Goal: Task Accomplishment & Management: Manage account settings

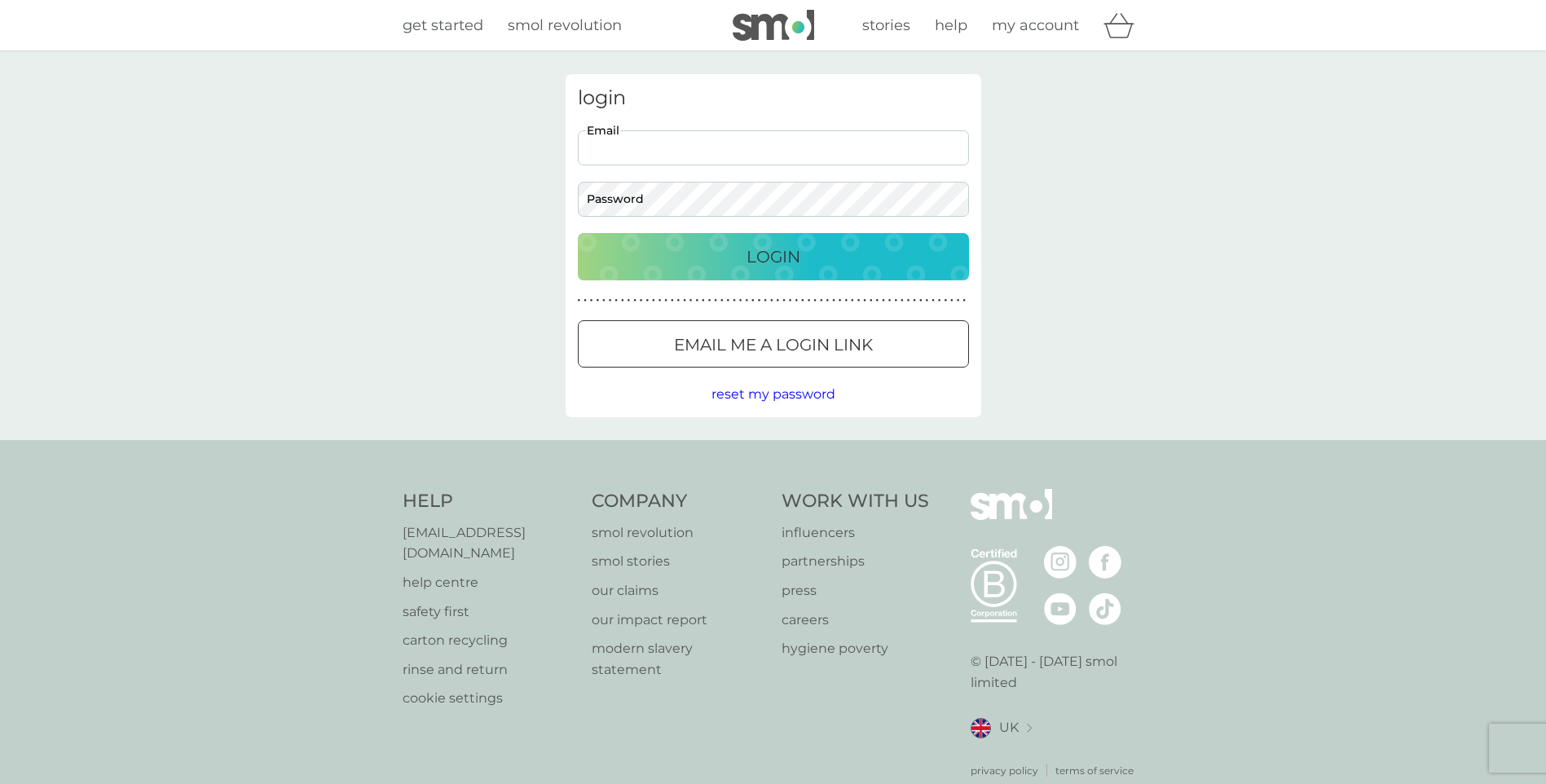
click at [621, 150] on input "Email" at bounding box center [774, 148] width 391 height 35
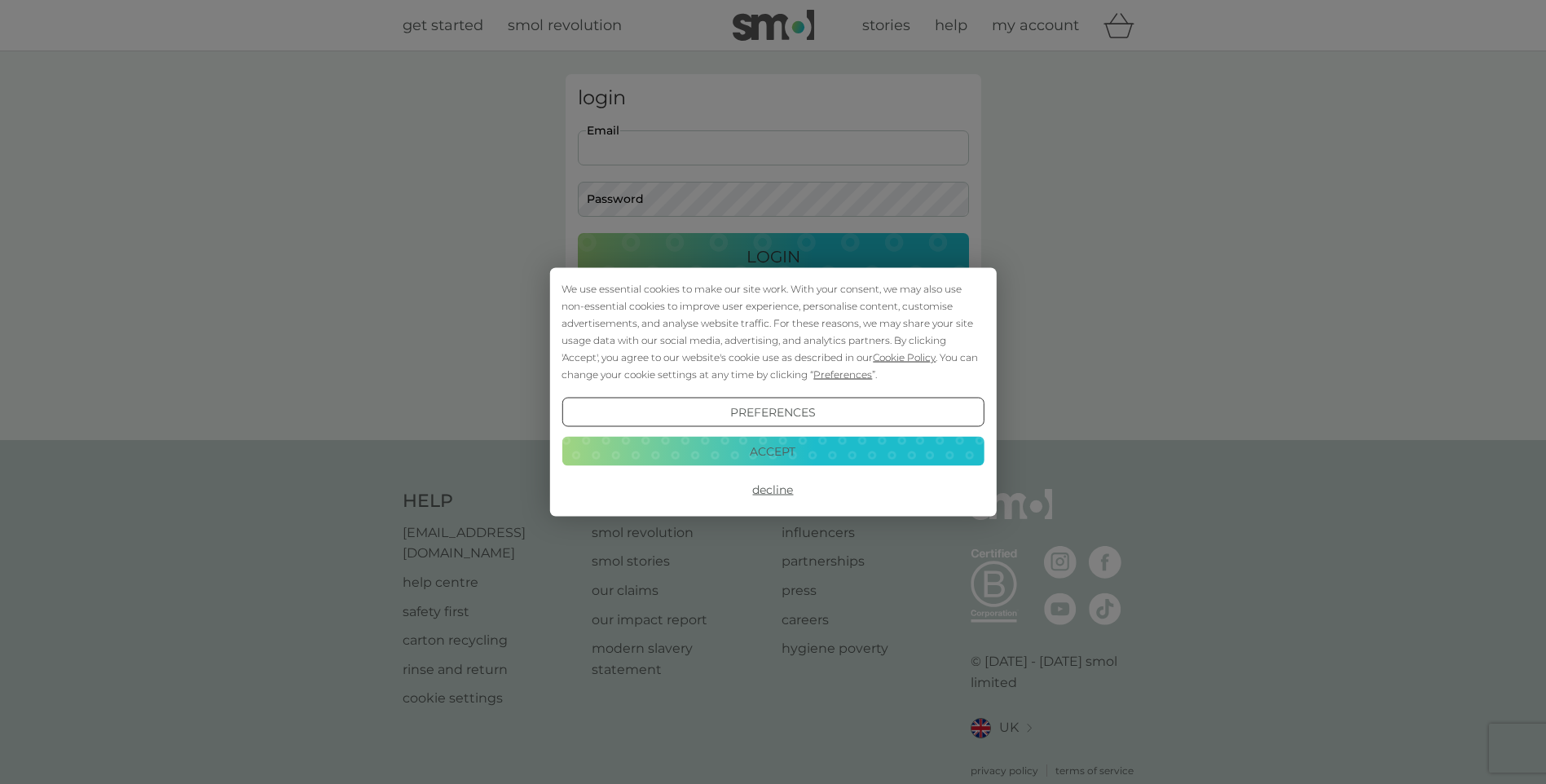
type input "clarebrice@aol.com"
click at [714, 196] on div "We use essential cookies to make our site work. With your consent, we may also …" at bounding box center [773, 392] width 1546 height 784
click at [776, 452] on button "Accept" at bounding box center [773, 451] width 422 height 30
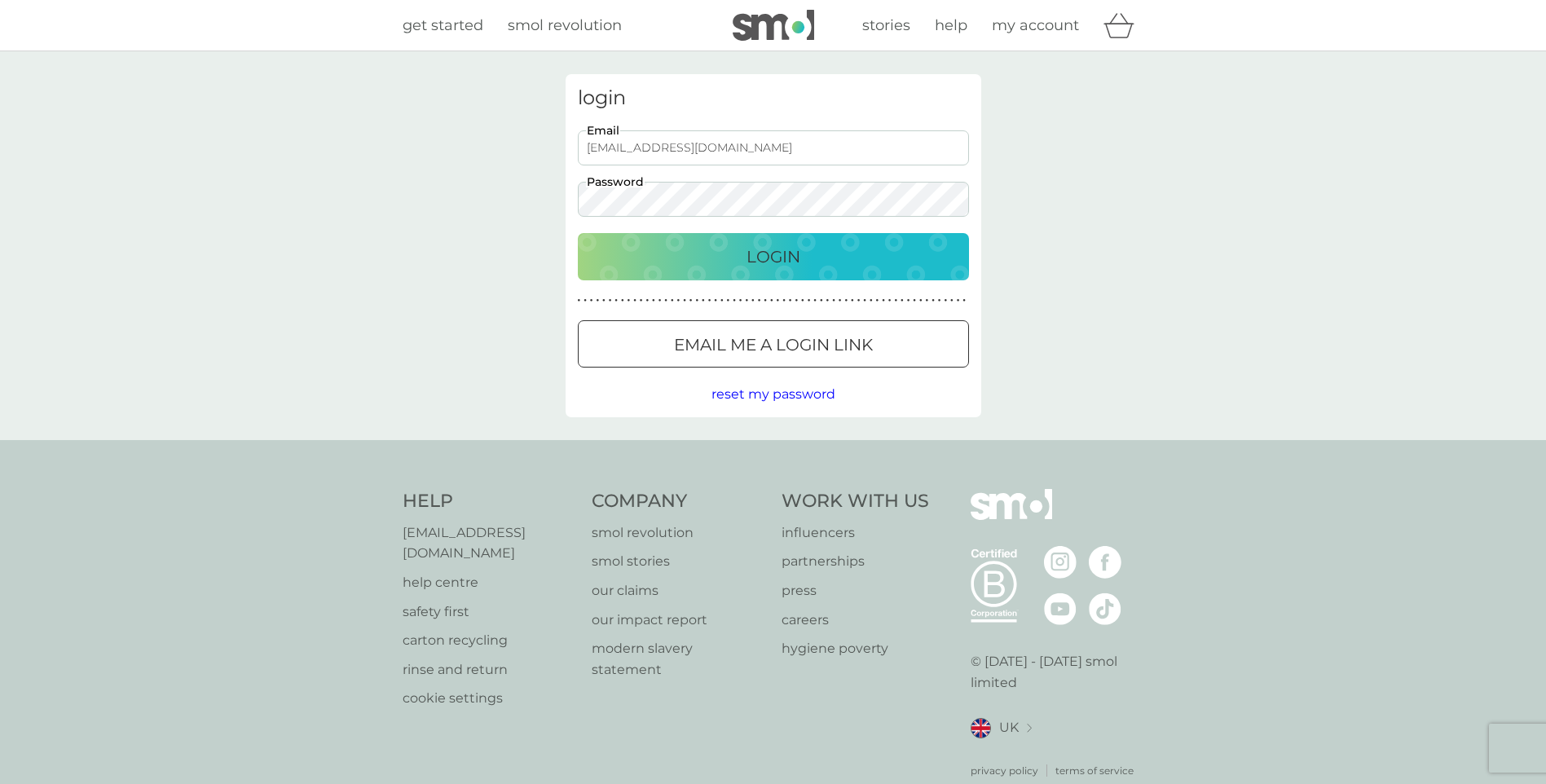
click at [578, 233] on button "Login" at bounding box center [774, 256] width 391 height 47
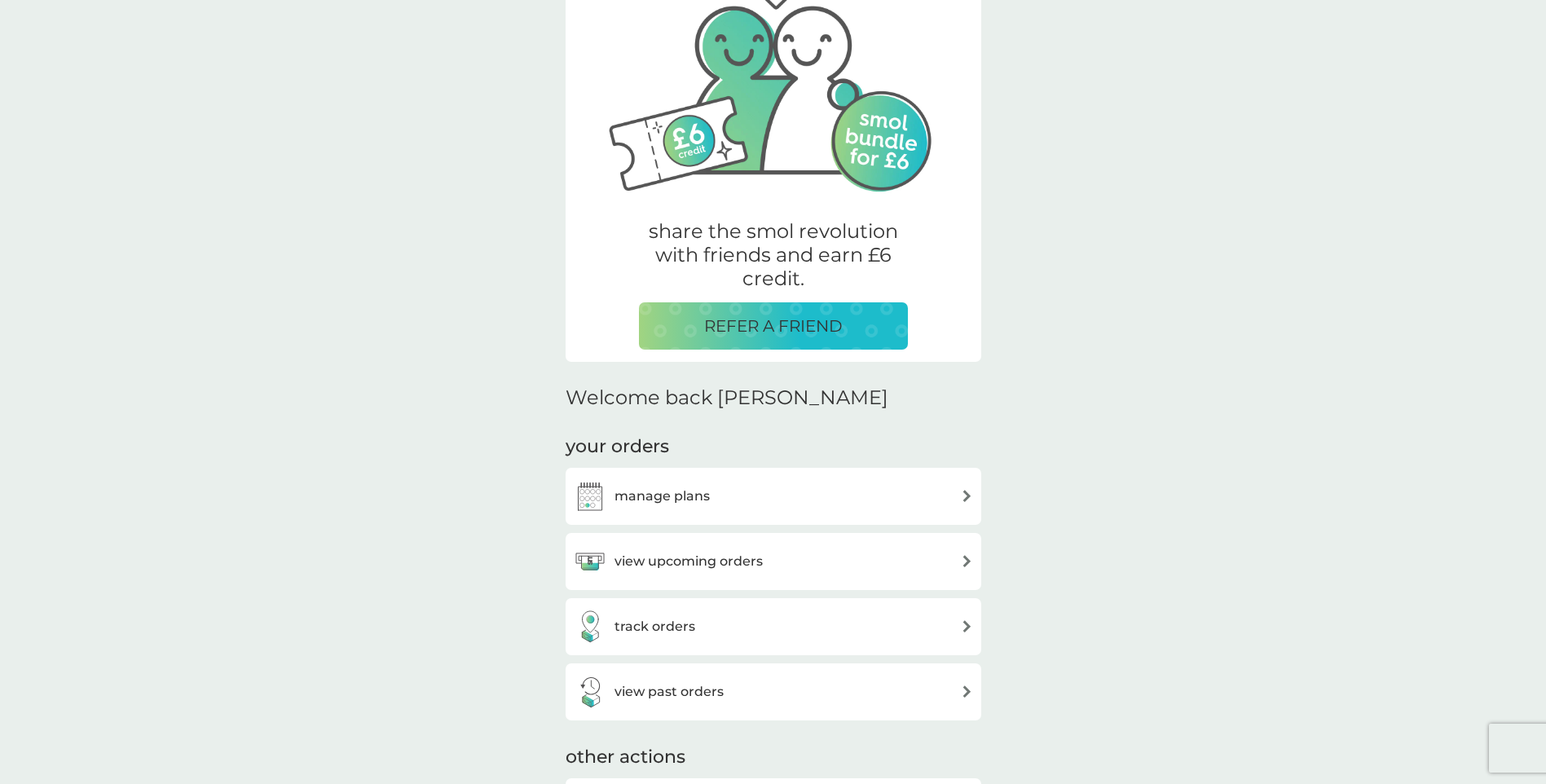
scroll to position [326, 0]
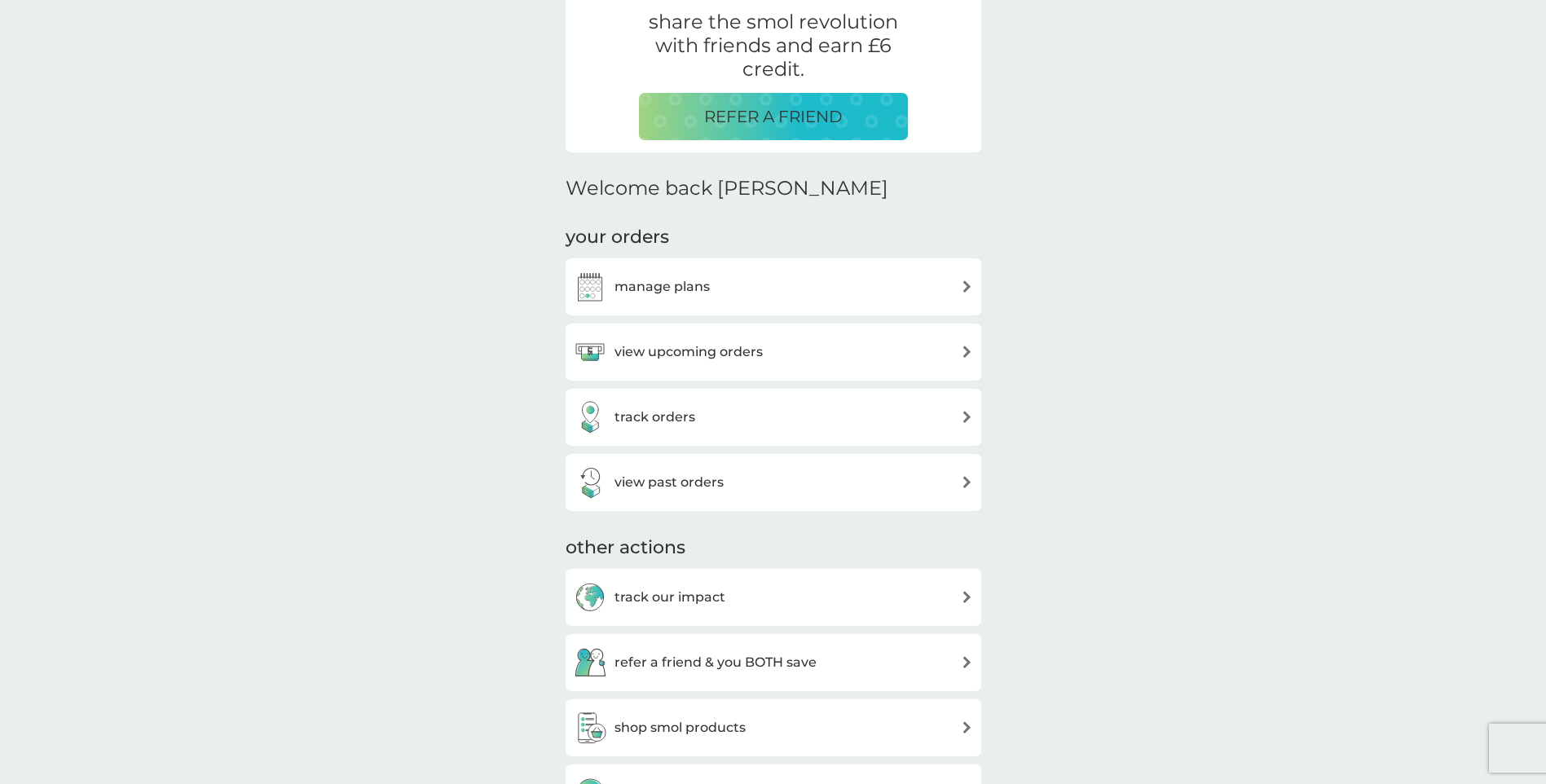
click at [967, 284] on img at bounding box center [967, 286] width 12 height 12
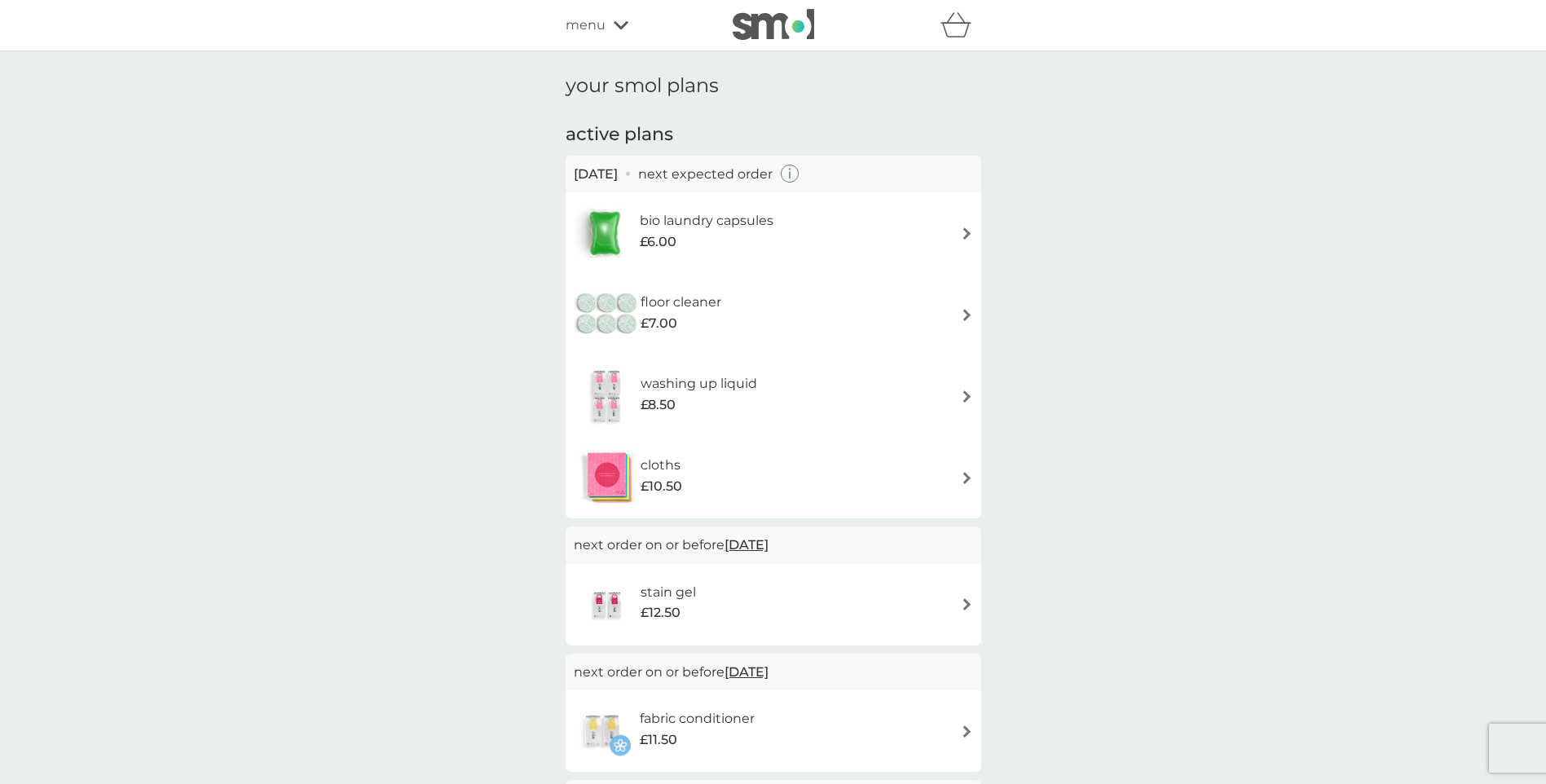
click at [737, 220] on h6 "bio laundry capsules" at bounding box center [707, 220] width 134 height 21
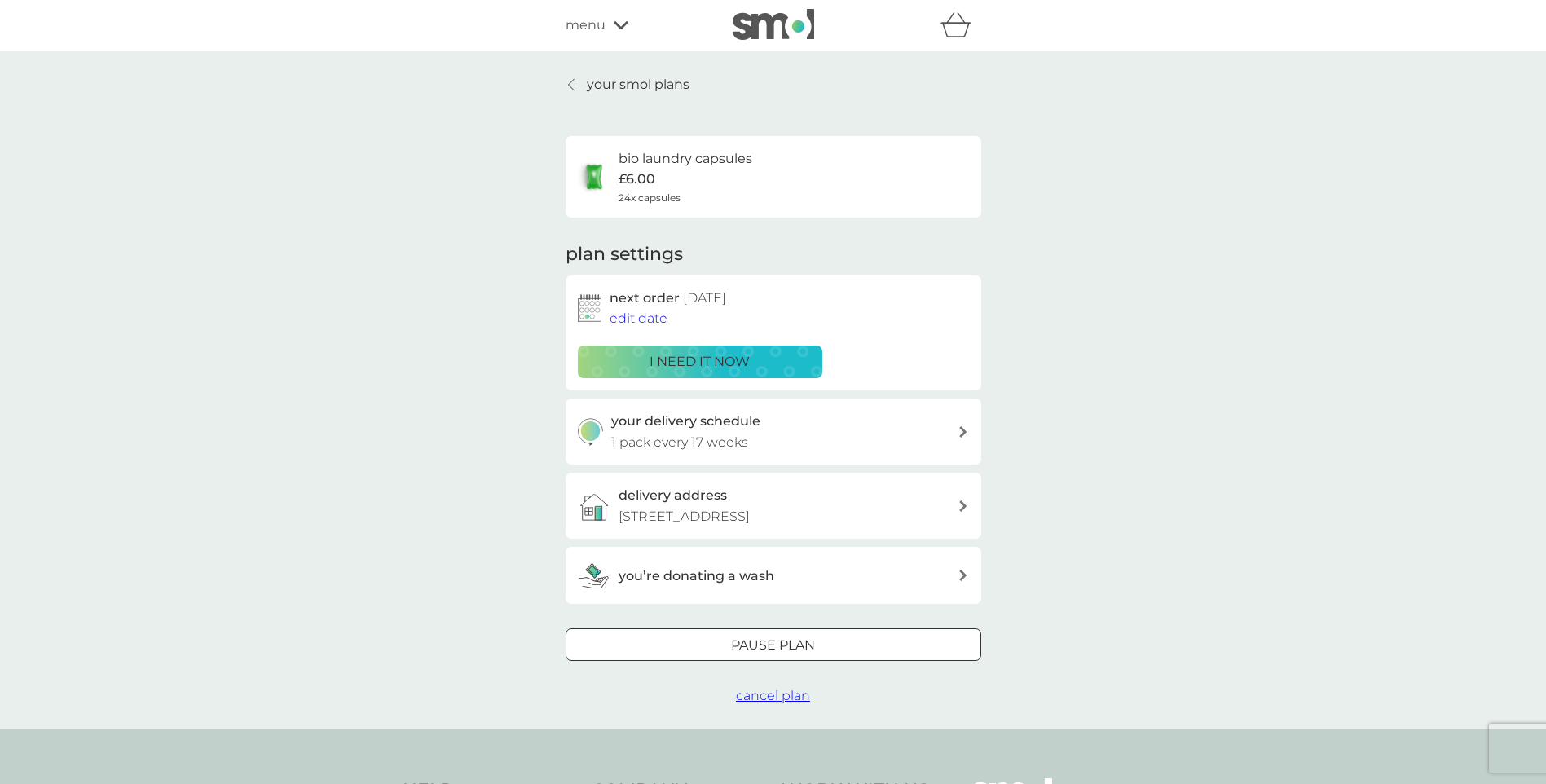
click at [642, 319] on span "edit date" at bounding box center [638, 318] width 58 height 16
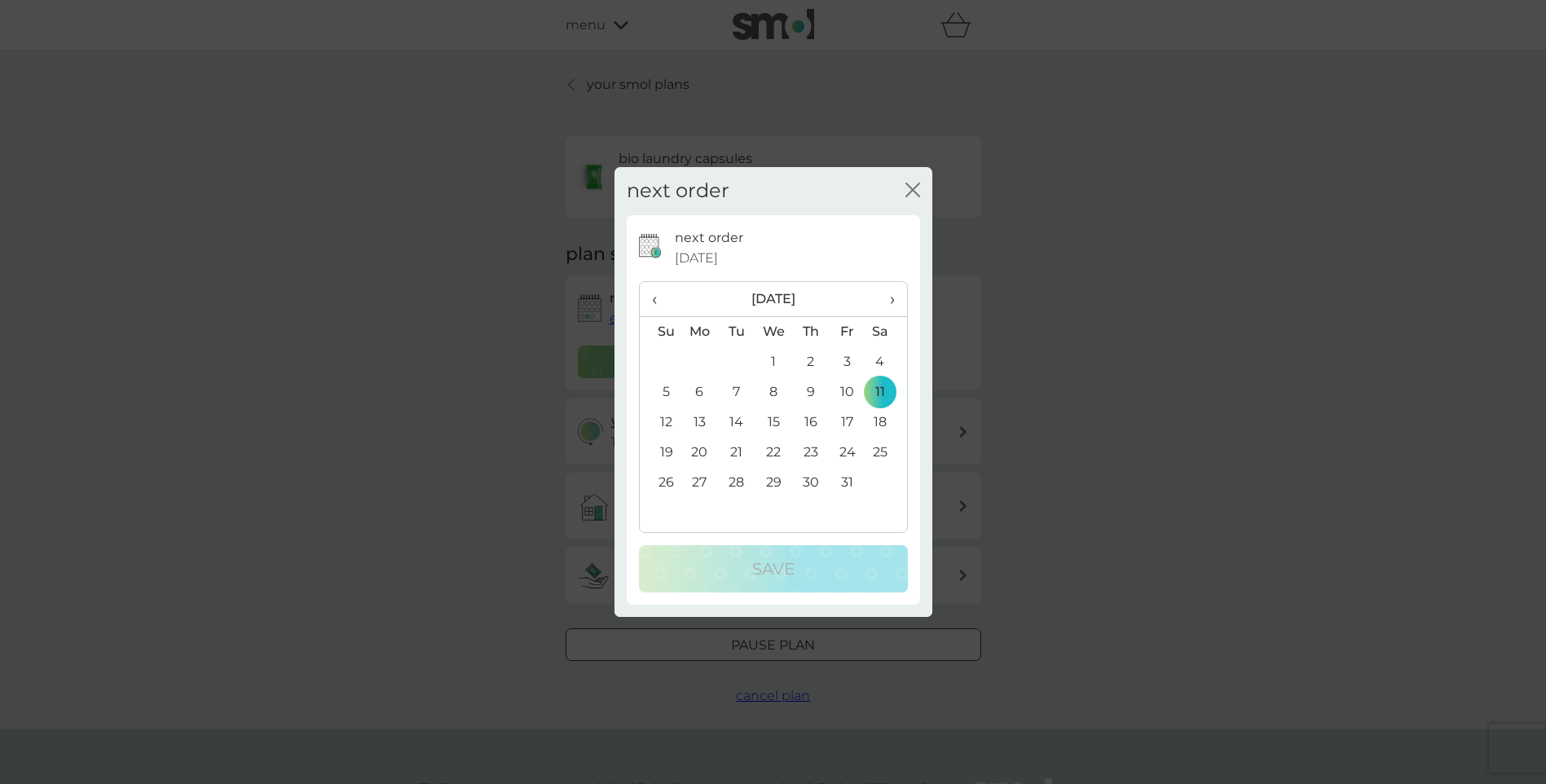
click at [656, 298] on span "‹" at bounding box center [660, 299] width 18 height 34
click at [701, 449] on td "22" at bounding box center [700, 453] width 38 height 30
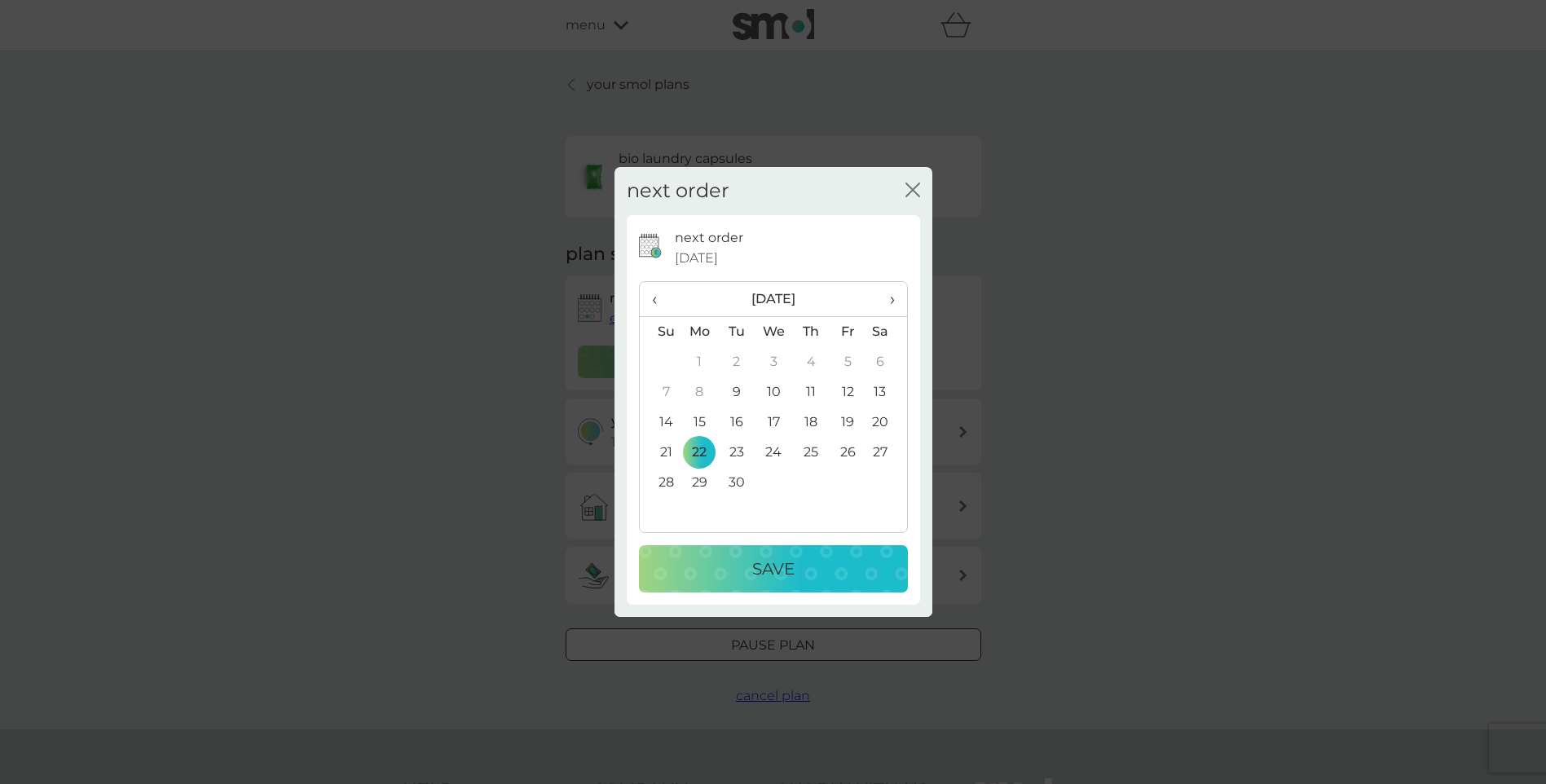
click at [825, 564] on div "Save" at bounding box center [774, 569] width 236 height 26
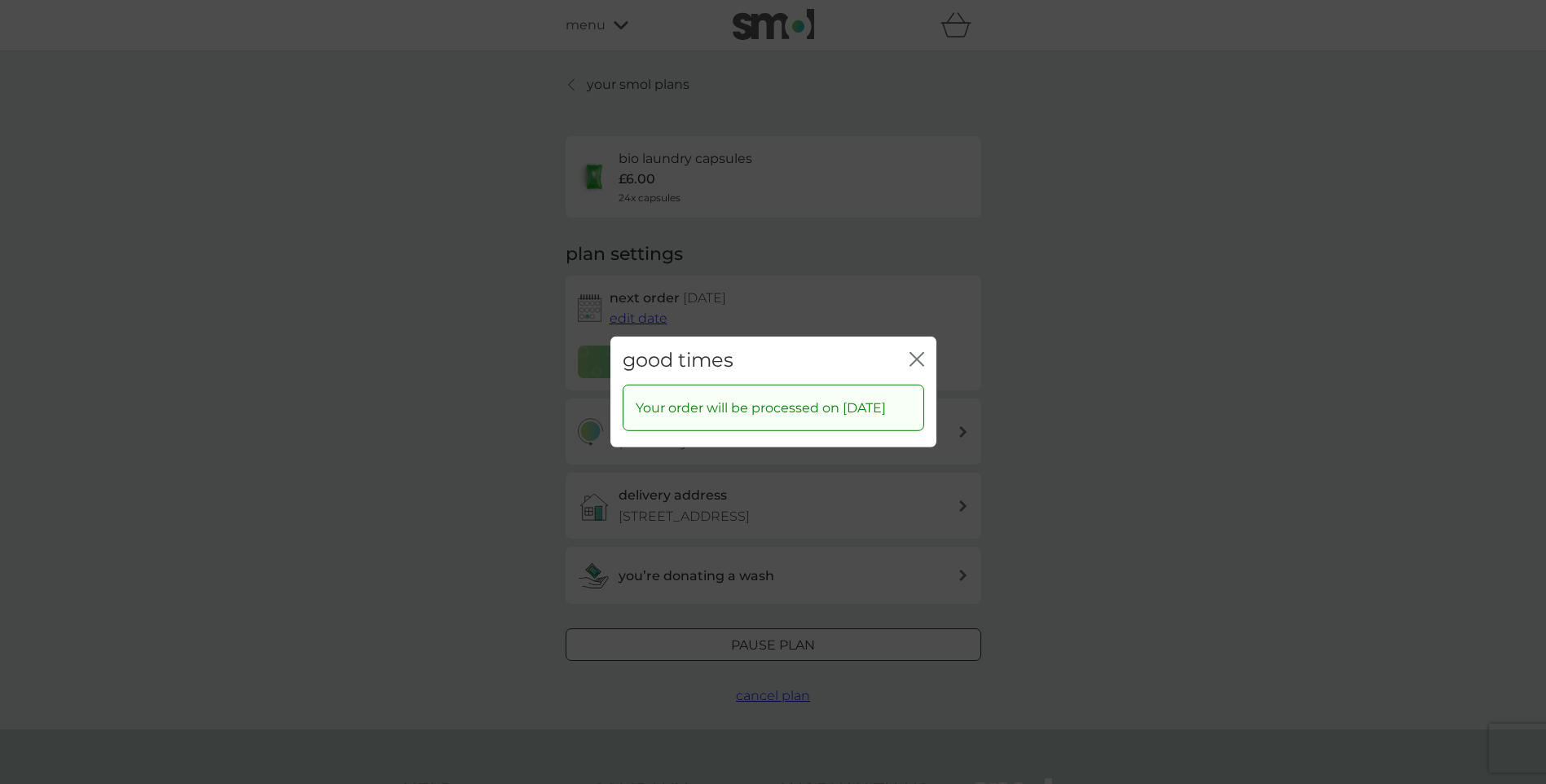
click at [919, 352] on icon "close" at bounding box center [917, 360] width 15 height 15
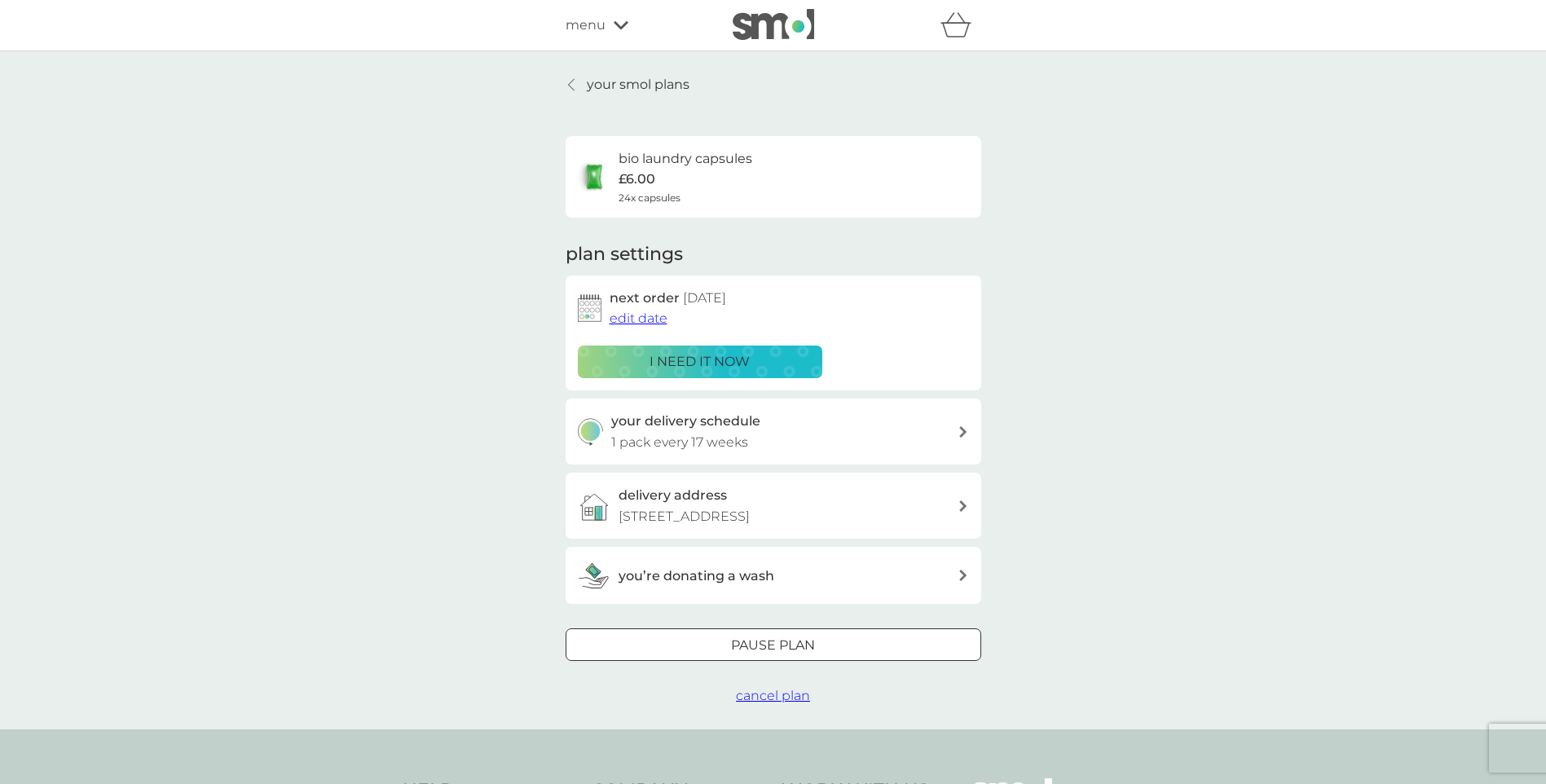
click at [601, 82] on p "your smol plans" at bounding box center [637, 84] width 102 height 21
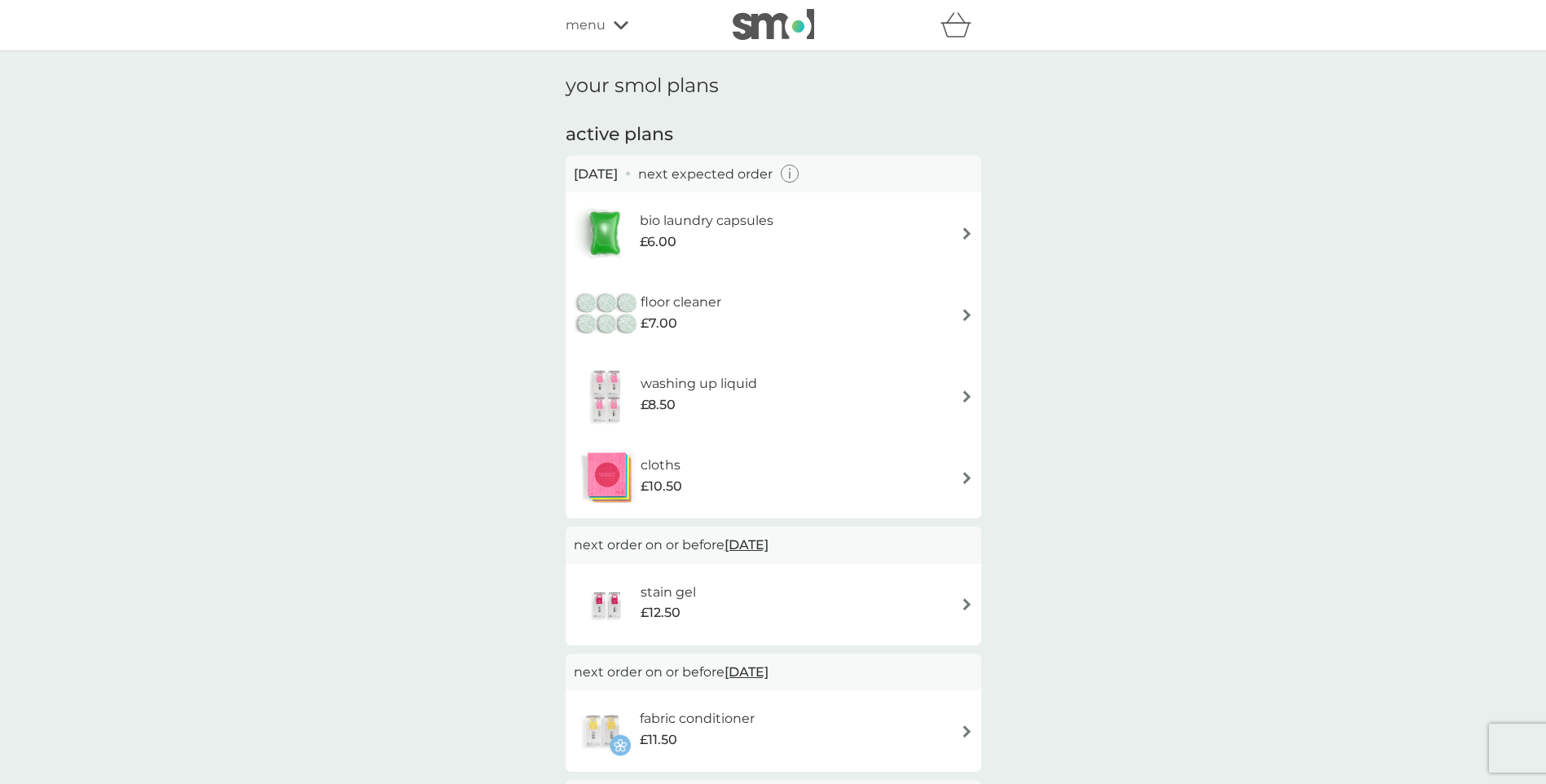
click at [965, 314] on img at bounding box center [967, 315] width 12 height 12
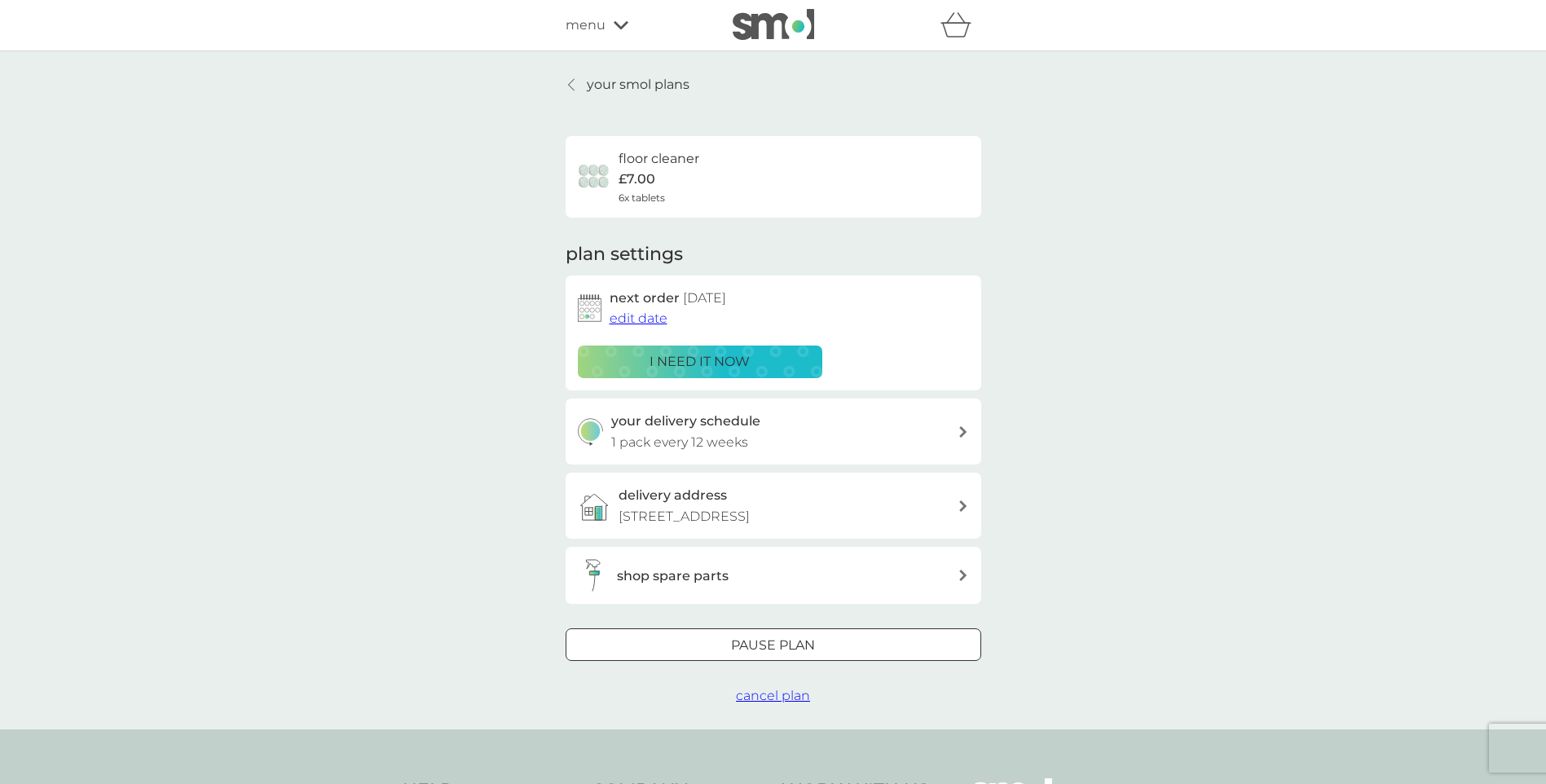
click at [642, 319] on span "edit date" at bounding box center [638, 318] width 58 height 16
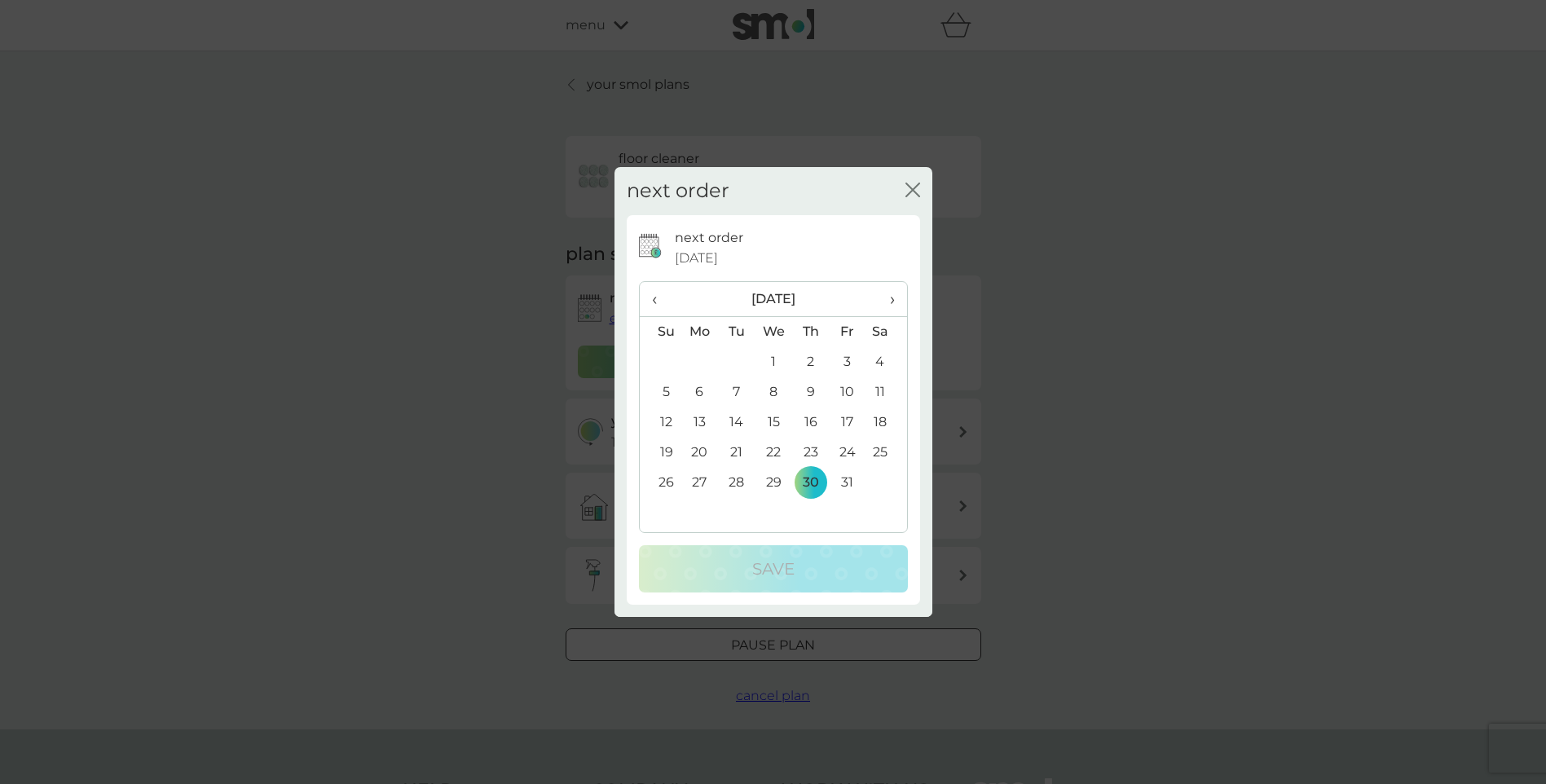
click at [890, 299] on span "›" at bounding box center [886, 299] width 17 height 34
click at [742, 393] on td "6" at bounding box center [737, 392] width 37 height 30
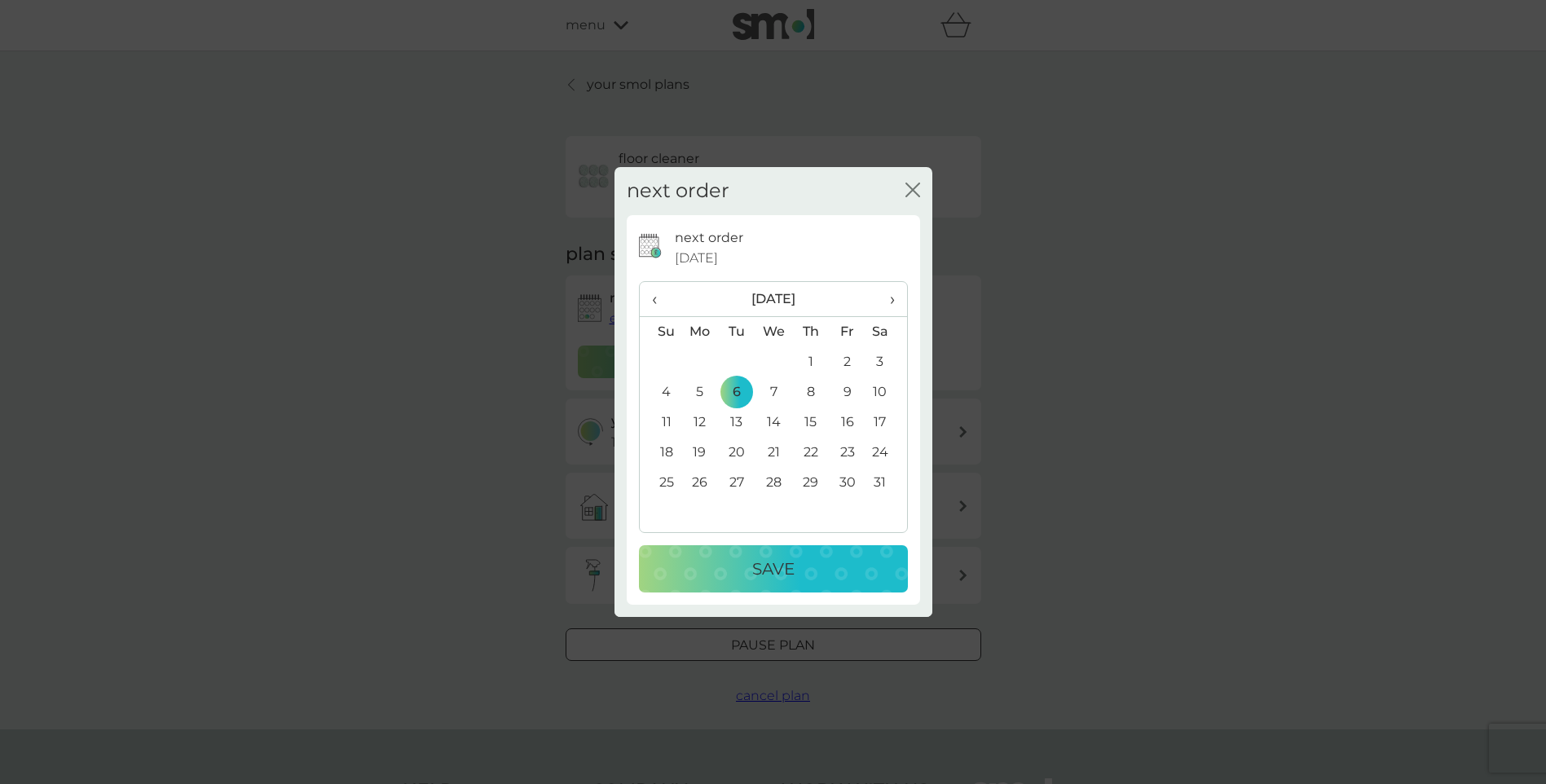
click at [818, 567] on div "Save" at bounding box center [774, 569] width 236 height 26
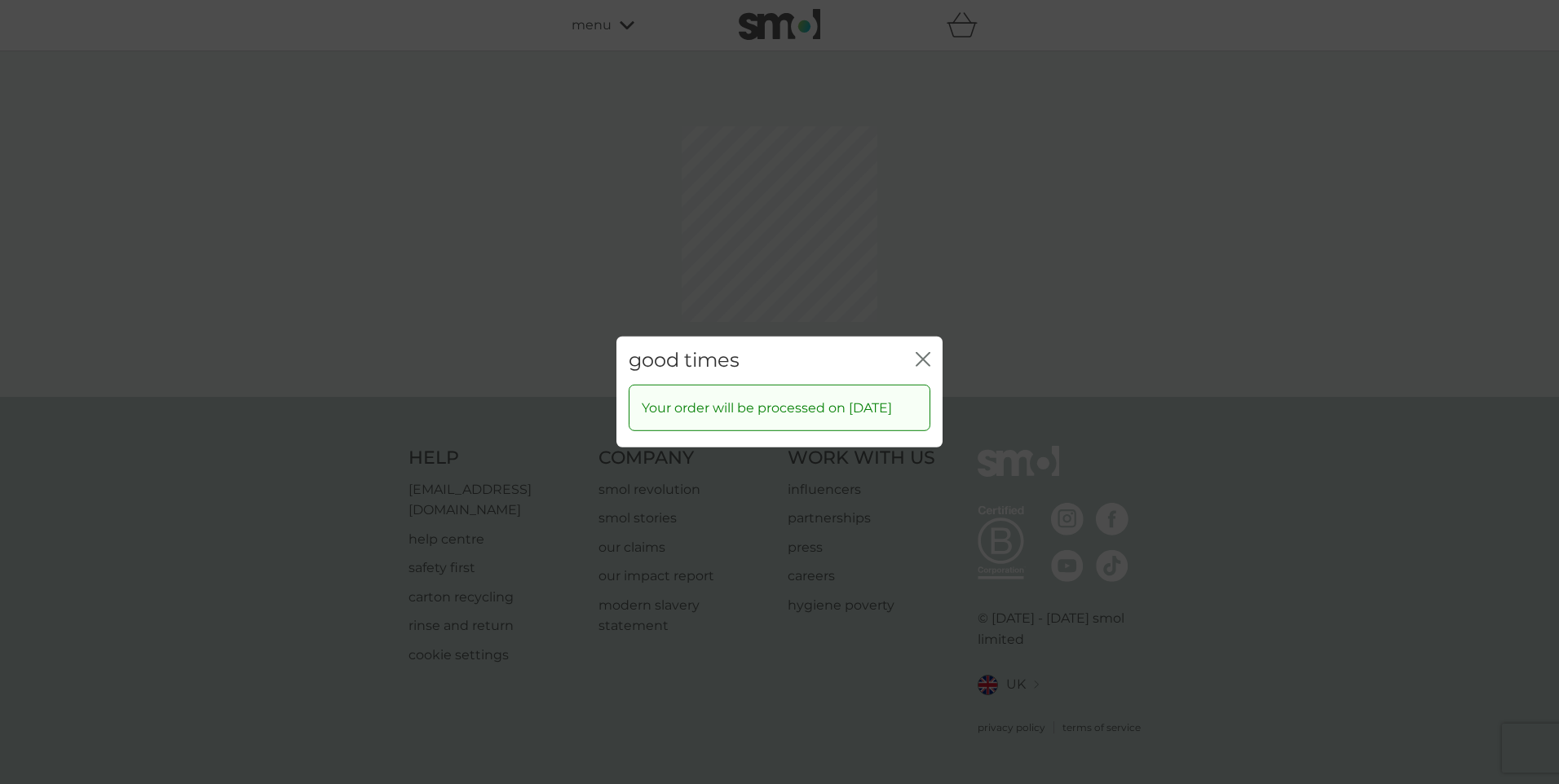
click at [928, 352] on icon "close" at bounding box center [922, 360] width 15 height 15
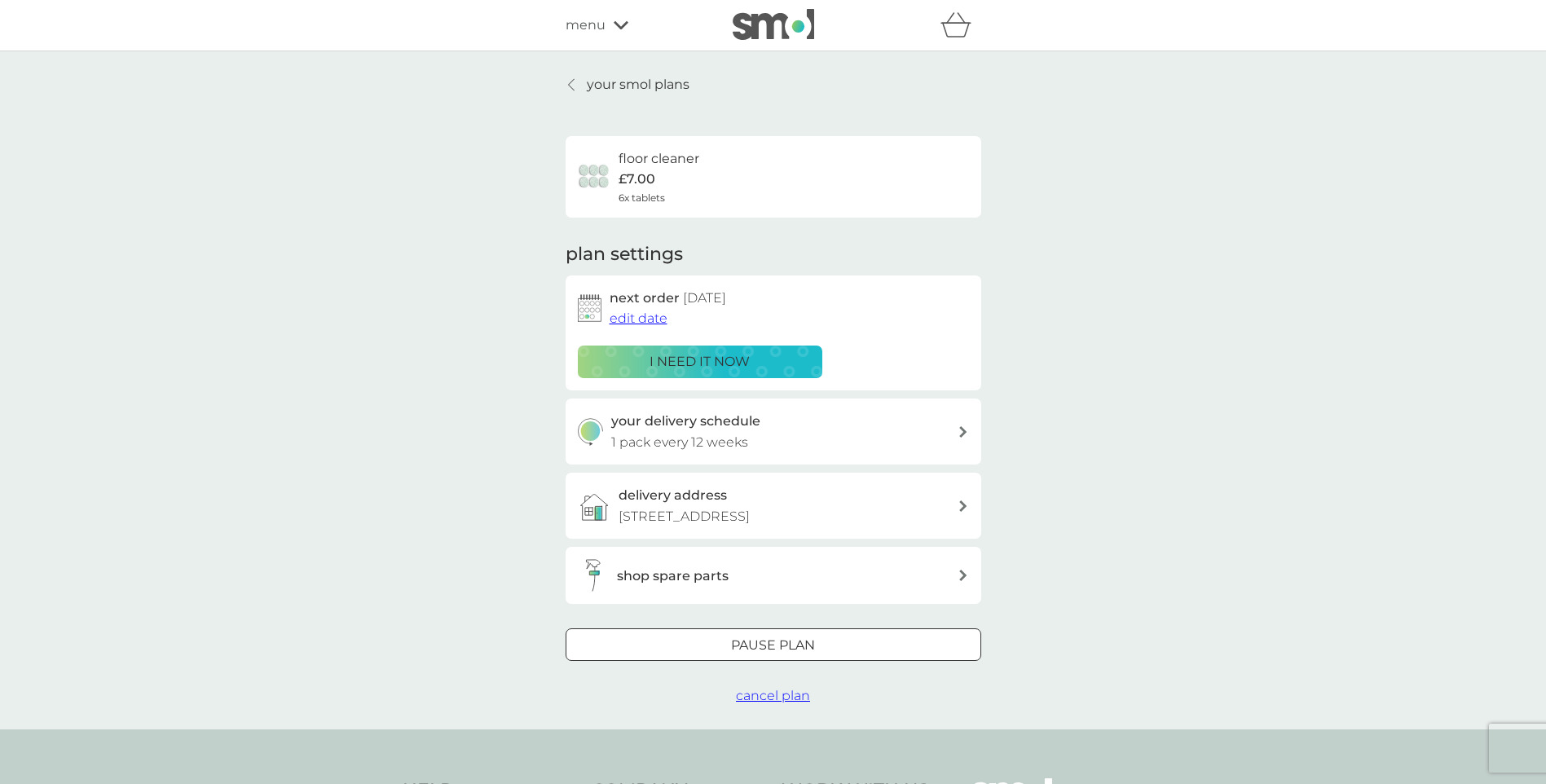
click at [579, 80] on link "your smol plans" at bounding box center [627, 84] width 124 height 21
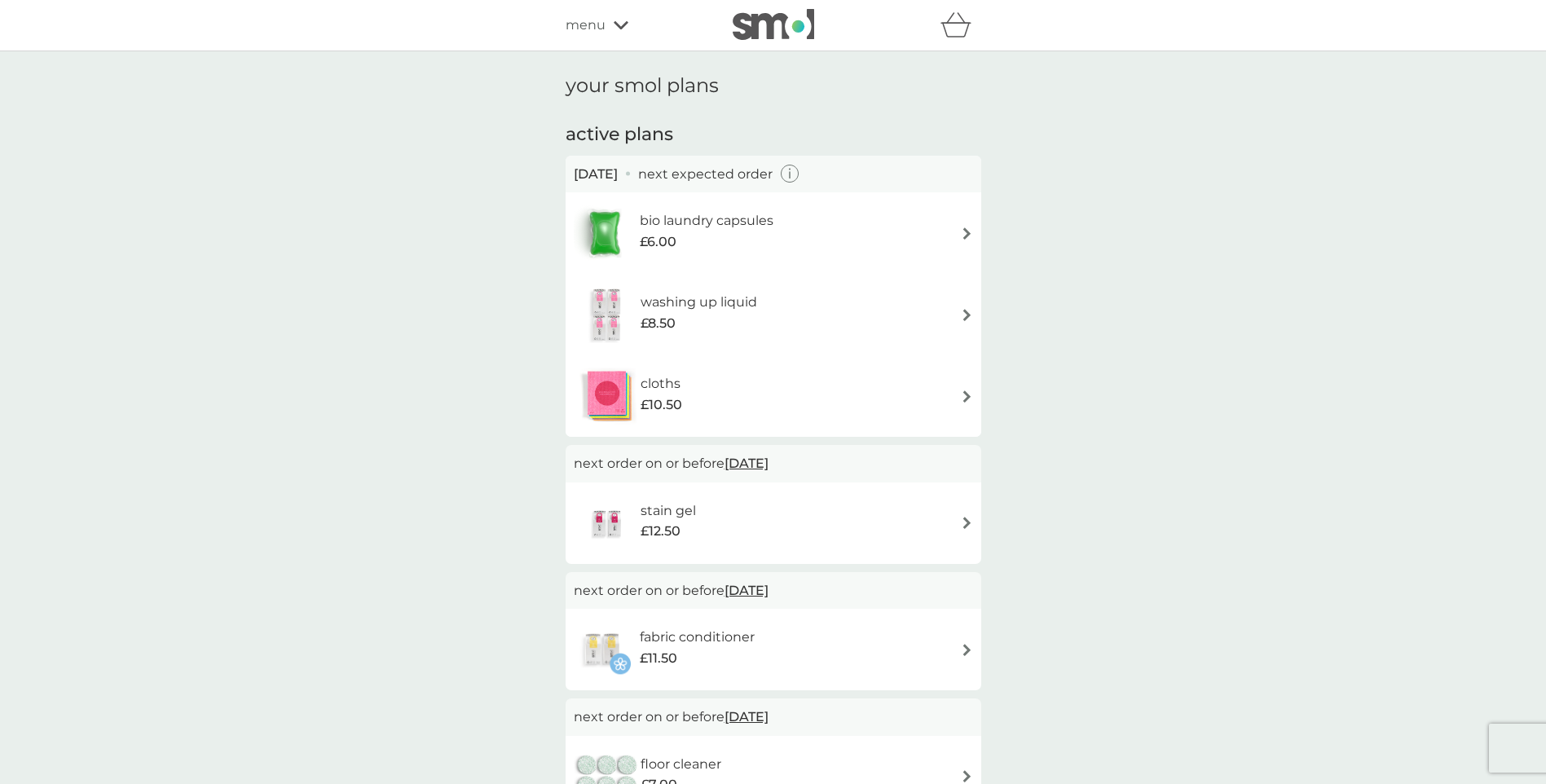
click at [963, 397] on img at bounding box center [967, 396] width 12 height 12
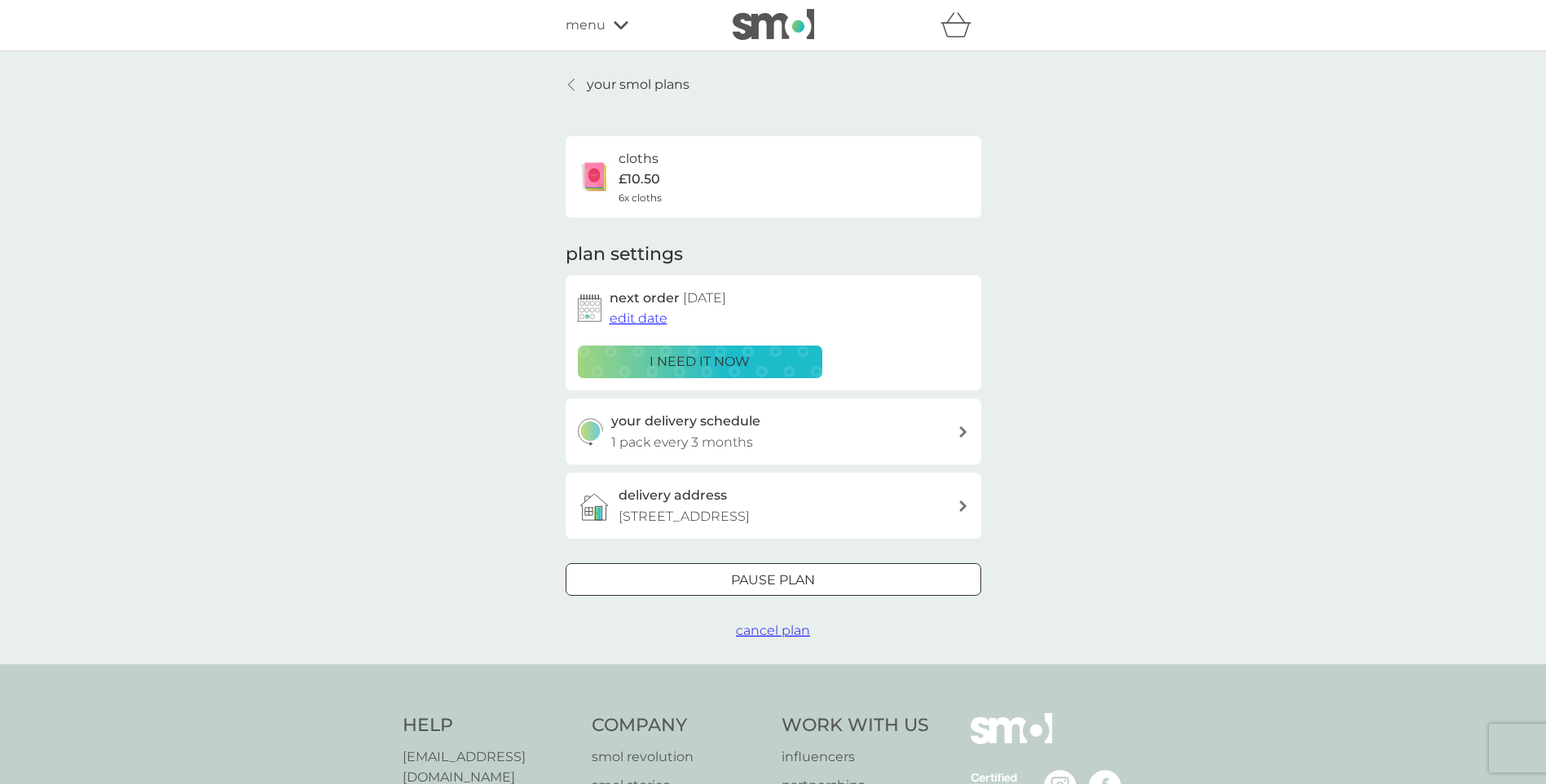
click at [658, 319] on span "edit date" at bounding box center [638, 318] width 58 height 16
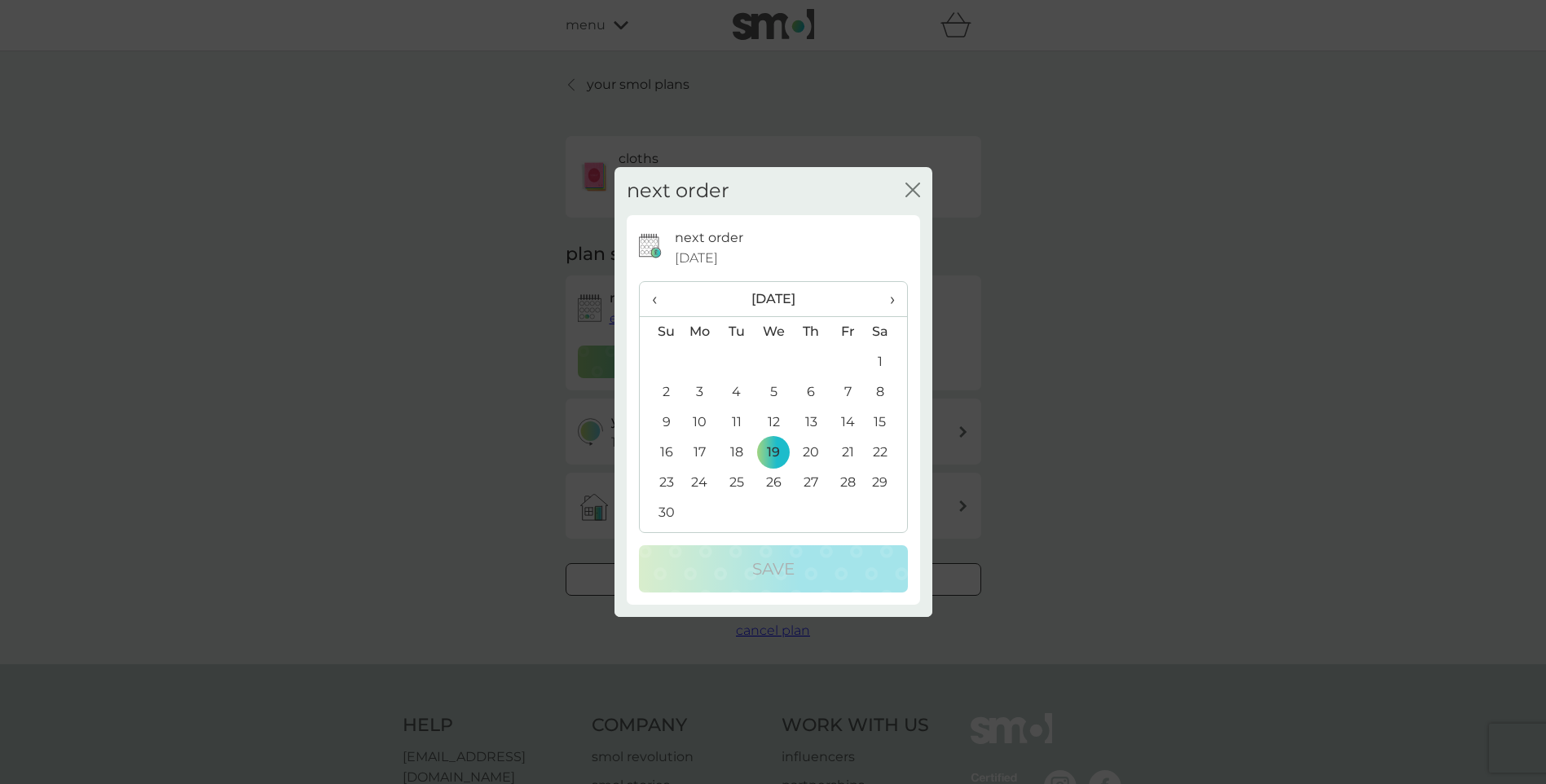
click at [891, 298] on span "›" at bounding box center [886, 299] width 17 height 34
click at [732, 389] on td "6" at bounding box center [737, 392] width 37 height 30
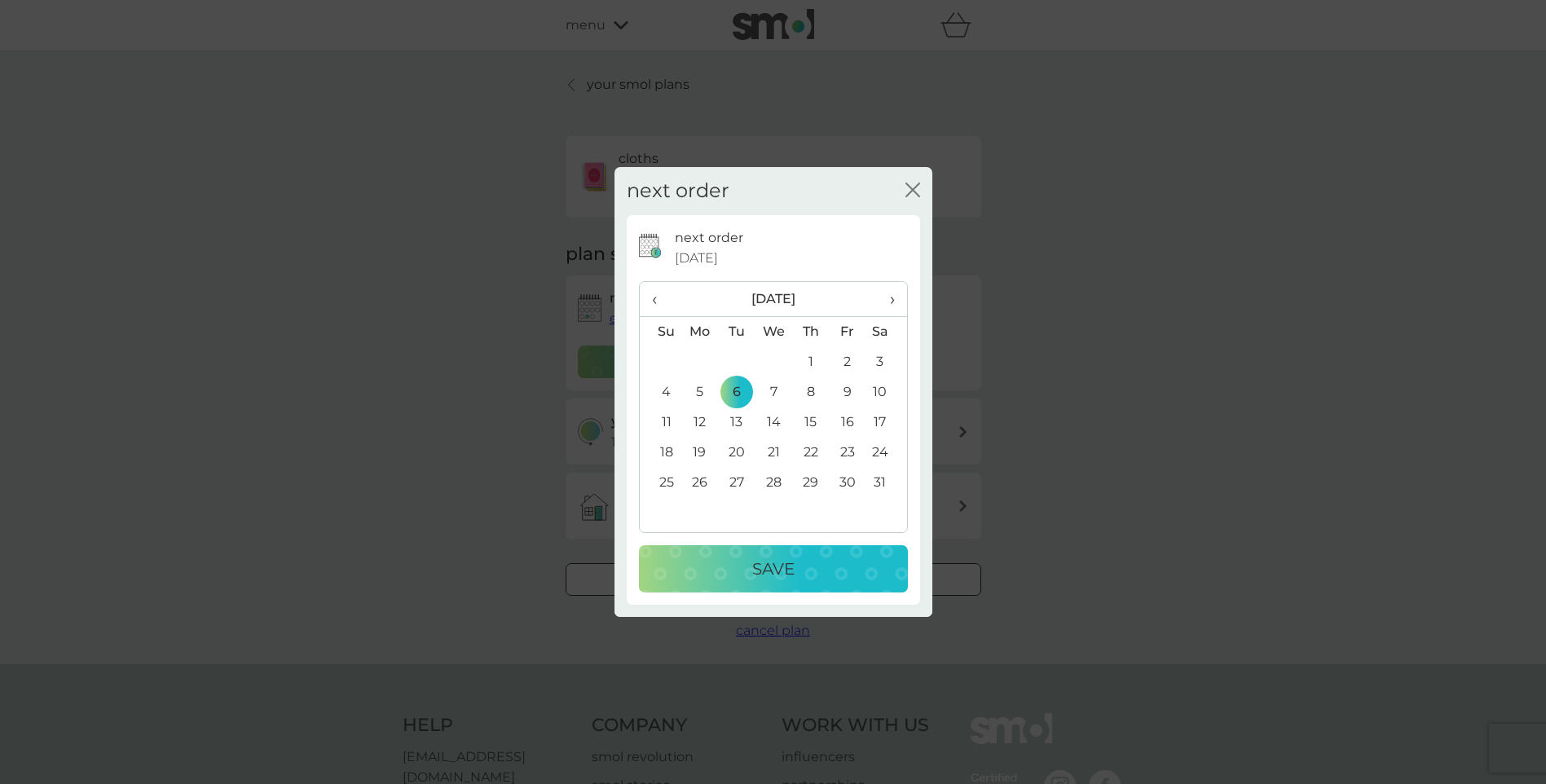
click at [831, 576] on div "Save" at bounding box center [774, 569] width 236 height 26
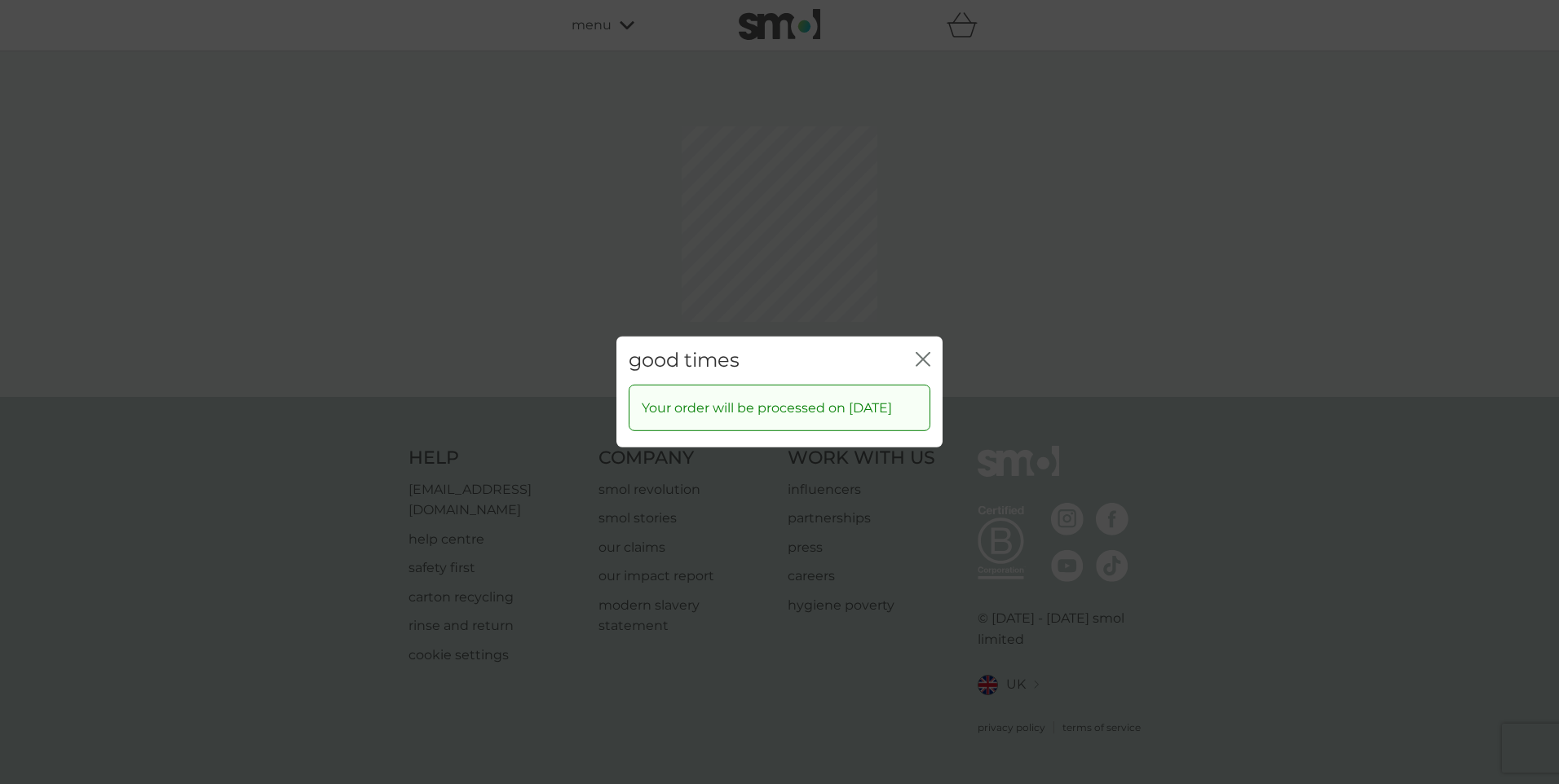
click at [920, 352] on icon "close" at bounding box center [922, 360] width 15 height 15
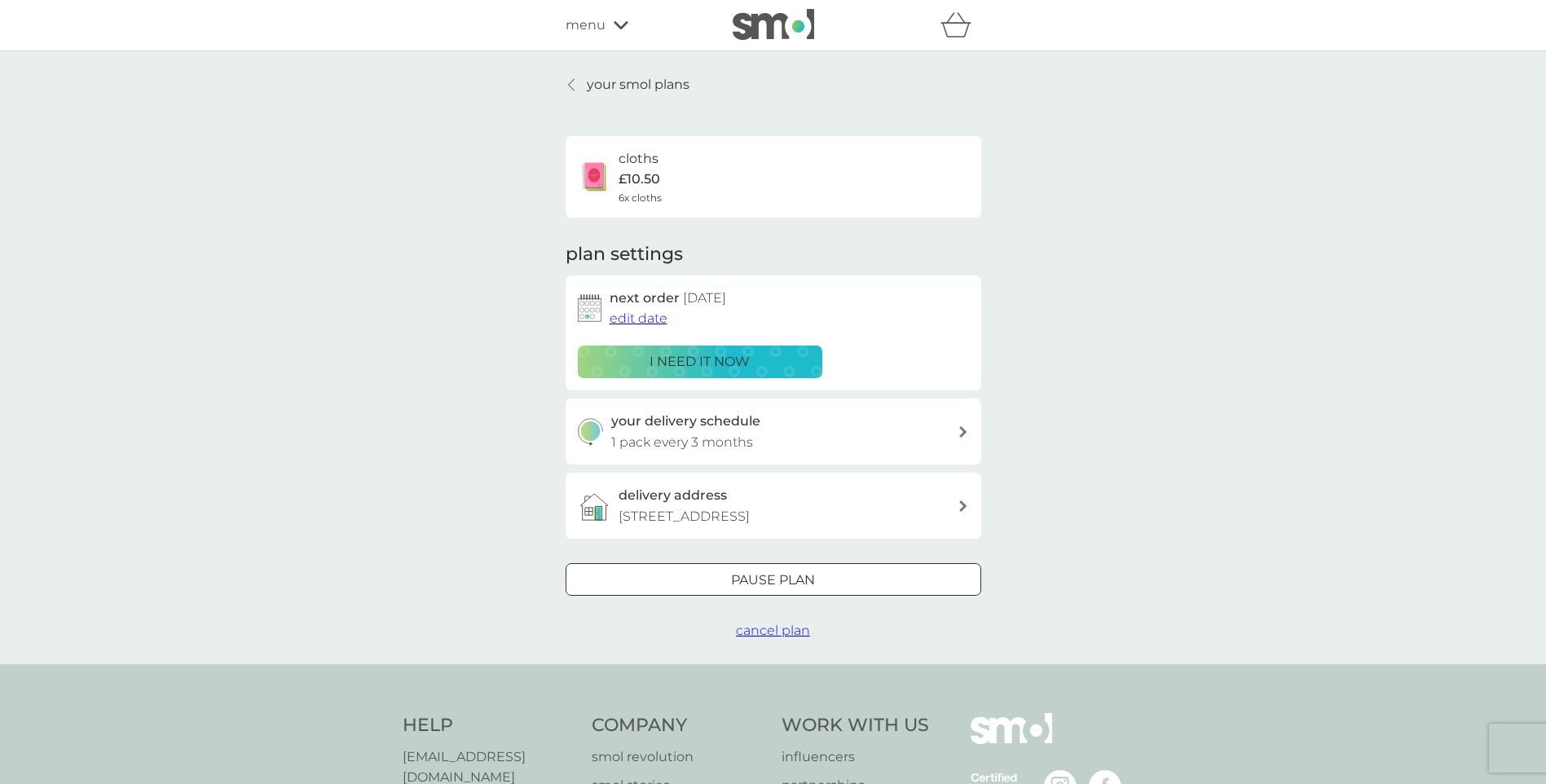
click at [599, 84] on p "your smol plans" at bounding box center [637, 84] width 102 height 21
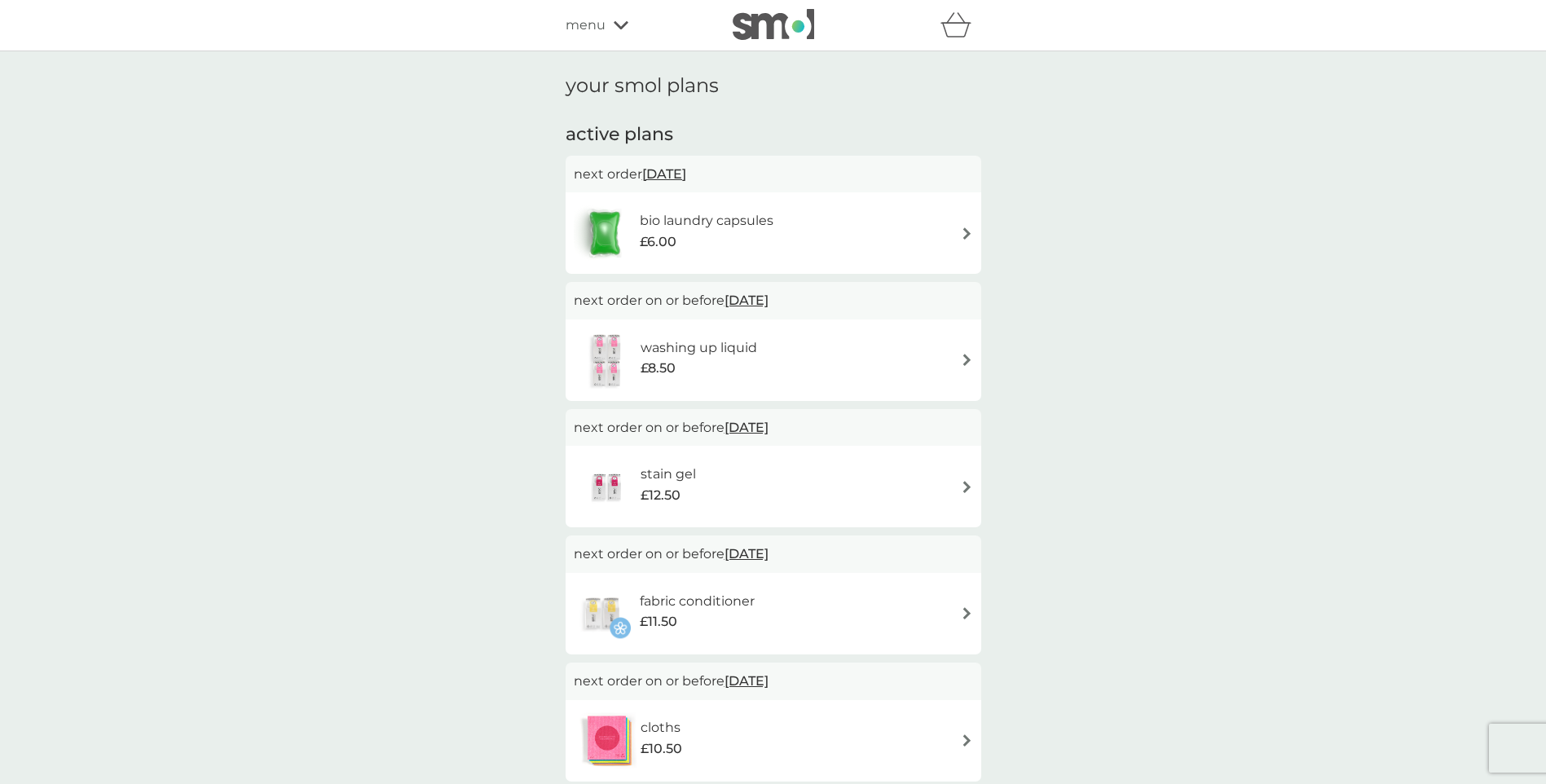
click at [971, 358] on img at bounding box center [967, 360] width 12 height 12
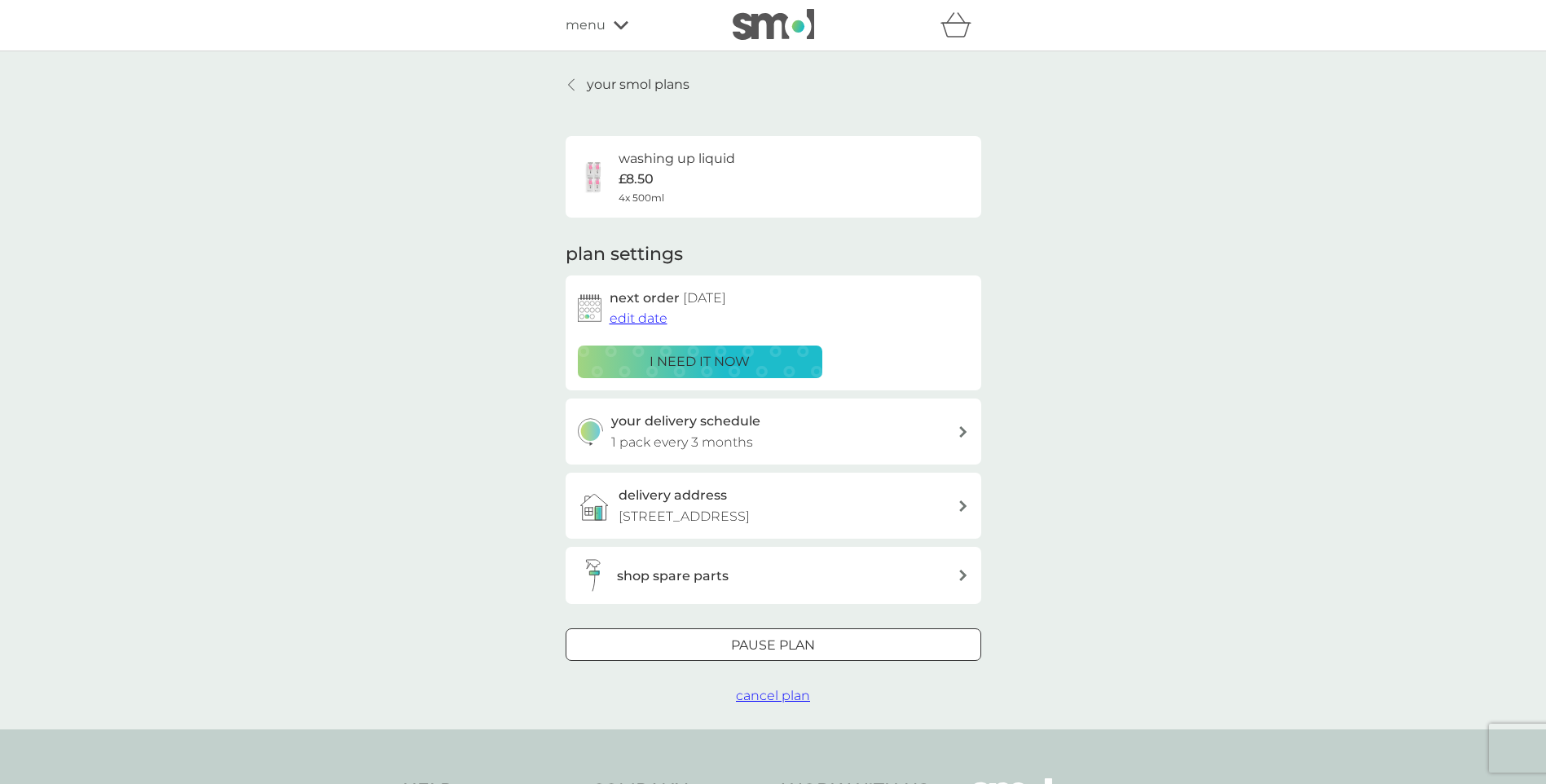
click at [635, 319] on span "edit date" at bounding box center [638, 318] width 58 height 16
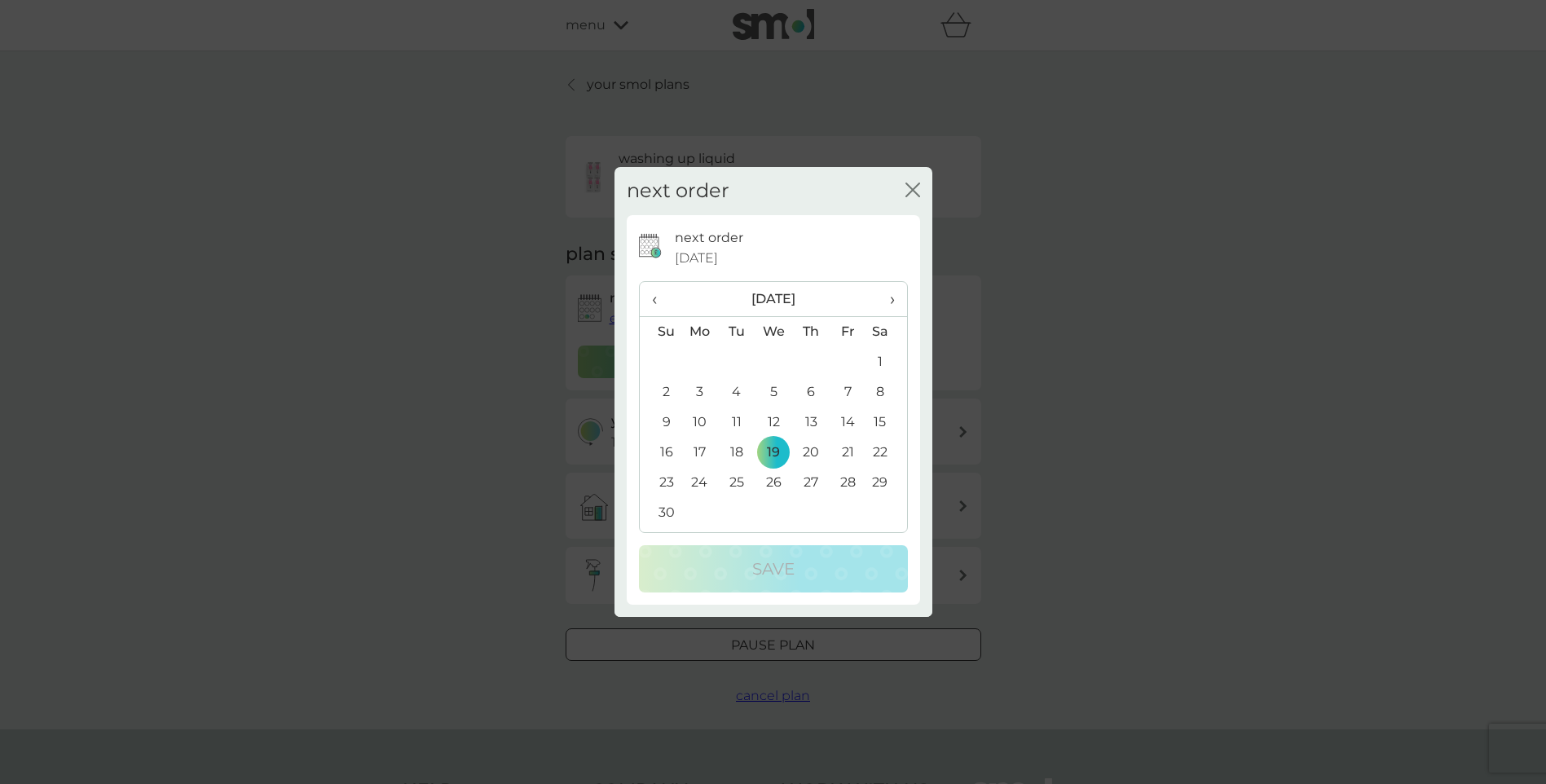
click at [893, 299] on span "›" at bounding box center [886, 299] width 17 height 34
click at [917, 184] on icon "close" at bounding box center [913, 190] width 15 height 15
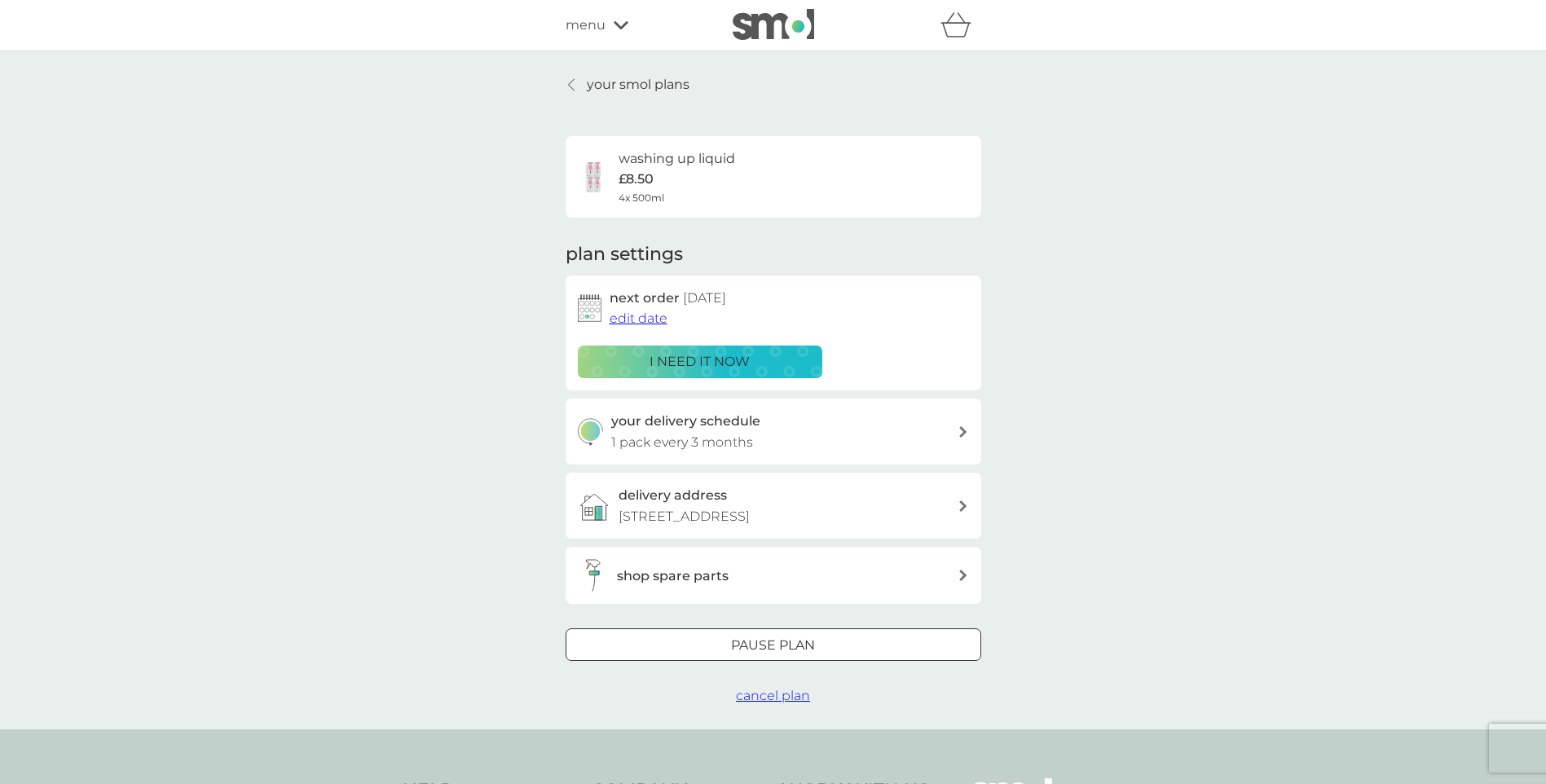
click at [623, 82] on p "your smol plans" at bounding box center [637, 84] width 102 height 21
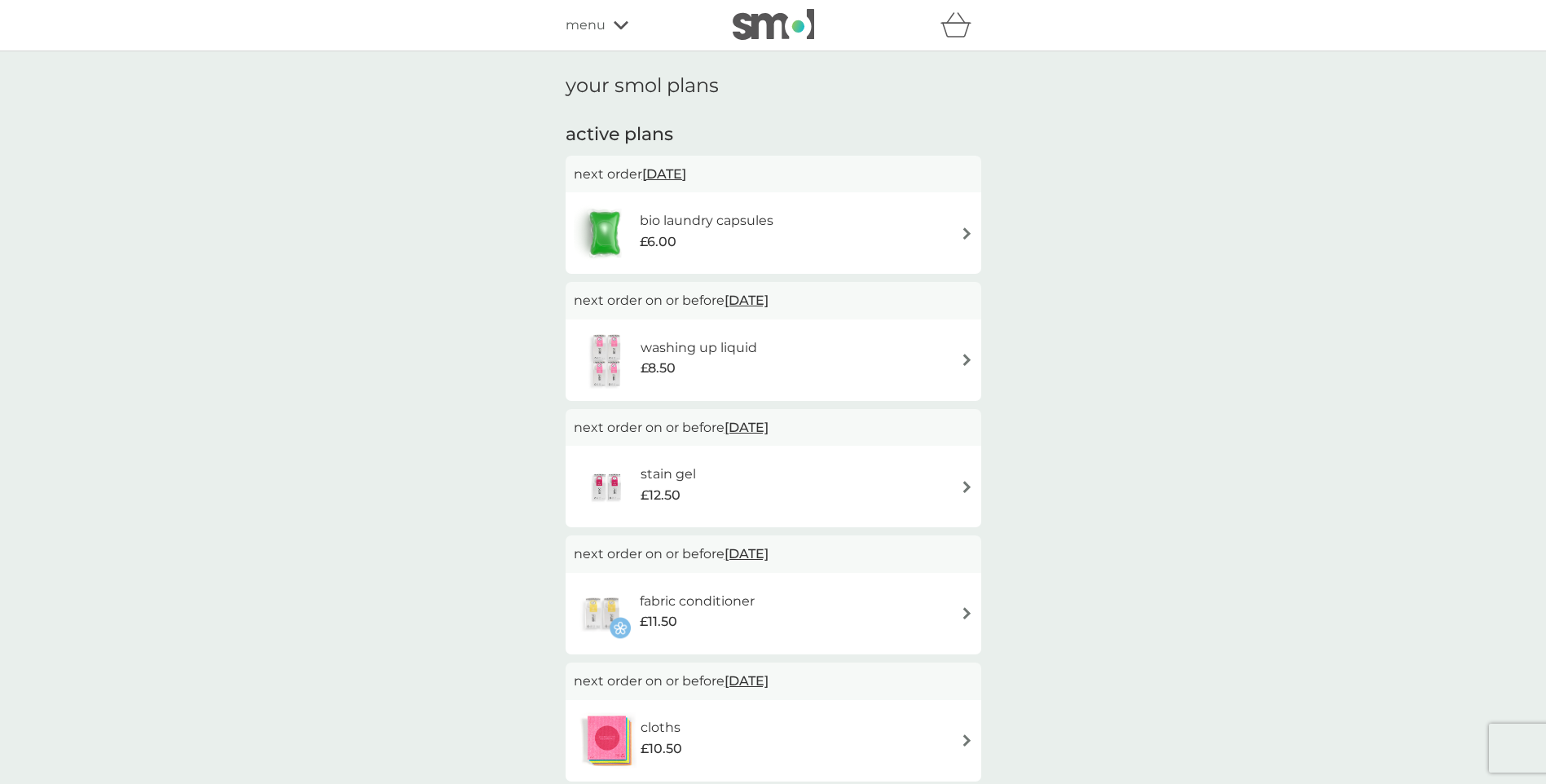
click at [966, 361] on img at bounding box center [967, 360] width 12 height 12
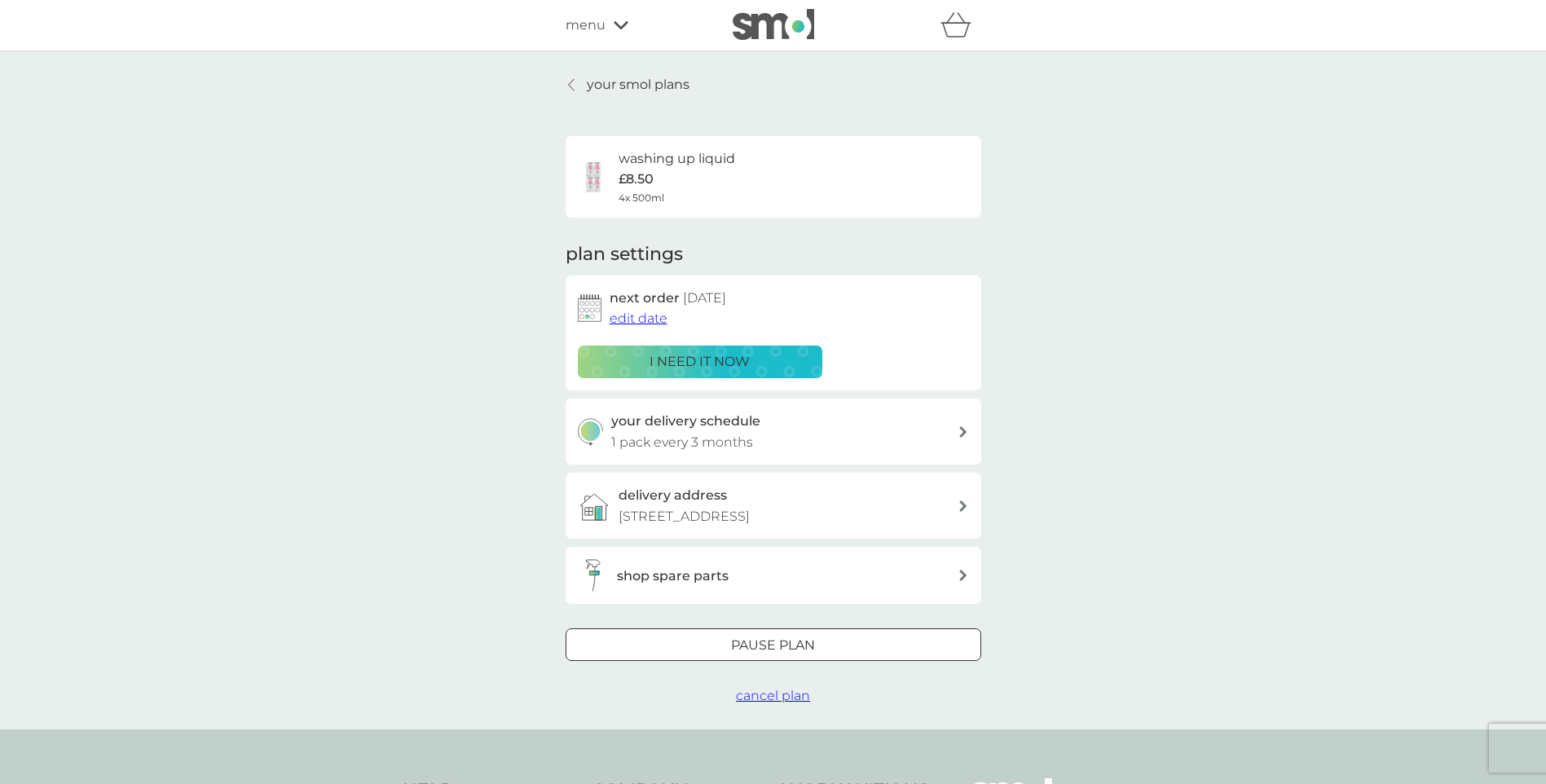
click at [630, 312] on span "edit date" at bounding box center [638, 318] width 58 height 16
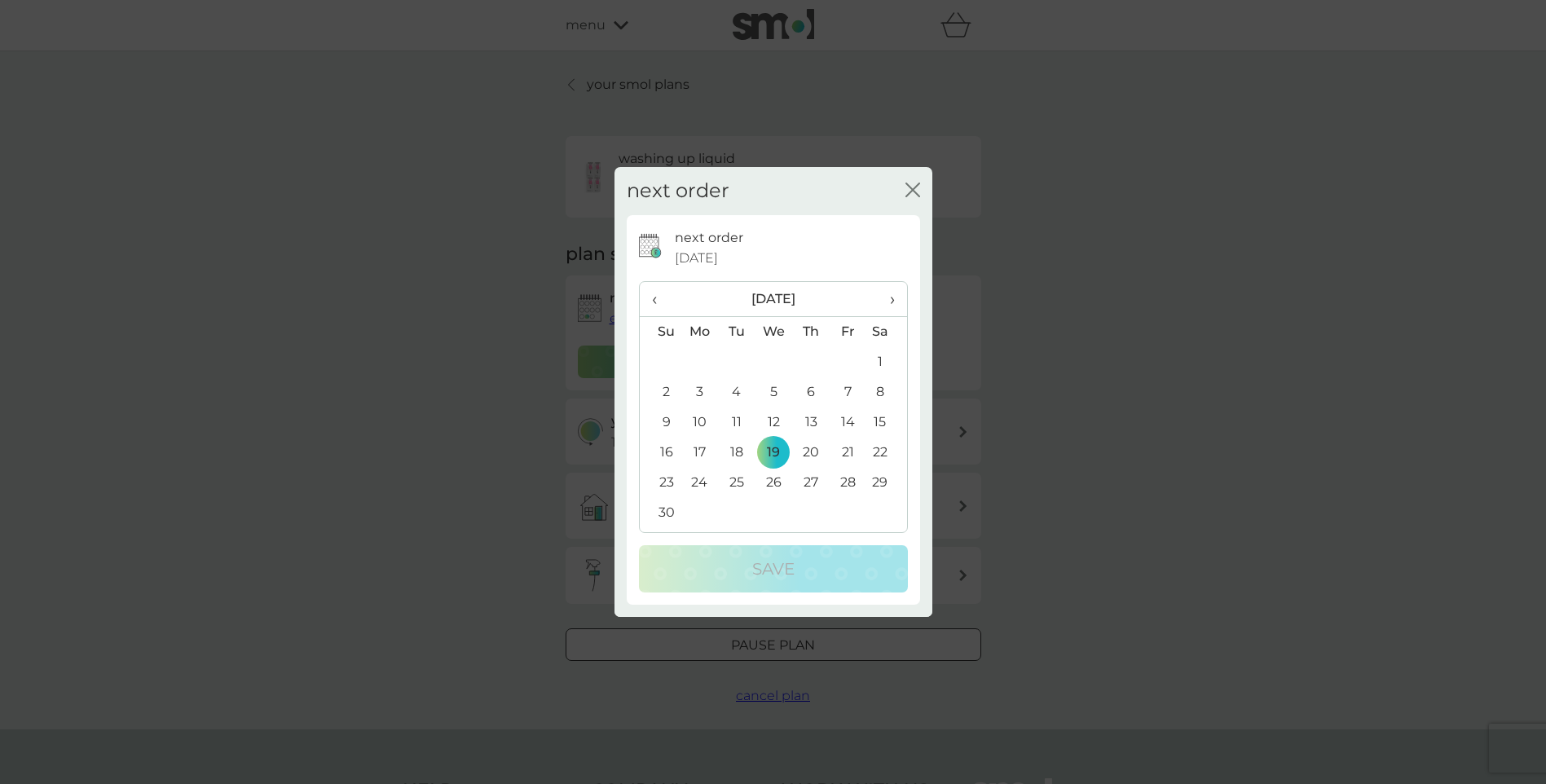
click at [894, 299] on span "›" at bounding box center [886, 299] width 17 height 34
click at [738, 393] on td "6" at bounding box center [737, 392] width 37 height 30
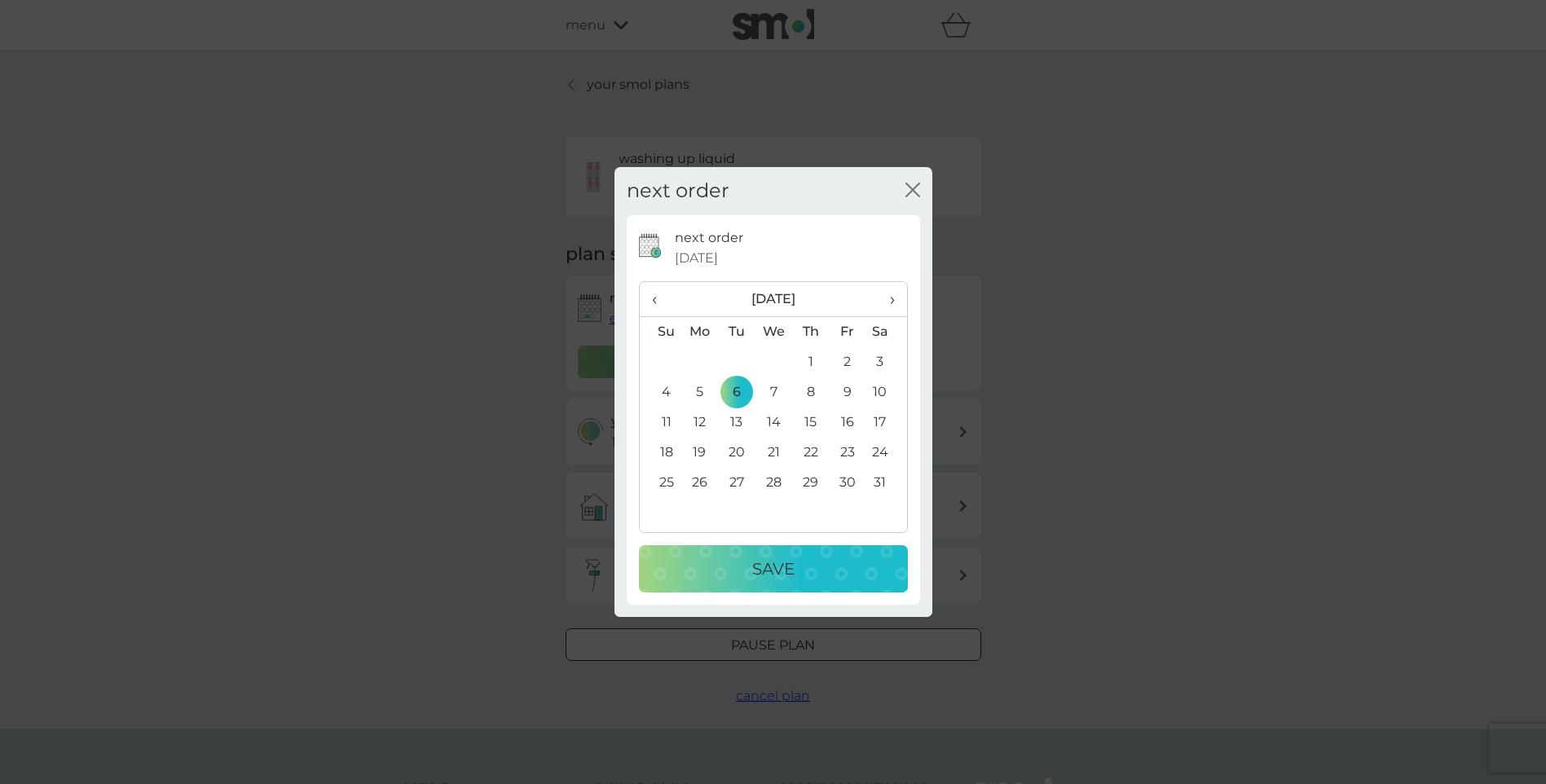
click at [789, 568] on p "Save" at bounding box center [774, 569] width 42 height 26
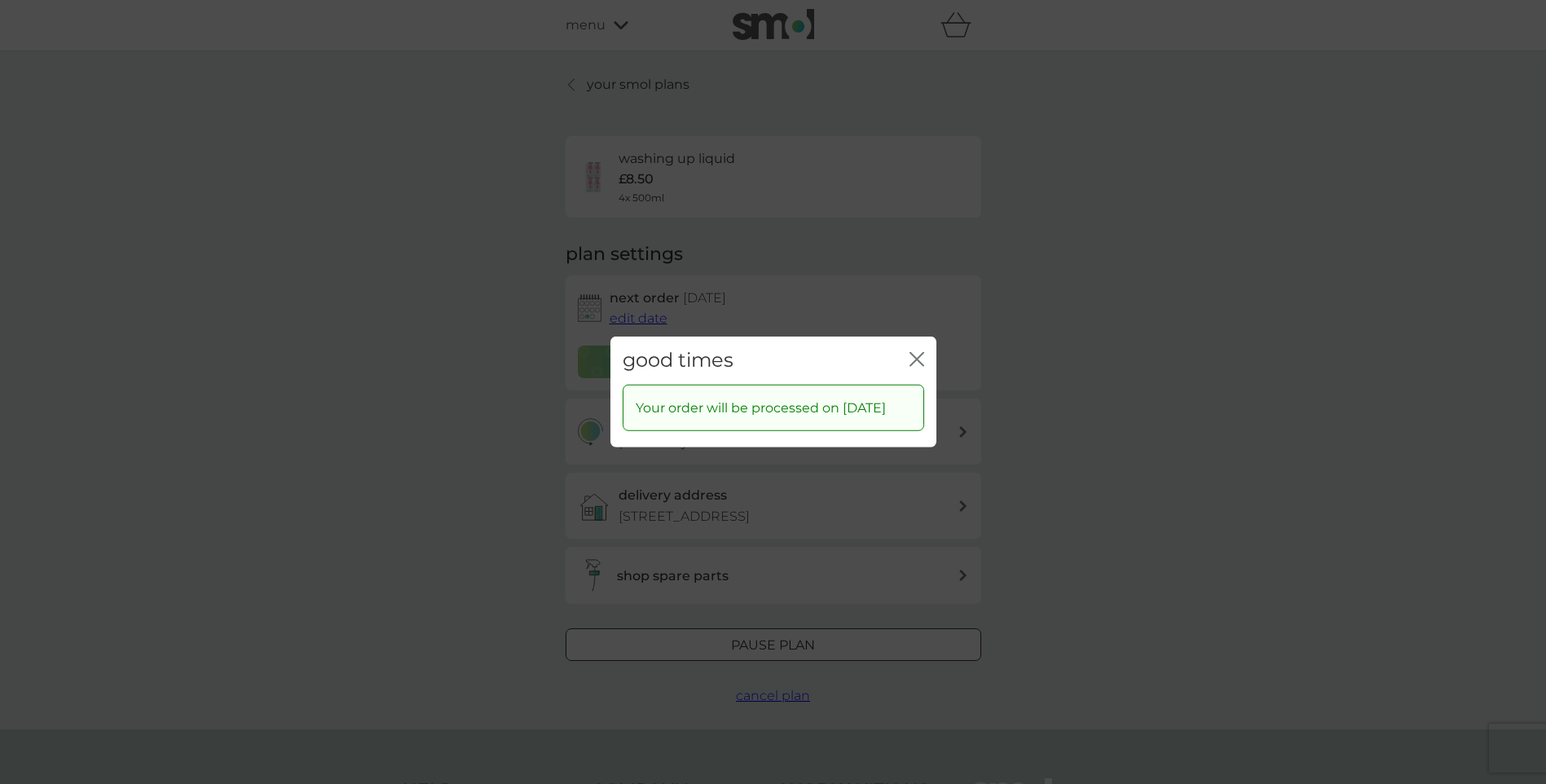
click at [914, 353] on icon "close" at bounding box center [913, 360] width 6 height 13
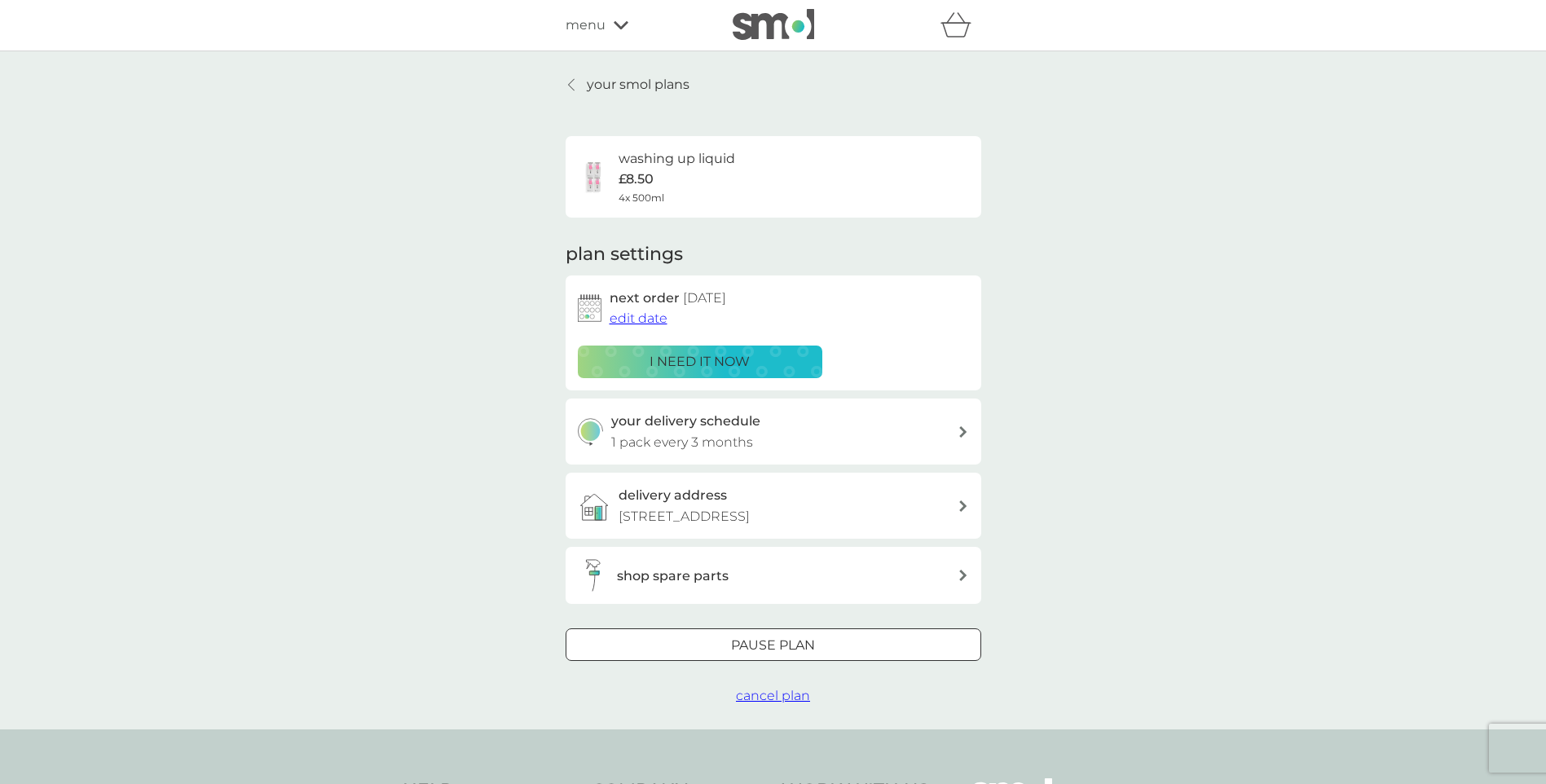
click at [969, 432] on div at bounding box center [964, 432] width 13 height 11
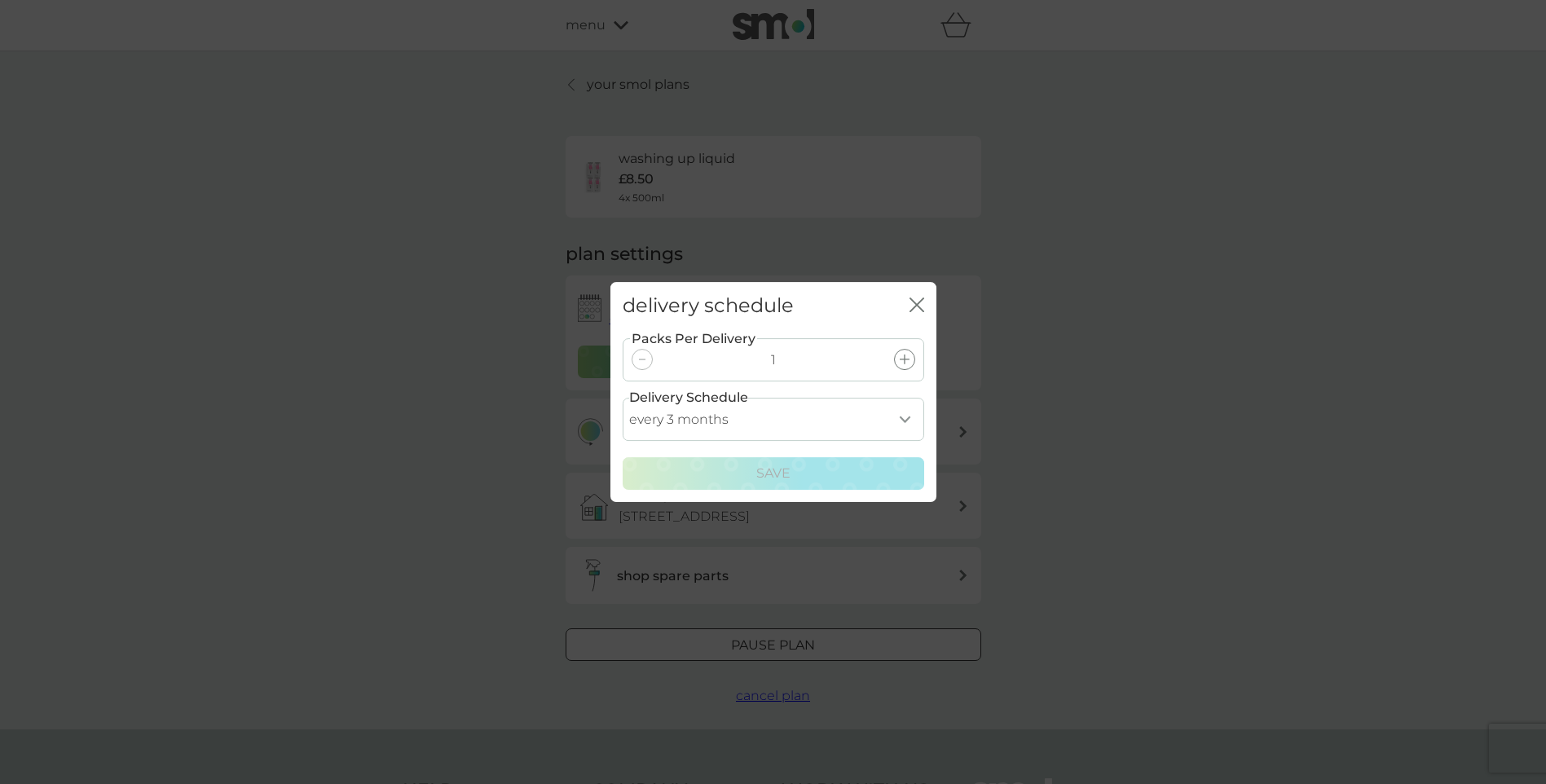
click at [904, 418] on select "every 1 month every 2 months every 3 months every 4 months every 5 months every…" at bounding box center [773, 419] width 302 height 43
select select "4"
click at [623, 398] on select "every 1 month every 2 months every 3 months every 4 months every 5 months every…" at bounding box center [773, 419] width 302 height 43
click at [791, 480] on div "Save" at bounding box center [774, 473] width 280 height 21
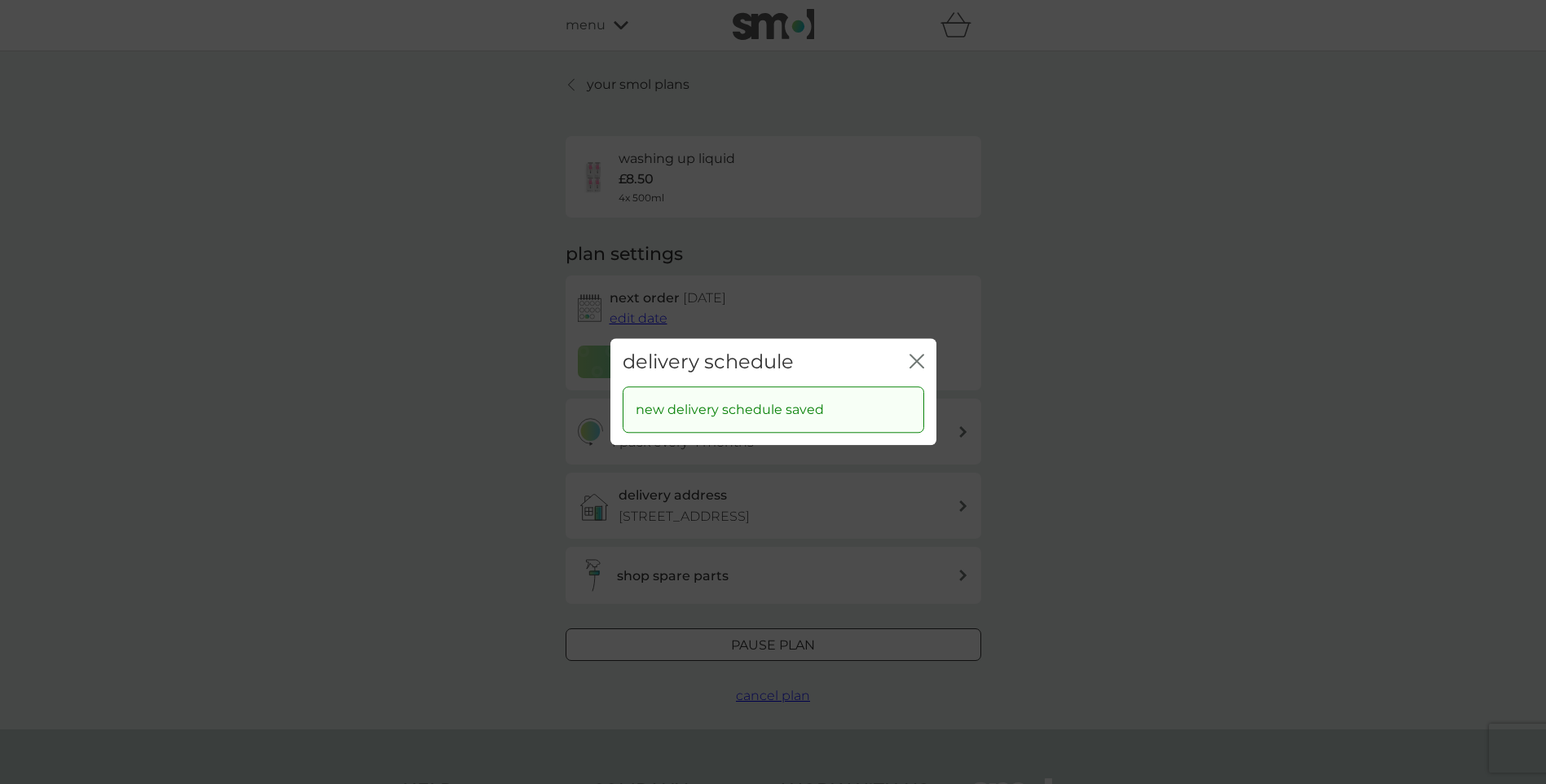
click at [924, 354] on div "delivery schedule close" at bounding box center [773, 362] width 326 height 48
click at [923, 358] on icon "close" at bounding box center [917, 362] width 15 height 15
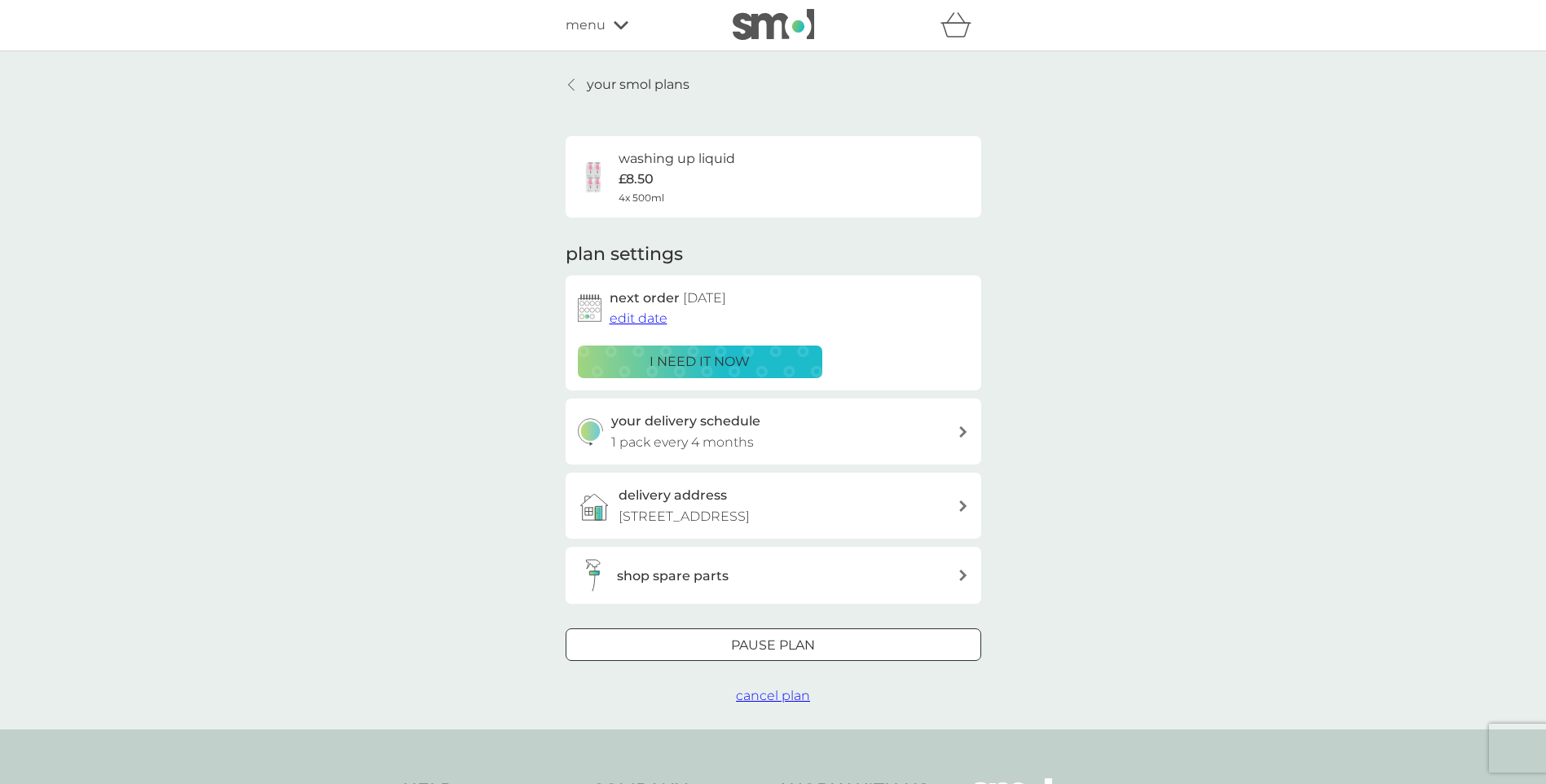
click at [591, 82] on p "your smol plans" at bounding box center [637, 84] width 102 height 21
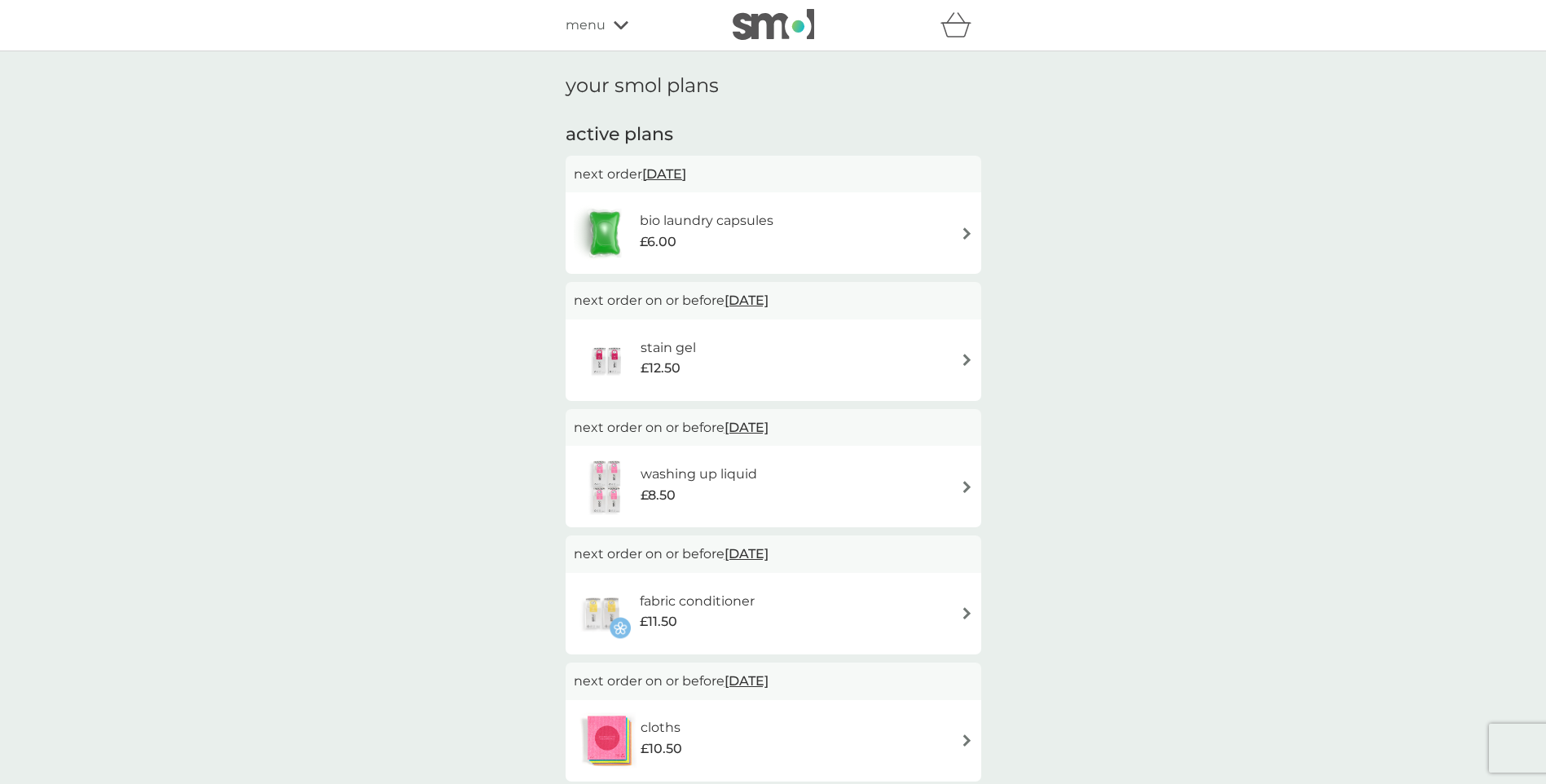
click at [967, 361] on img at bounding box center [967, 360] width 12 height 12
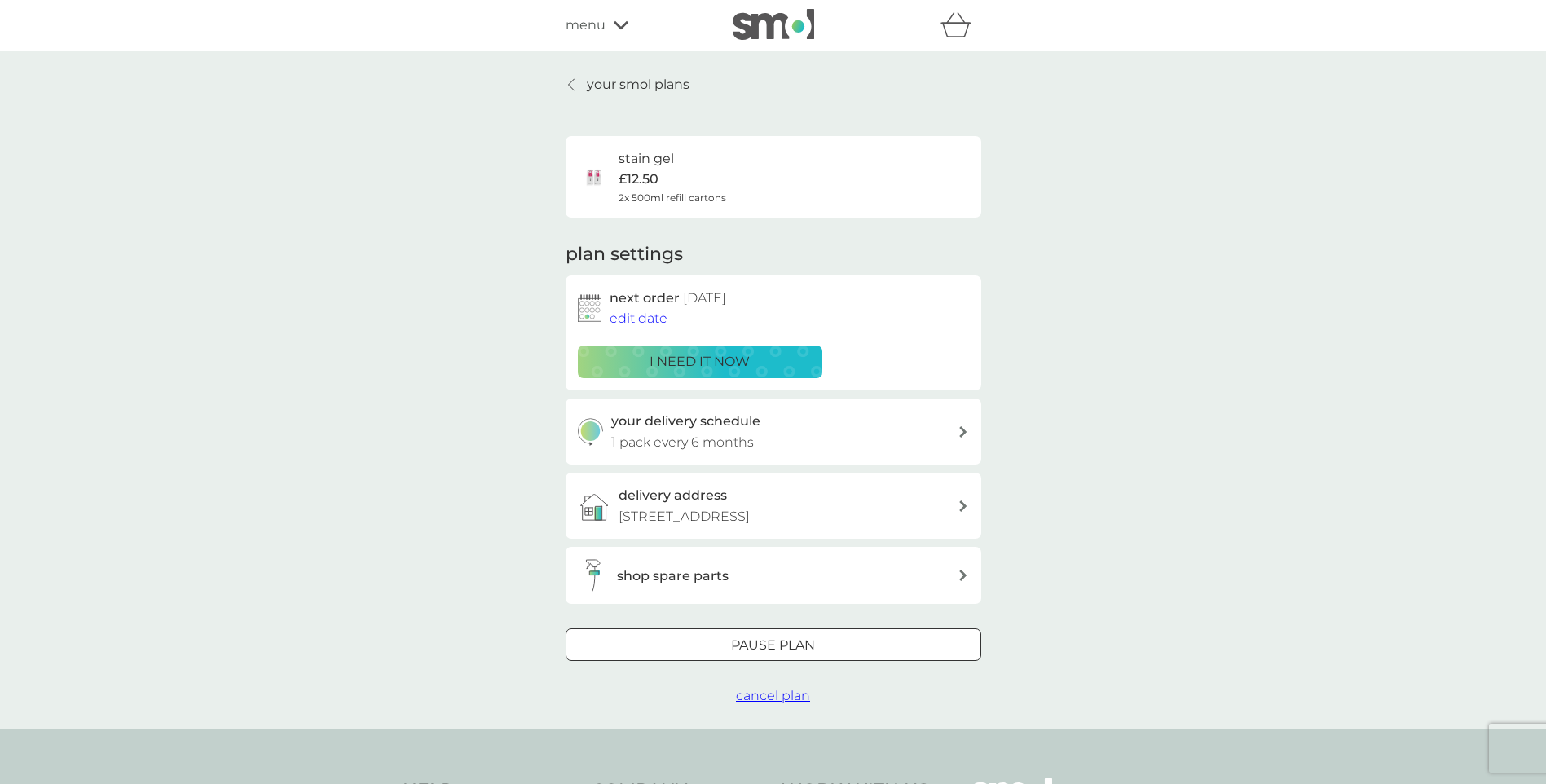
click at [656, 319] on span "edit date" at bounding box center [638, 318] width 58 height 16
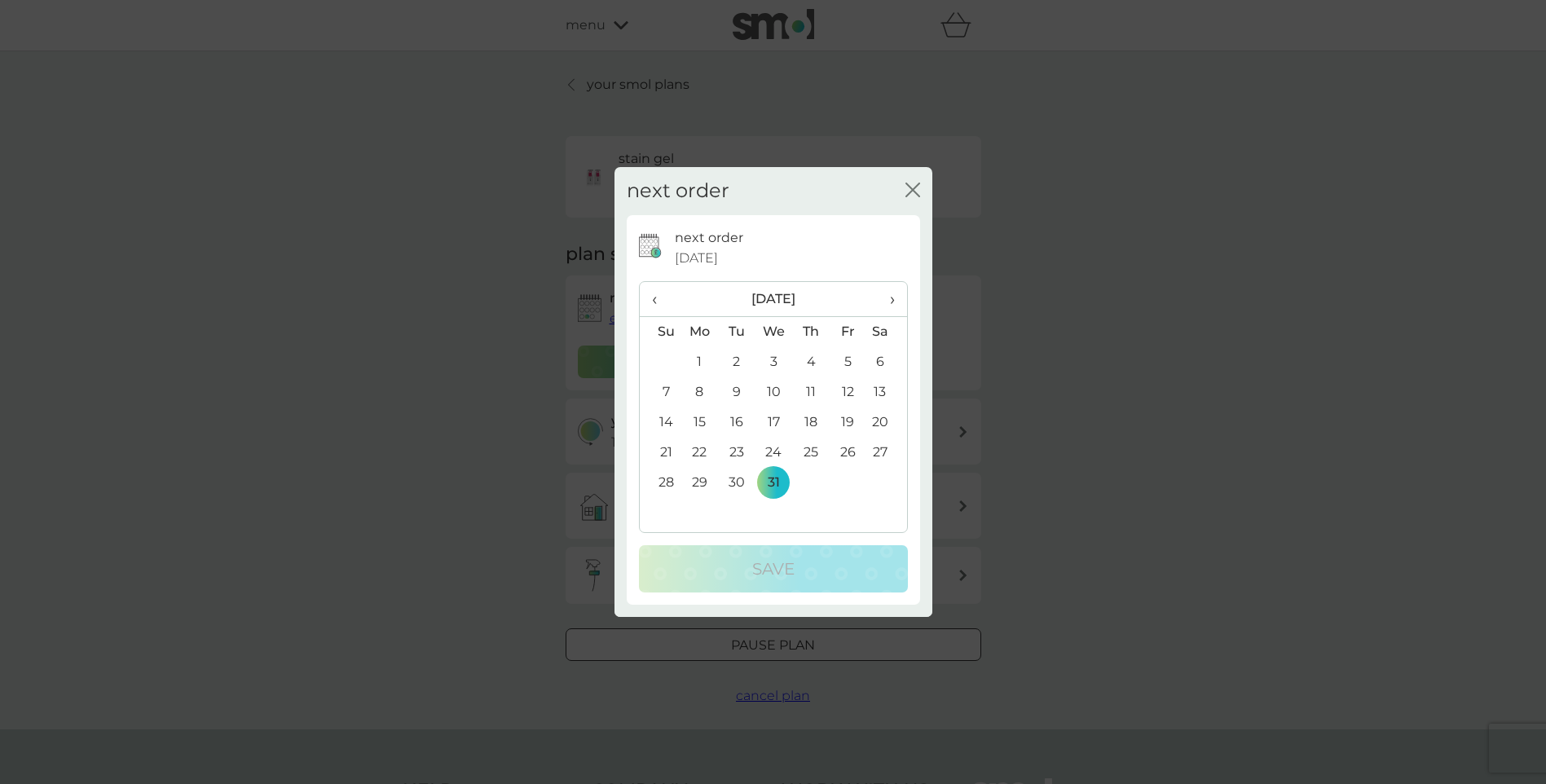
click at [891, 301] on span "›" at bounding box center [886, 299] width 17 height 34
click at [736, 392] on td "6" at bounding box center [737, 392] width 37 height 30
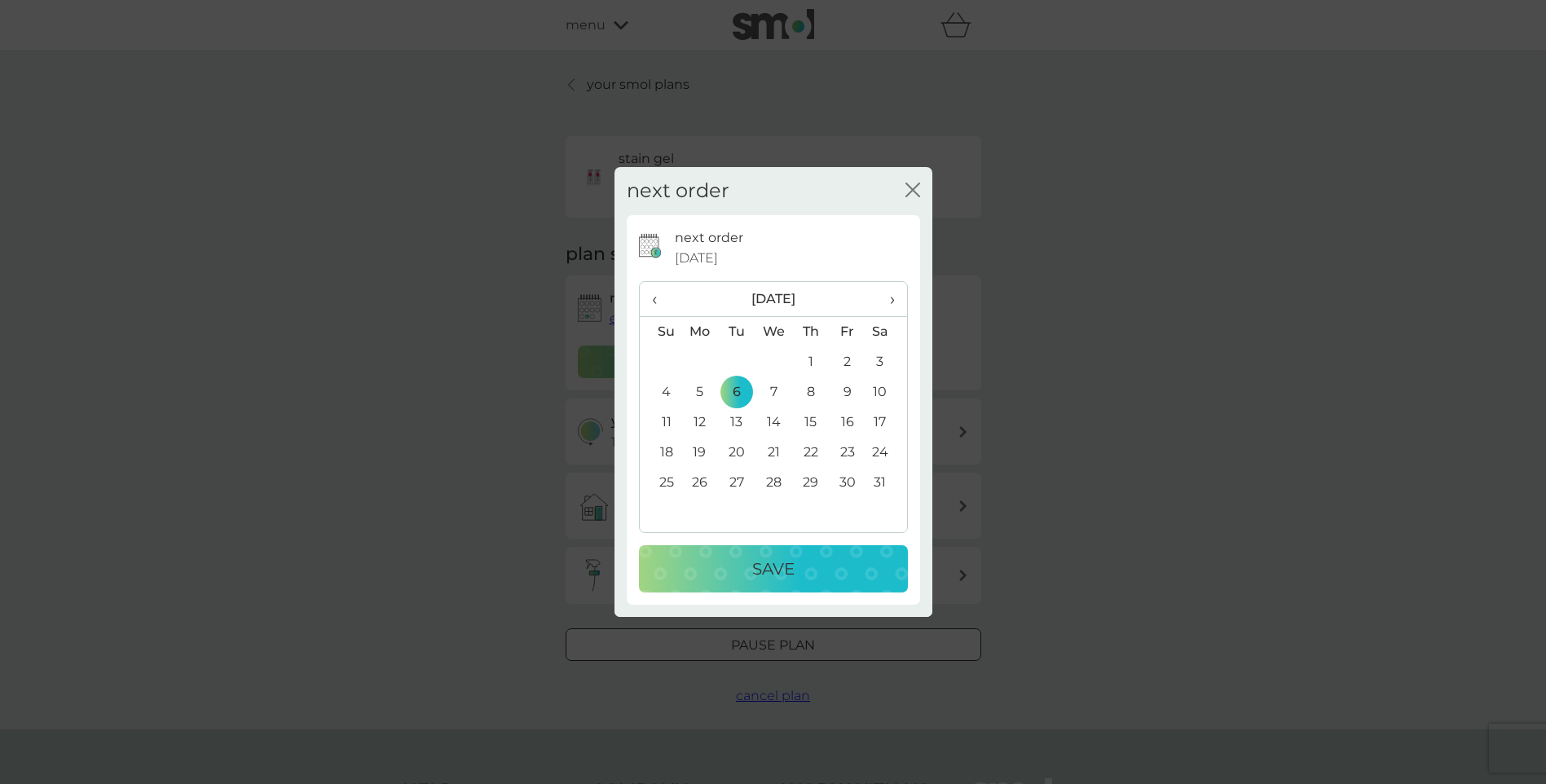
click at [780, 557] on p "Save" at bounding box center [774, 569] width 42 height 26
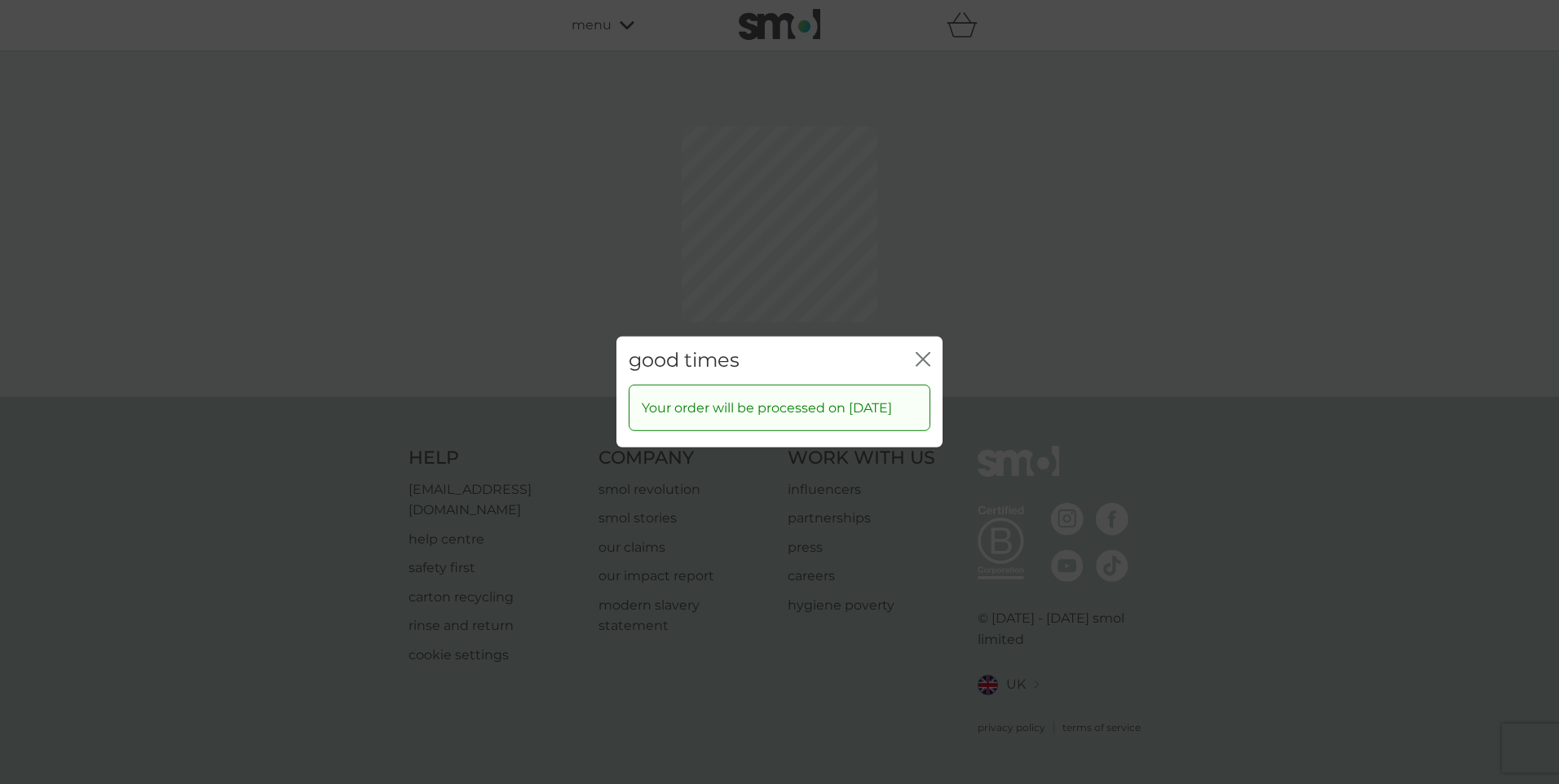
click at [928, 352] on icon "close" at bounding box center [922, 360] width 15 height 15
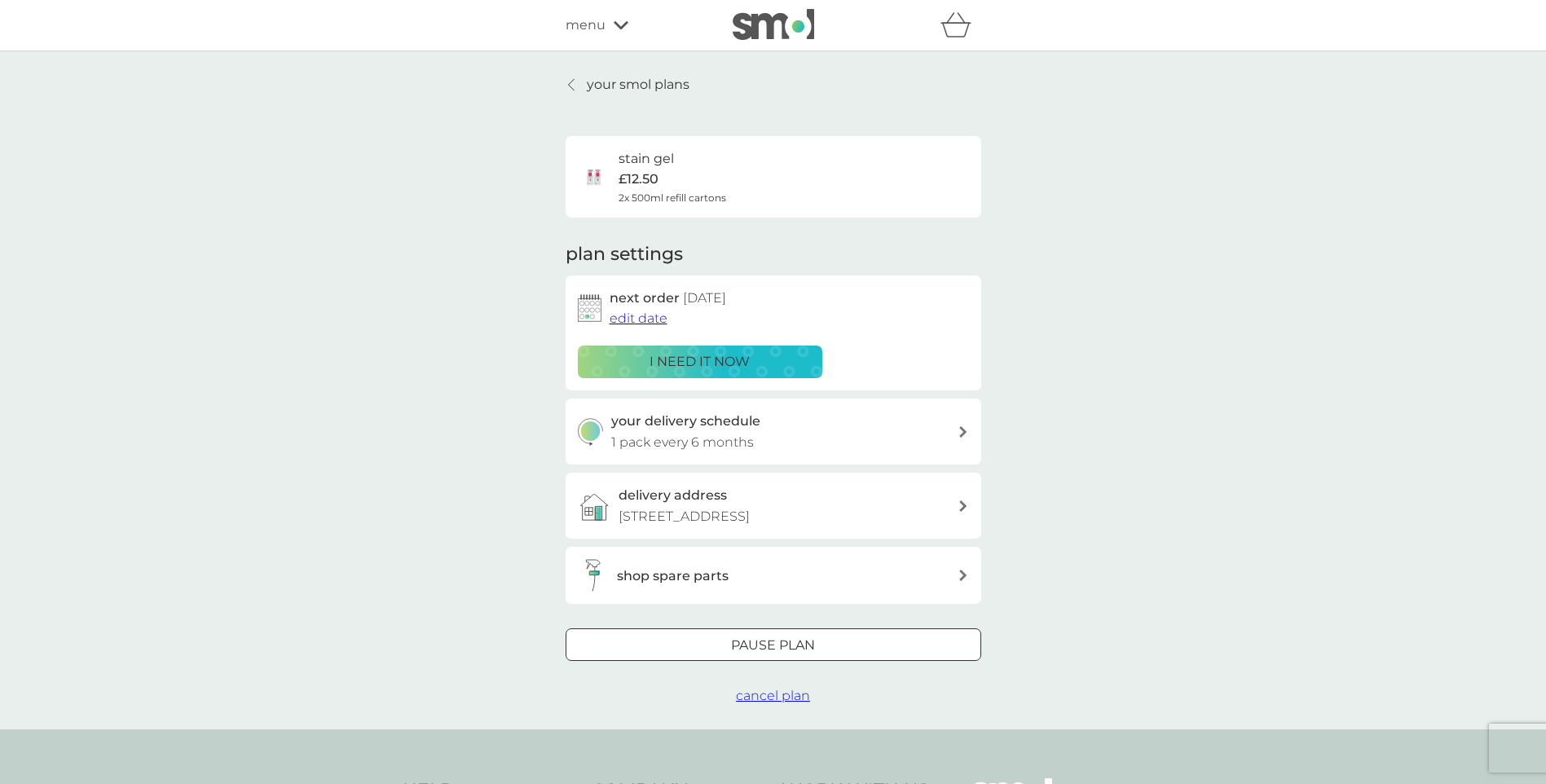
click at [568, 78] on icon at bounding box center [571, 85] width 6 height 13
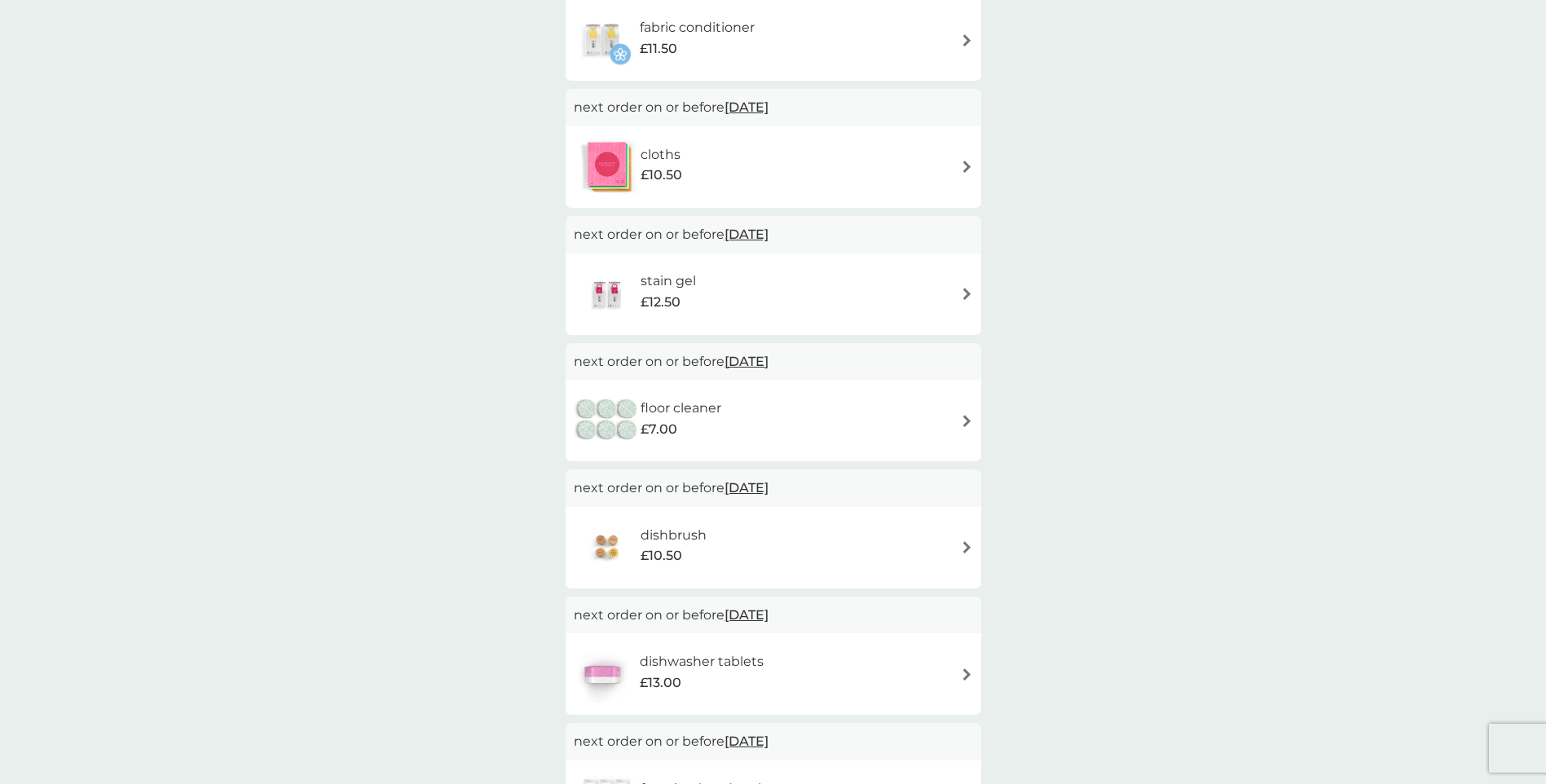
scroll to position [489, 0]
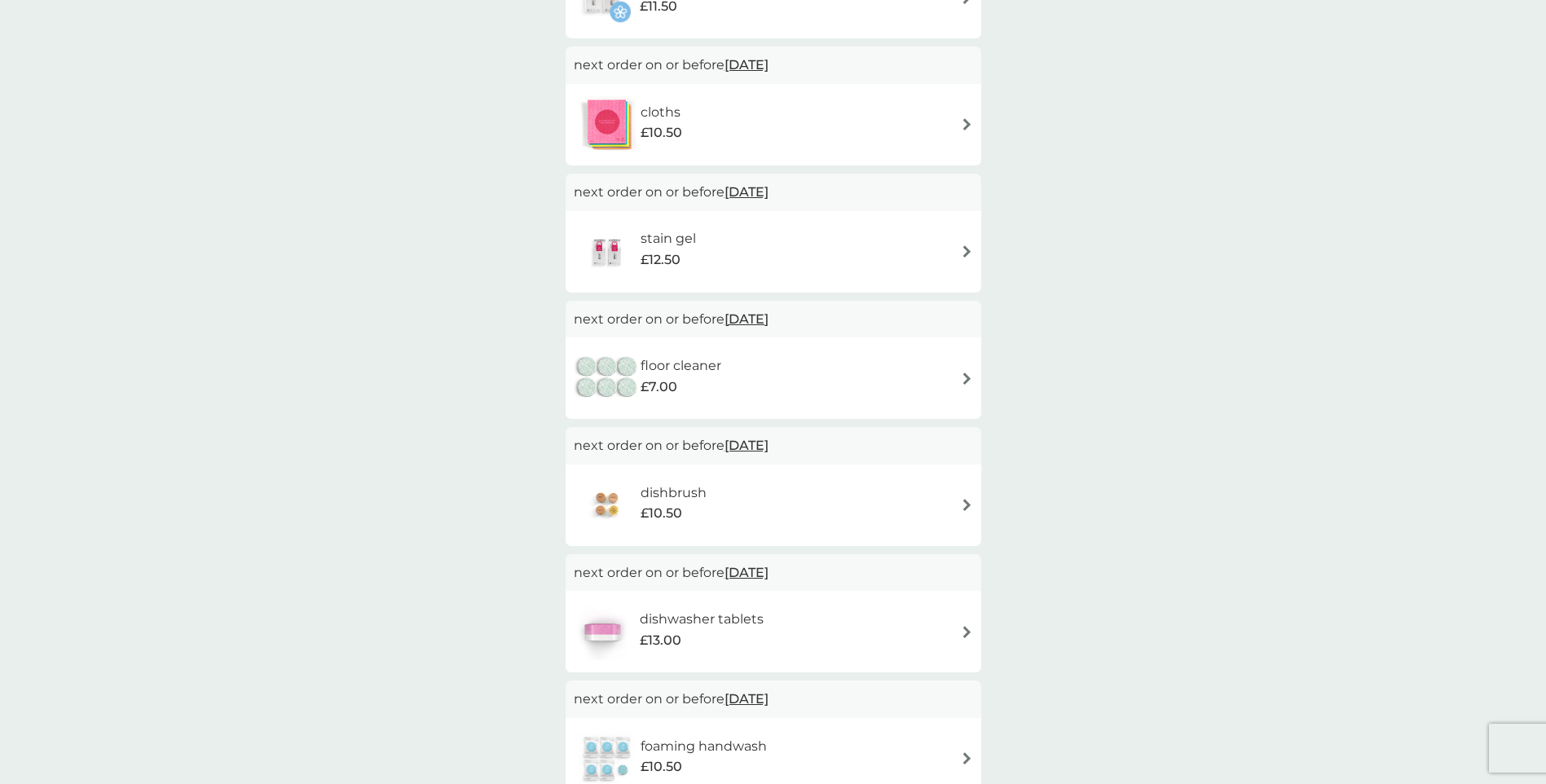
click at [969, 375] on img at bounding box center [967, 378] width 12 height 12
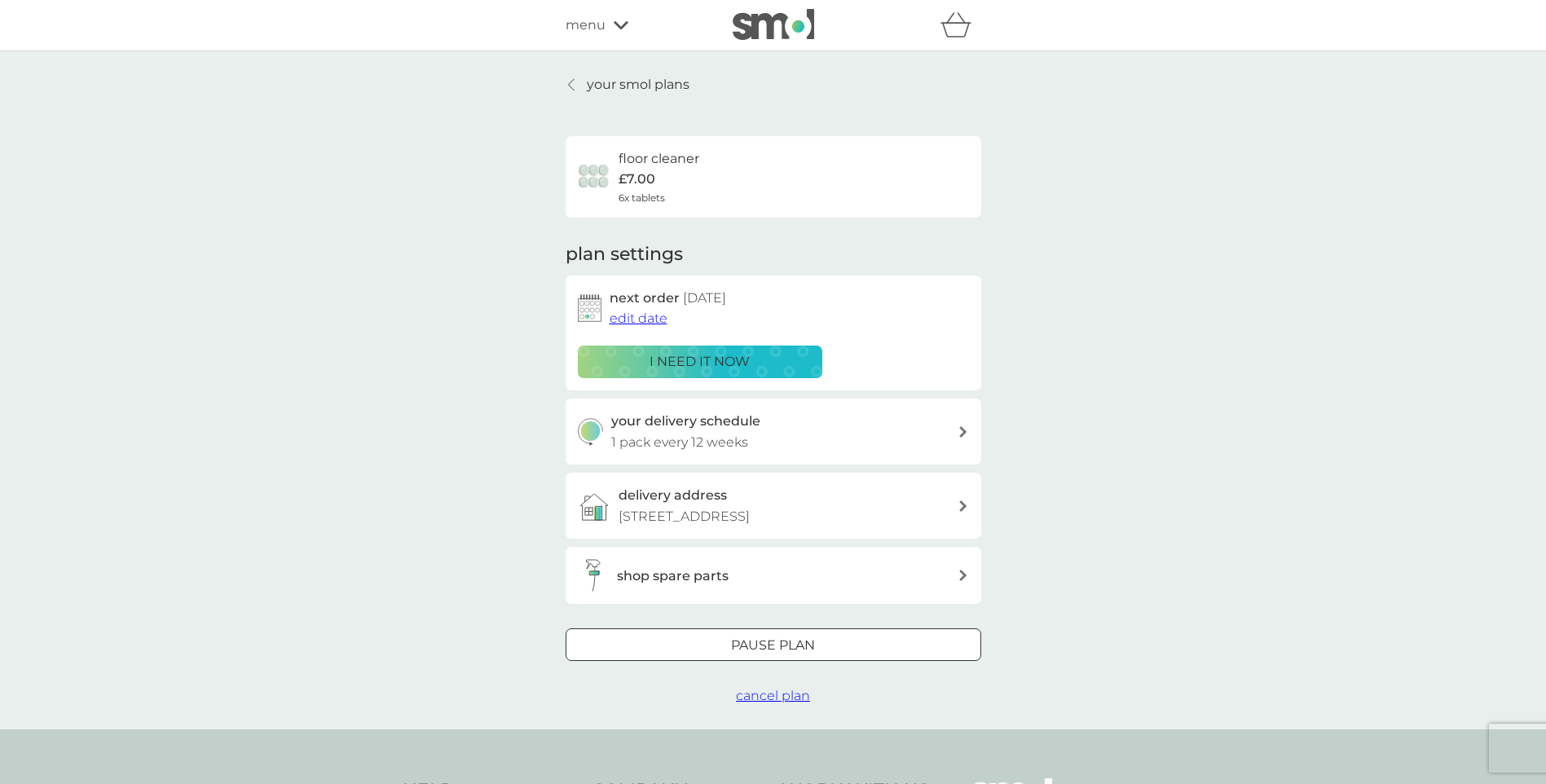
click at [963, 431] on icon at bounding box center [963, 432] width 7 height 11
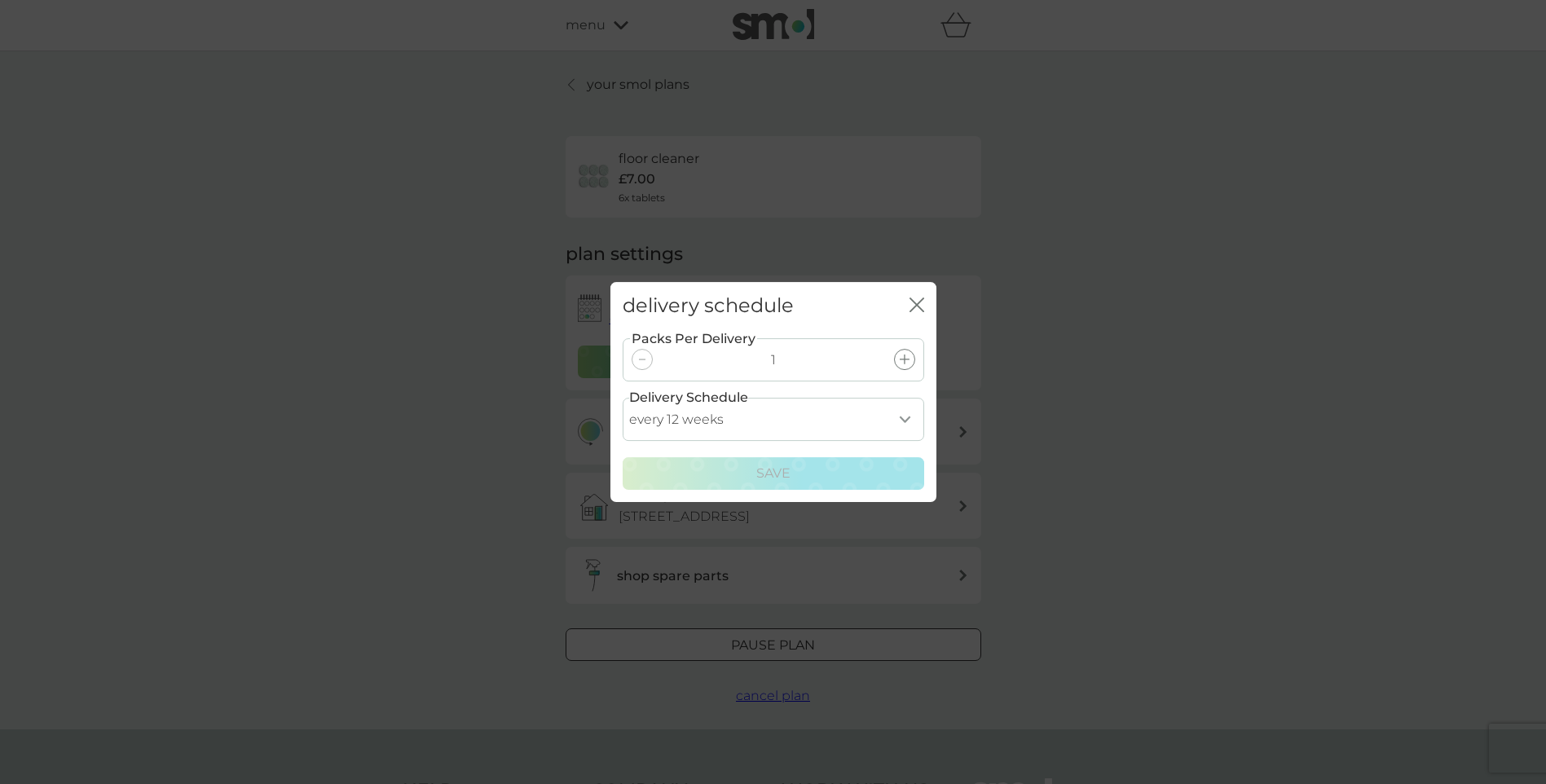
click at [908, 418] on select "every 1 week every 2 weeks every 3 weeks every 4 weeks every 5 weeks every 6 we…" at bounding box center [773, 419] width 302 height 43
select select "182"
click at [623, 398] on select "every 1 week every 2 weeks every 3 weeks every 4 weeks every 5 weeks every 6 we…" at bounding box center [773, 419] width 302 height 43
click at [817, 470] on div "Save" at bounding box center [774, 473] width 280 height 21
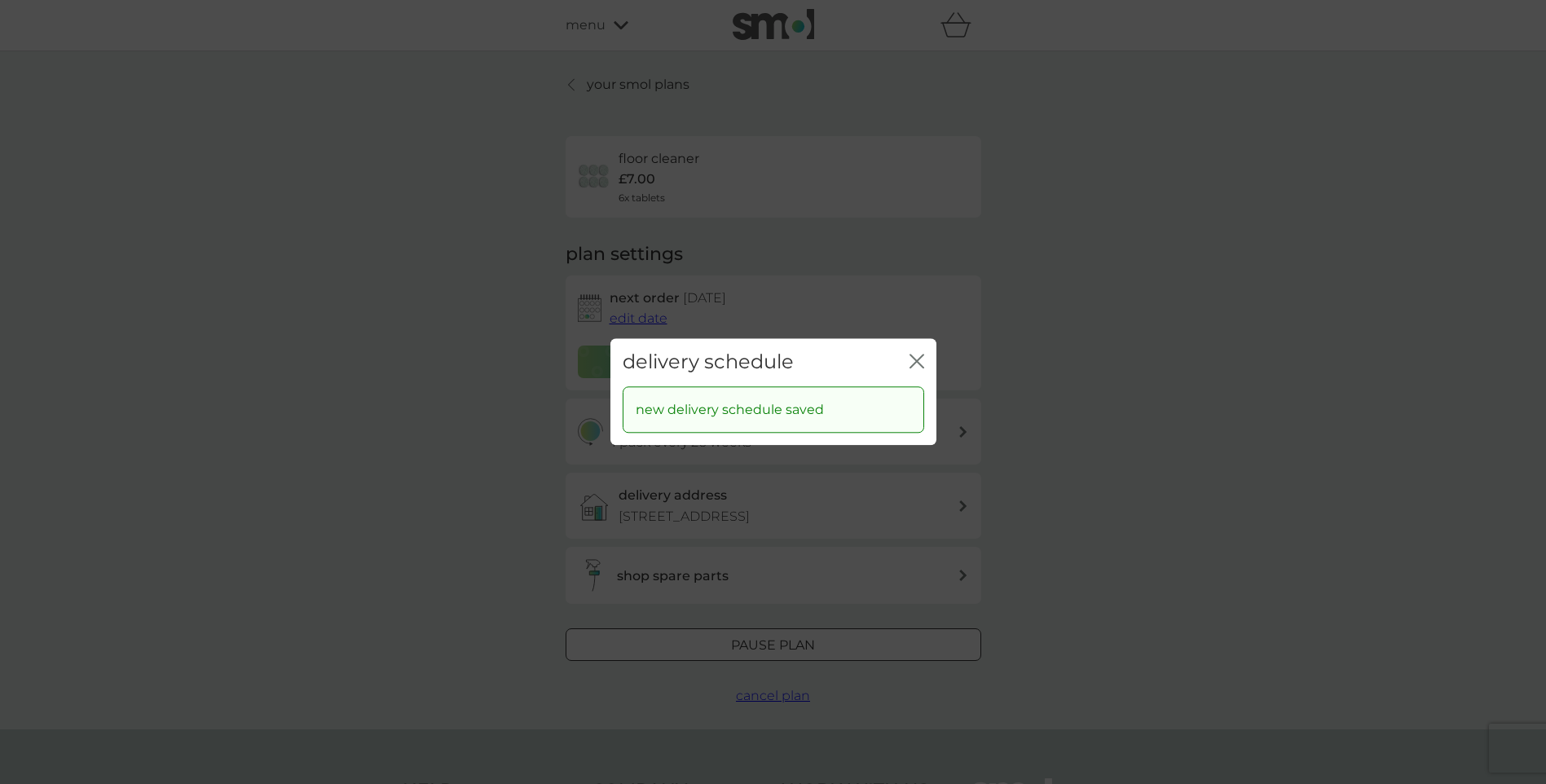
click at [911, 361] on icon "close" at bounding box center [917, 362] width 15 height 15
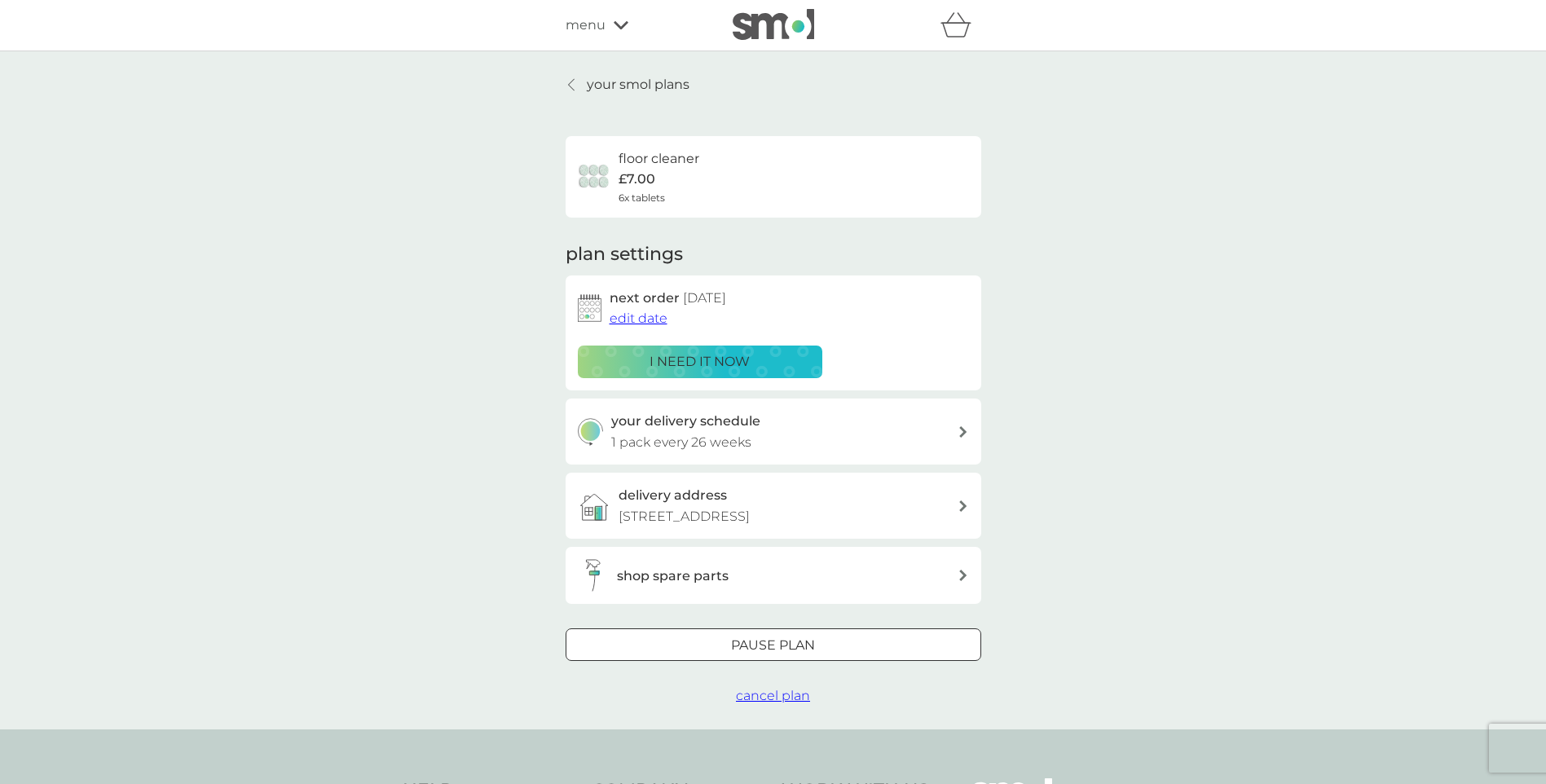
drag, startPoint x: 591, startPoint y: 85, endPoint x: 802, endPoint y: 104, distance: 211.9
click at [591, 85] on p "your smol plans" at bounding box center [637, 84] width 102 height 21
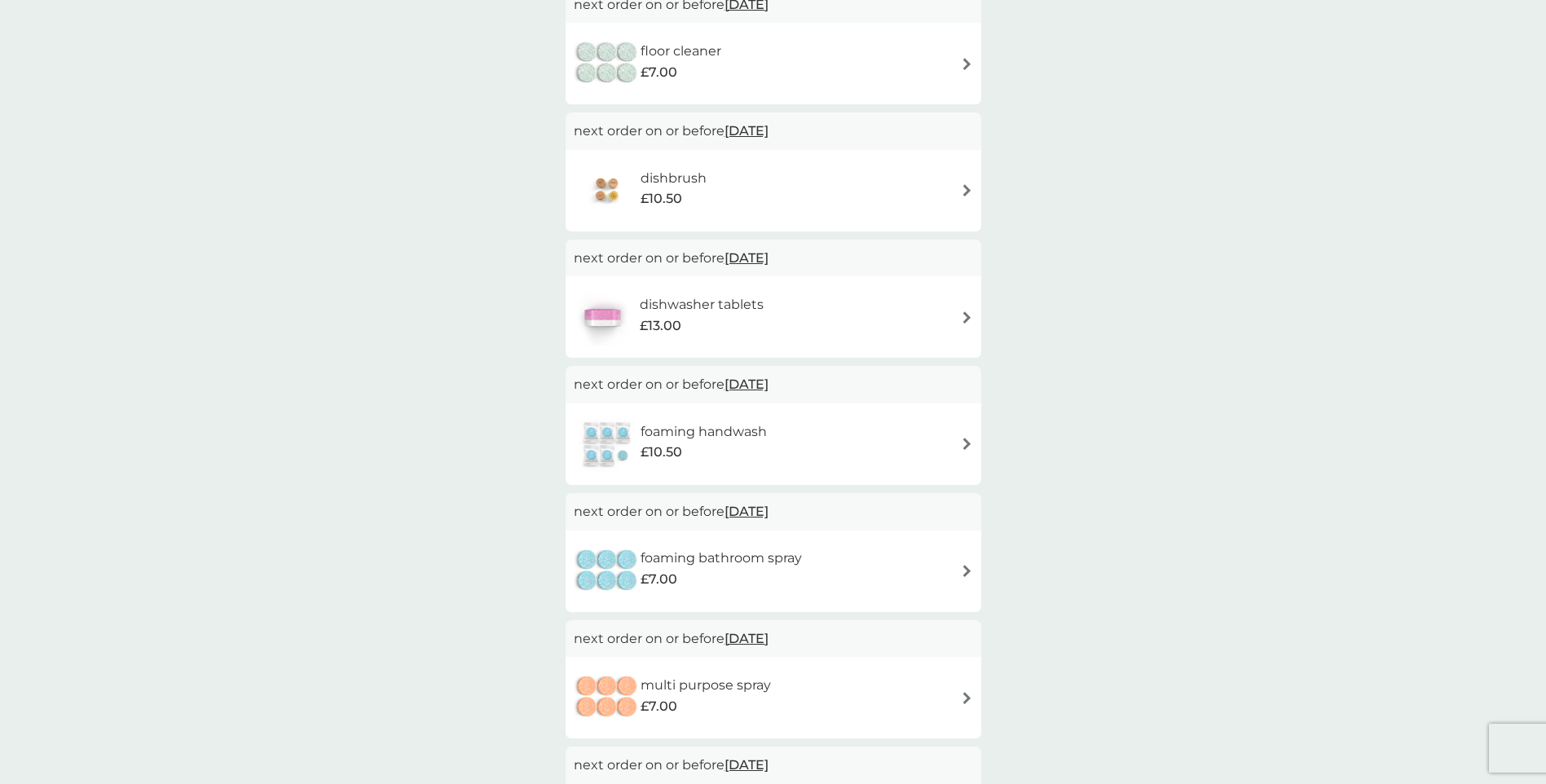
scroll to position [815, 0]
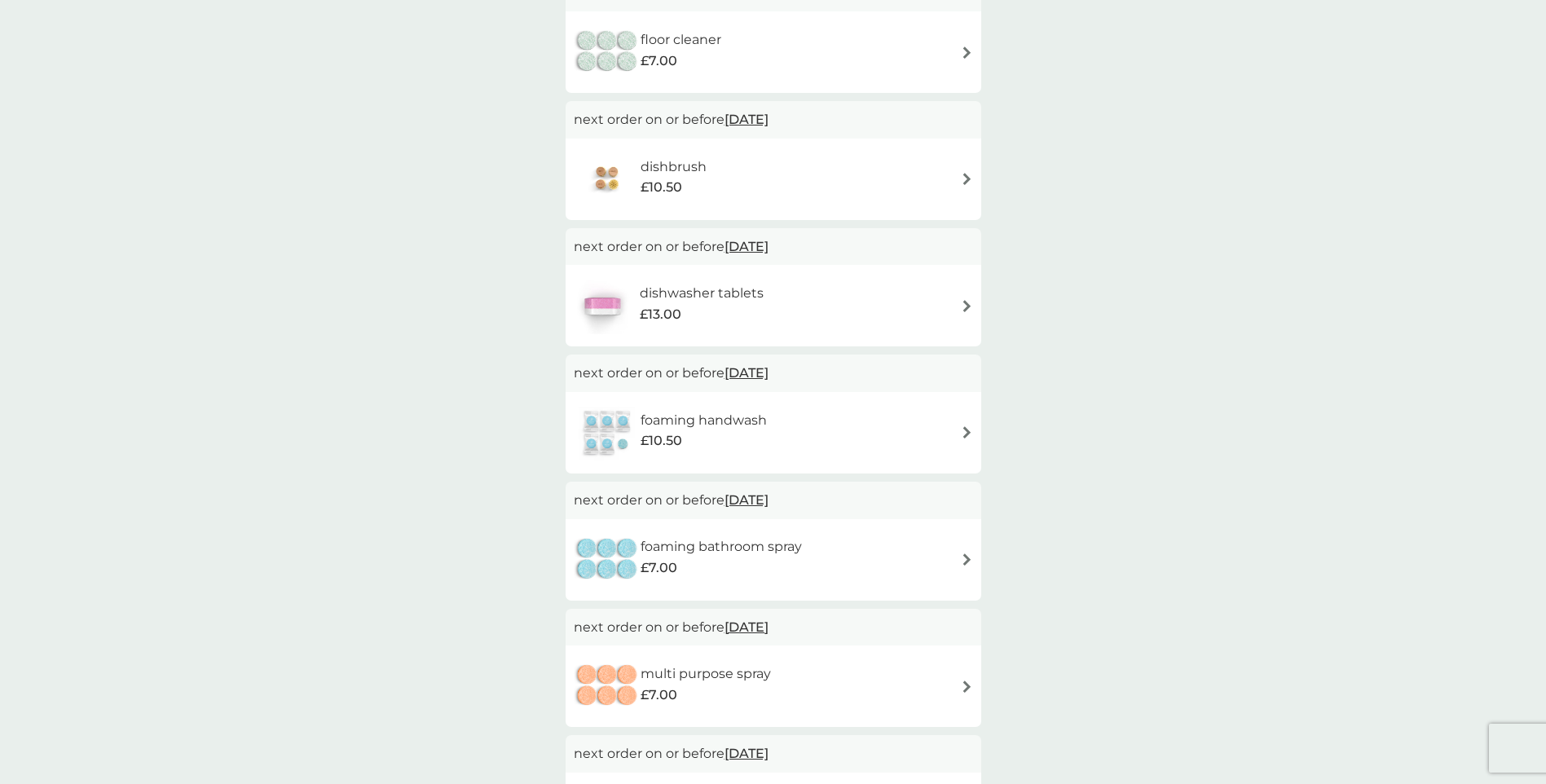
click at [969, 305] on img at bounding box center [967, 305] width 12 height 12
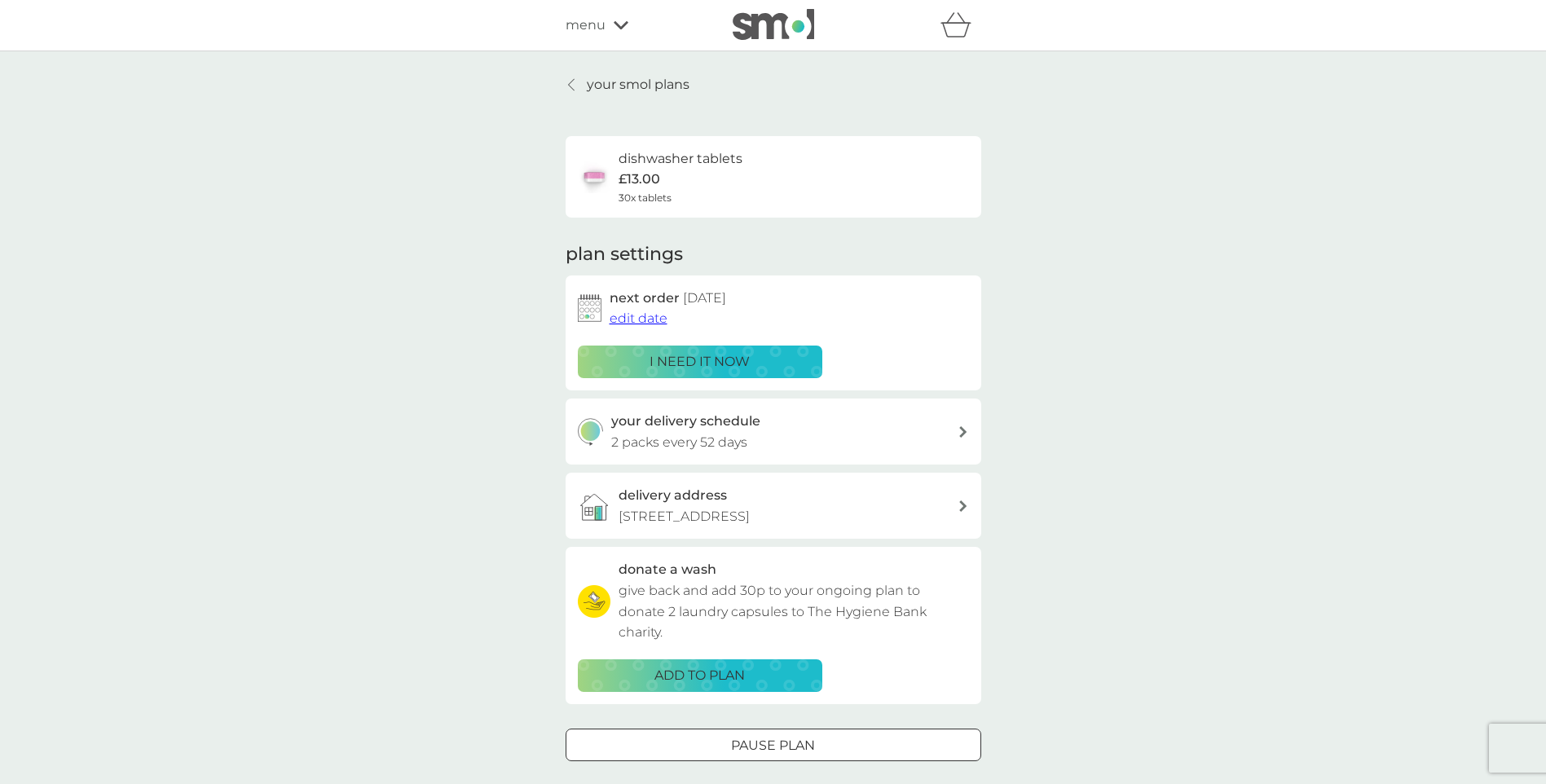
click at [962, 434] on icon at bounding box center [963, 432] width 7 height 11
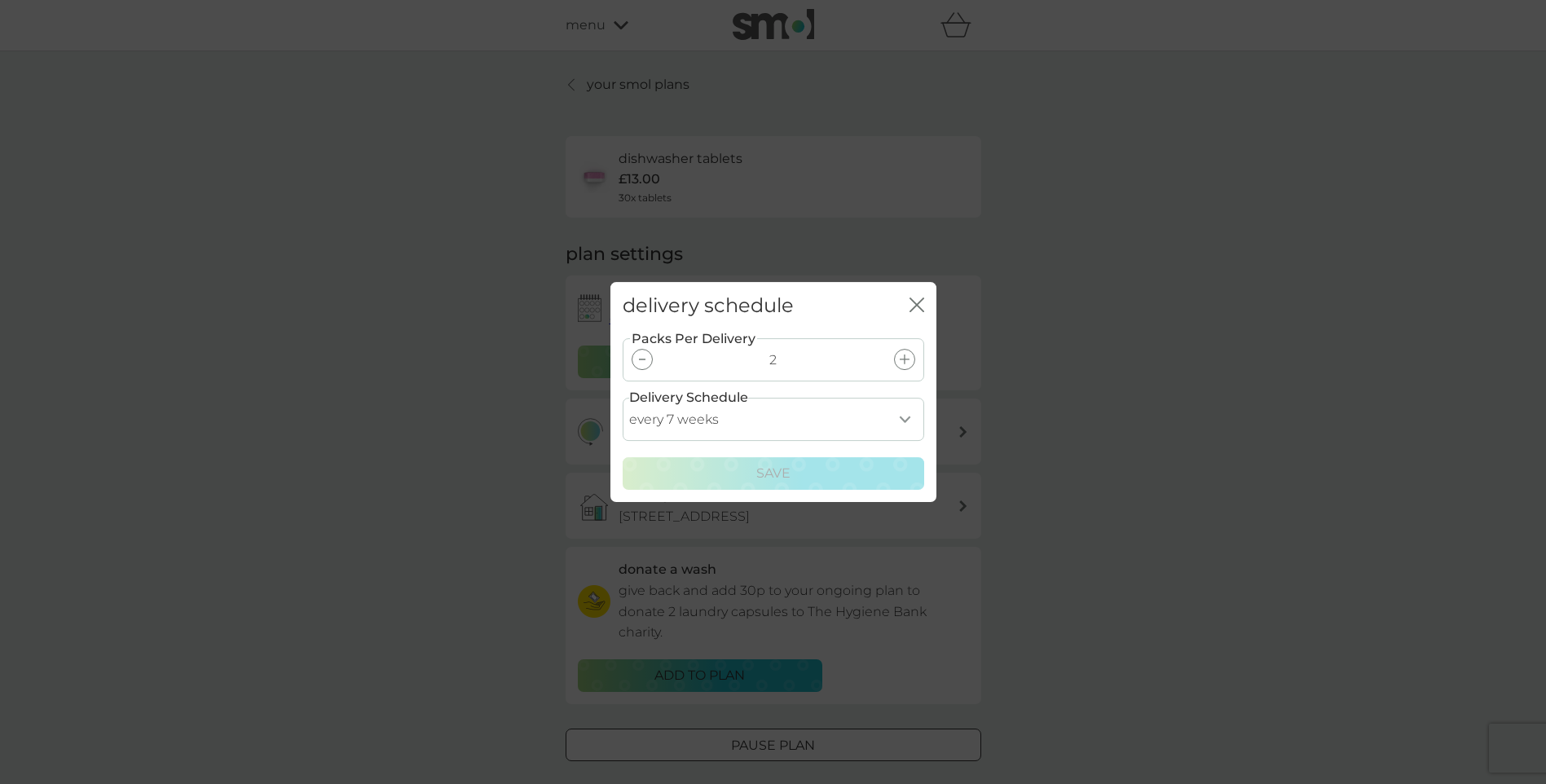
click at [643, 357] on div at bounding box center [642, 359] width 21 height 21
click at [907, 419] on select "every 1 week every 2 weeks every 3 weeks every 4 weeks every 5 weeks every 6 we…" at bounding box center [773, 419] width 302 height 43
select select "119"
click at [623, 398] on select "every 1 week every 2 weeks every 3 weeks every 4 weeks every 5 weeks every 6 we…" at bounding box center [773, 419] width 302 height 43
click at [817, 462] on button "Save" at bounding box center [773, 473] width 302 height 32
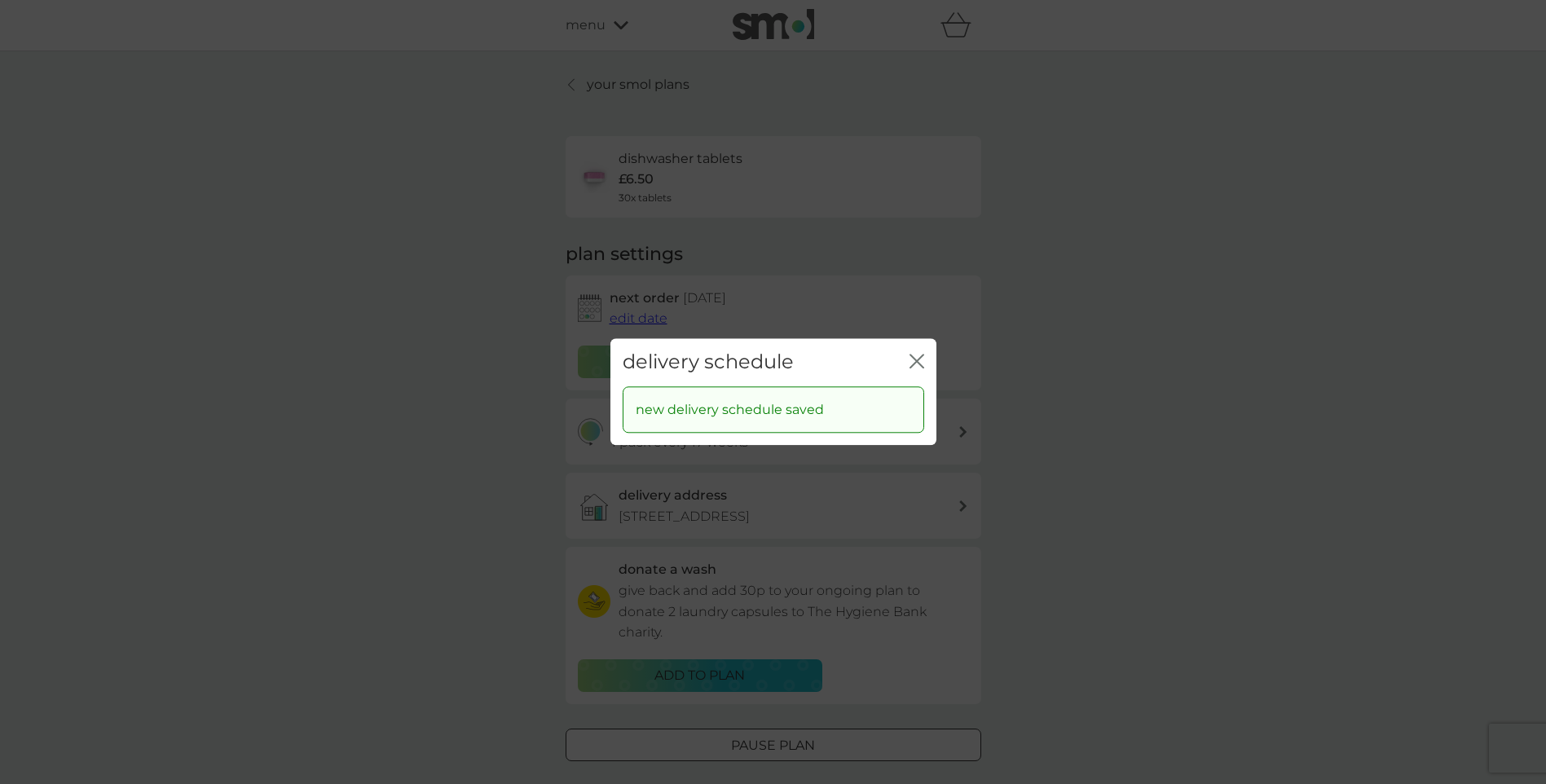
click at [915, 360] on icon "close" at bounding box center [913, 361] width 6 height 13
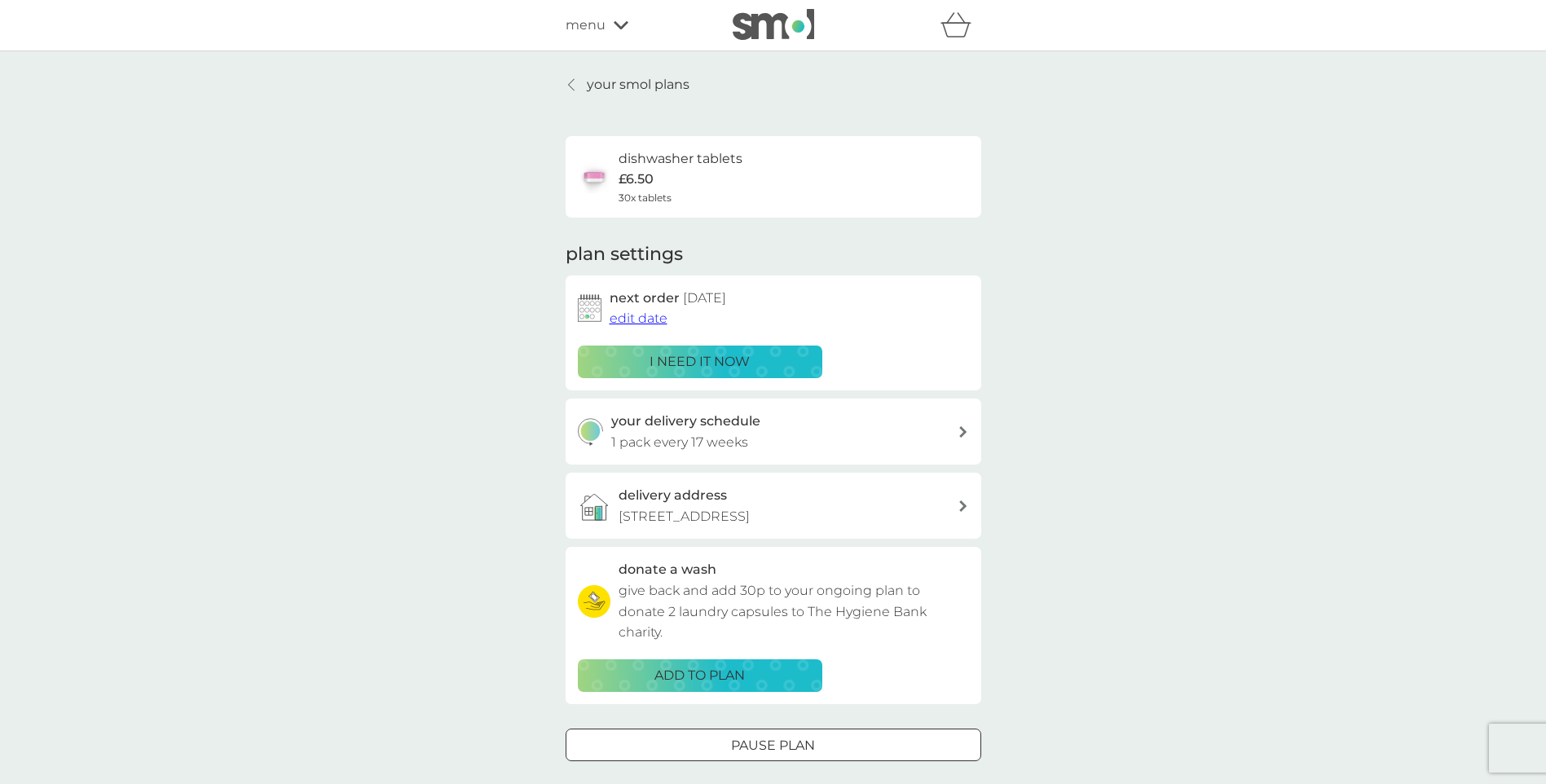
click at [580, 86] on link "your smol plans" at bounding box center [627, 84] width 124 height 21
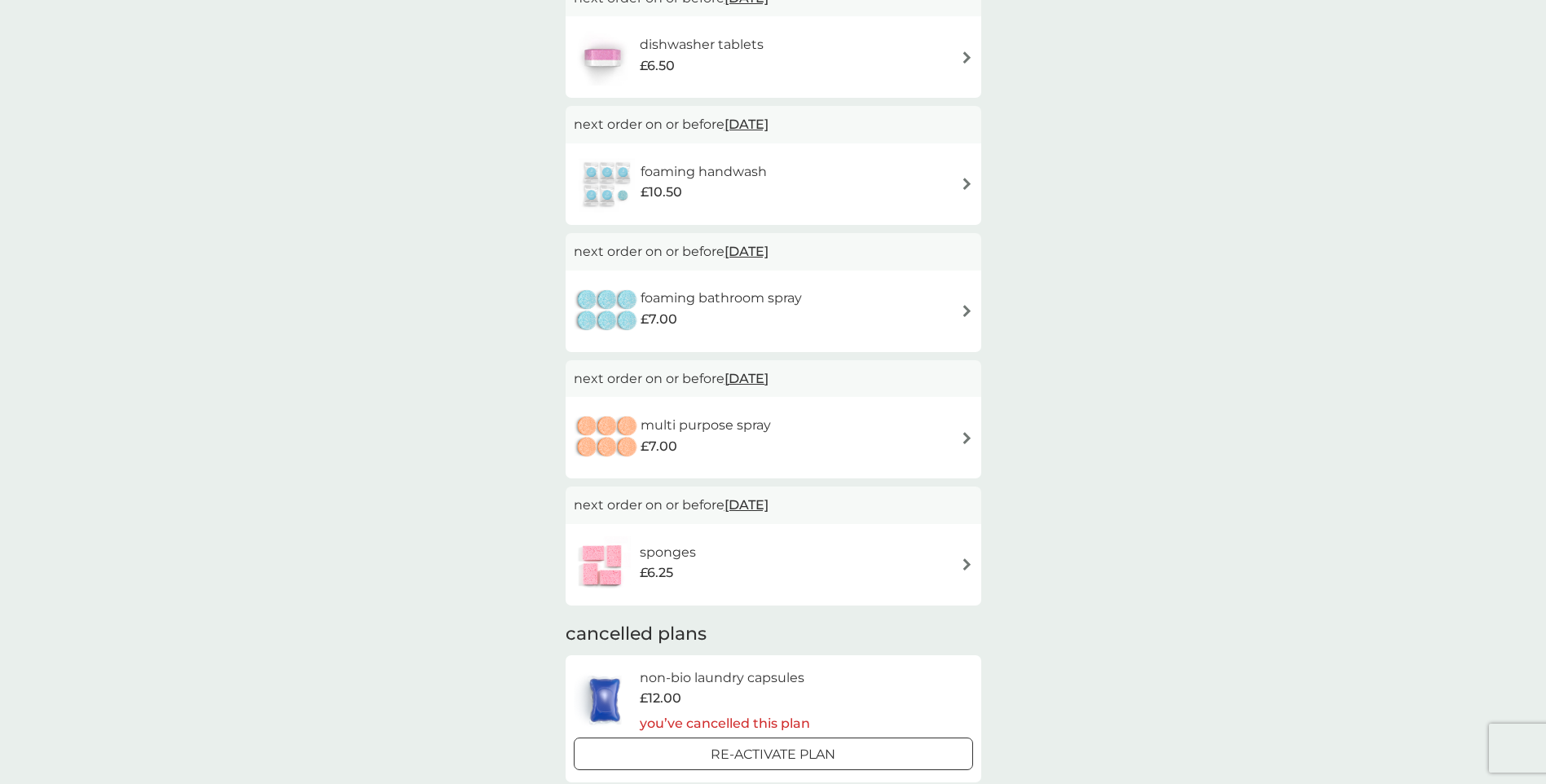
scroll to position [978, 0]
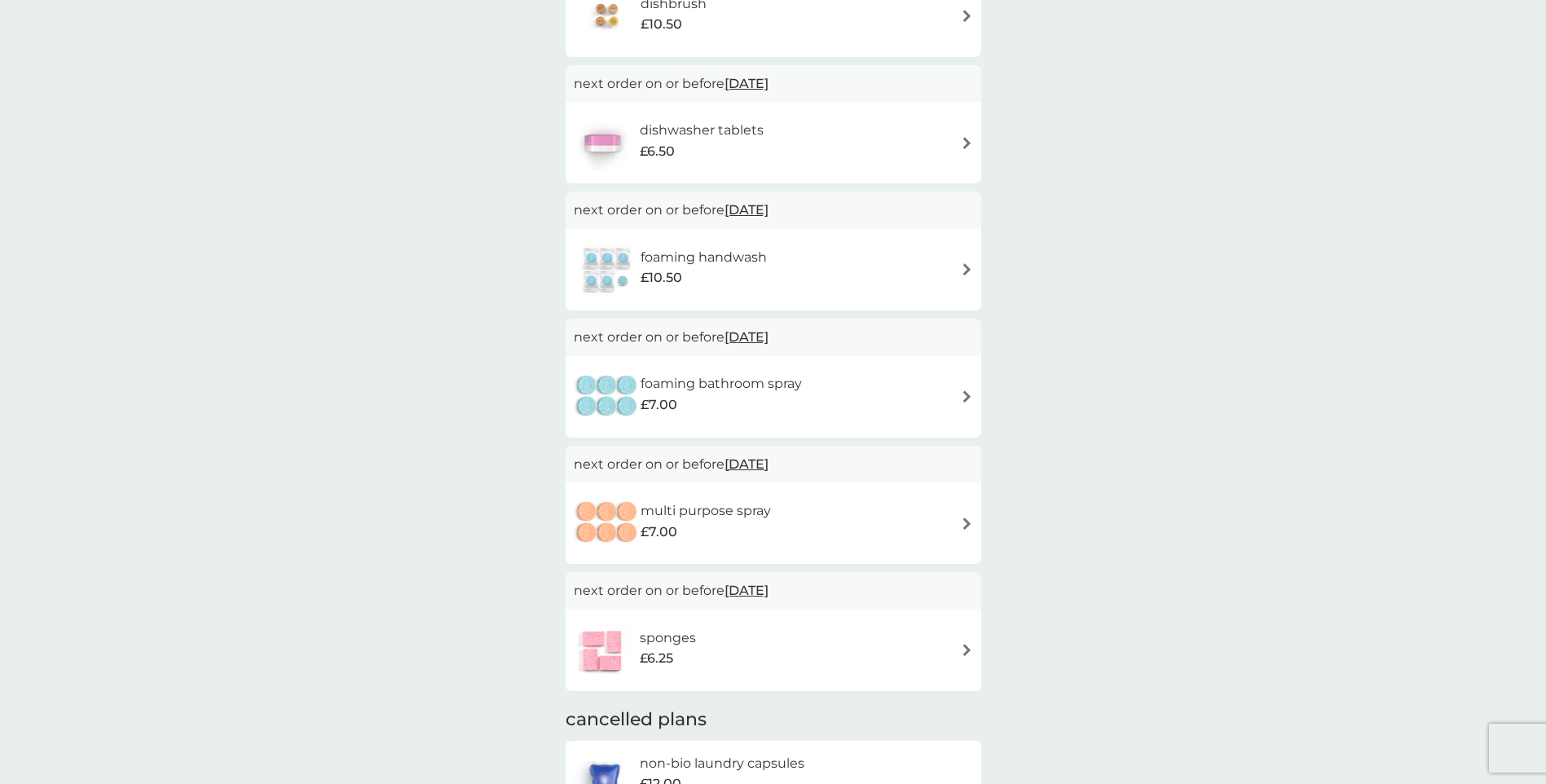
click at [971, 400] on img at bounding box center [967, 396] width 12 height 12
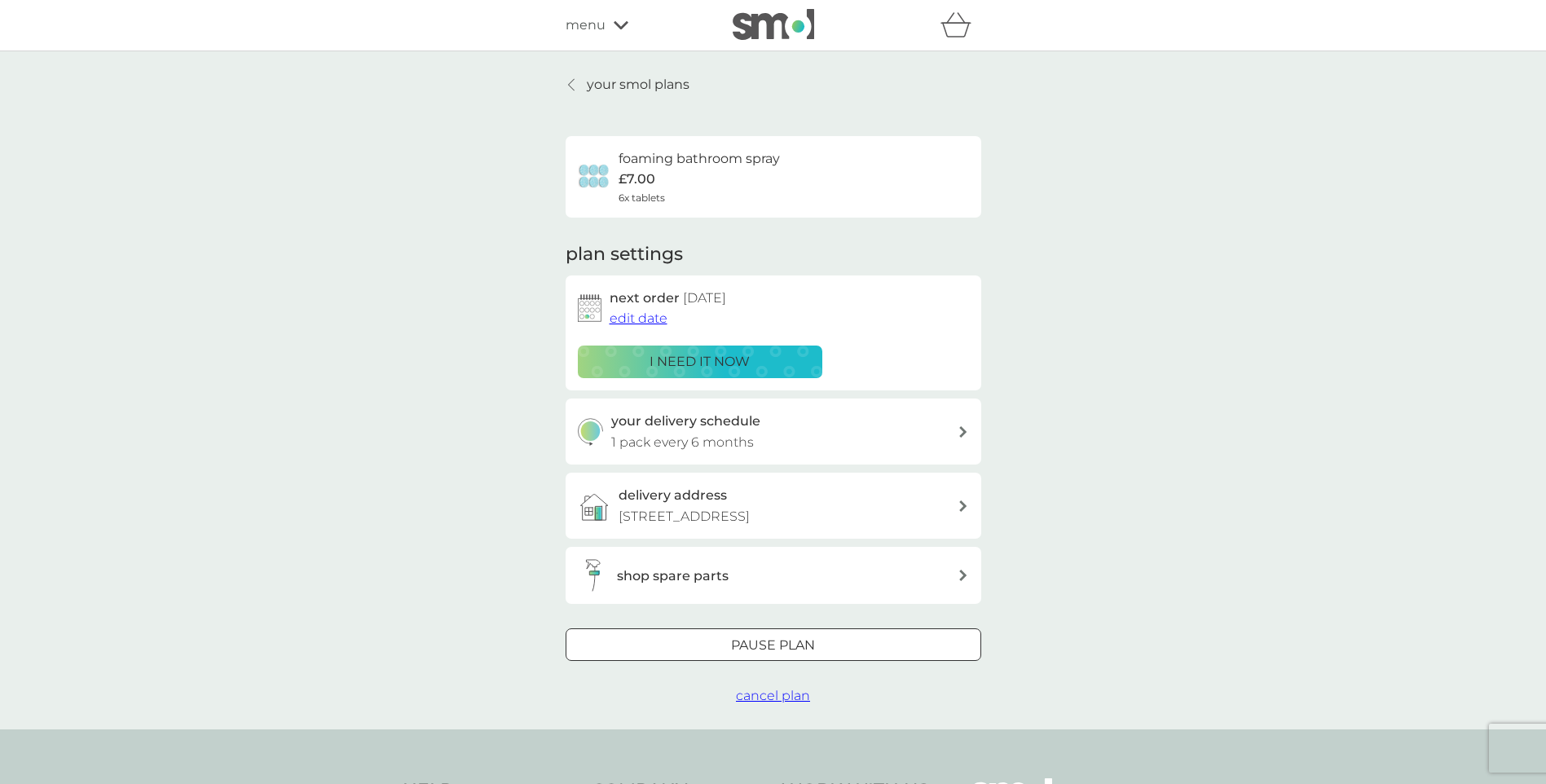
click at [777, 642] on div at bounding box center [774, 646] width 59 height 18
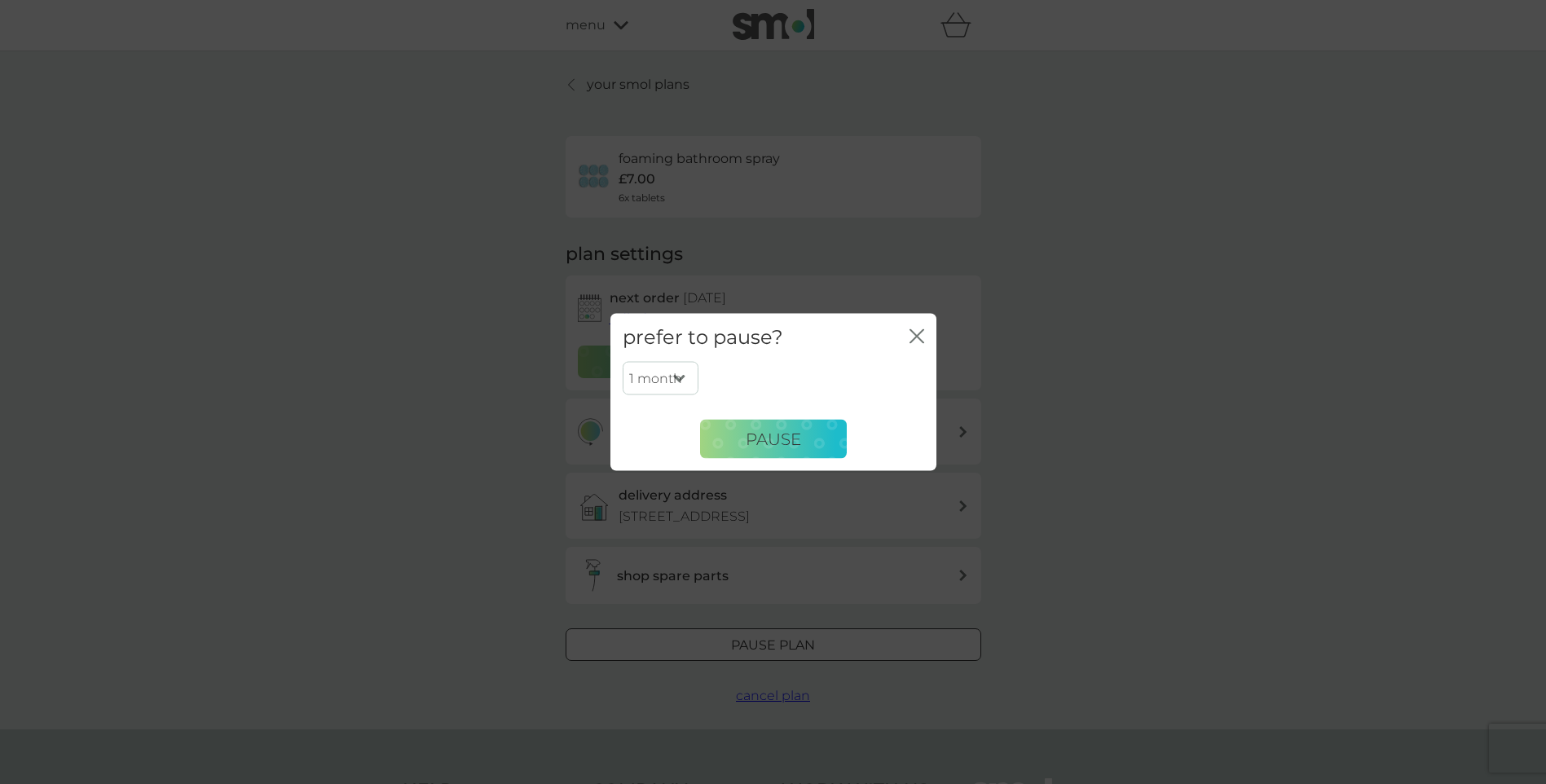
click at [680, 378] on select "1 month 2 months 3 months 4 months 5 months 6 months" at bounding box center [660, 377] width 76 height 34
select select "6"
click at [623, 361] on select "1 month 2 months 3 months 4 months 5 months 6 months" at bounding box center [660, 377] width 76 height 34
click at [752, 434] on span "Pause" at bounding box center [774, 438] width 55 height 19
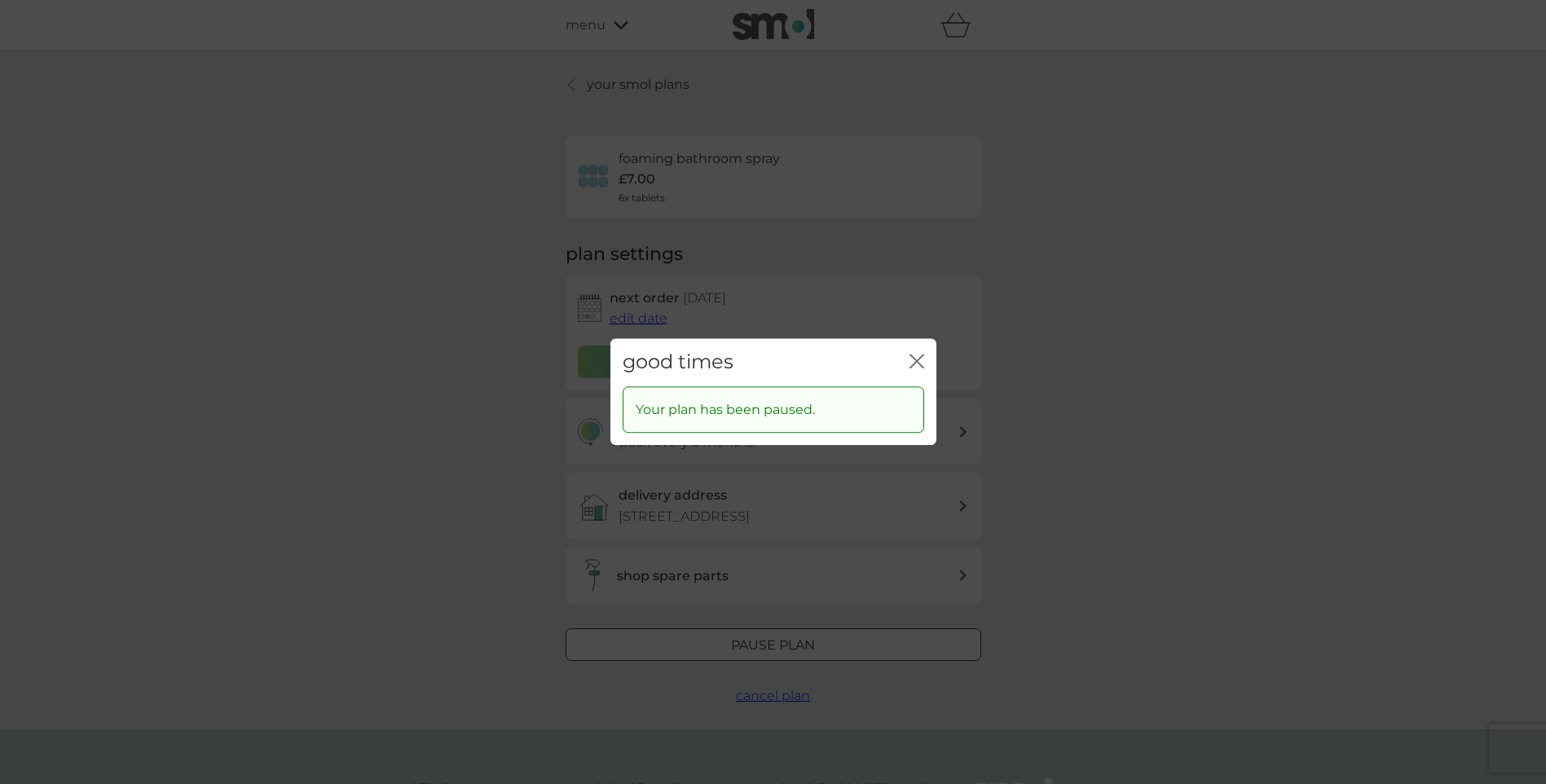
click at [922, 360] on icon "close" at bounding box center [917, 362] width 15 height 15
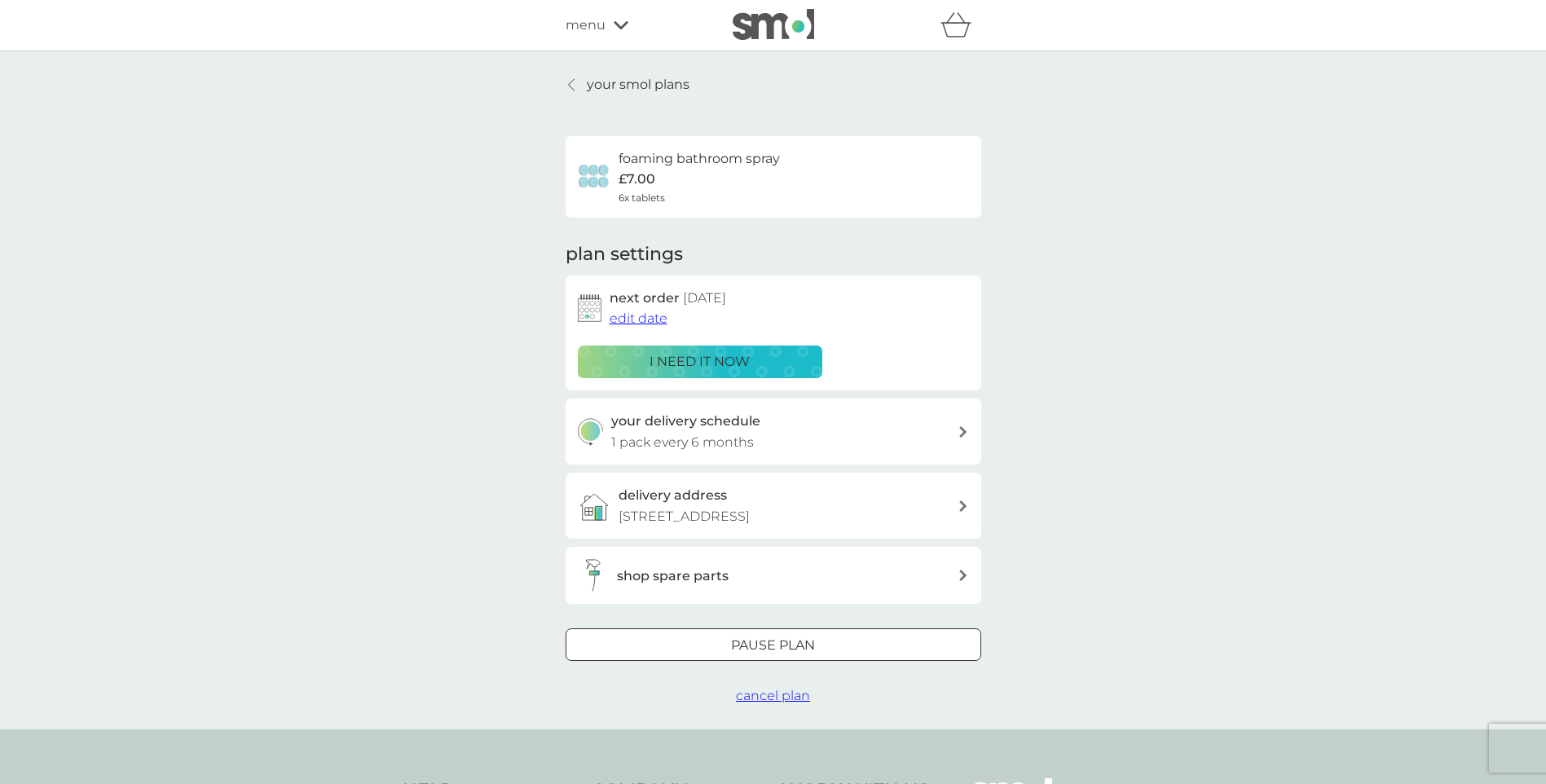
click at [660, 84] on p "your smol plans" at bounding box center [637, 84] width 102 height 21
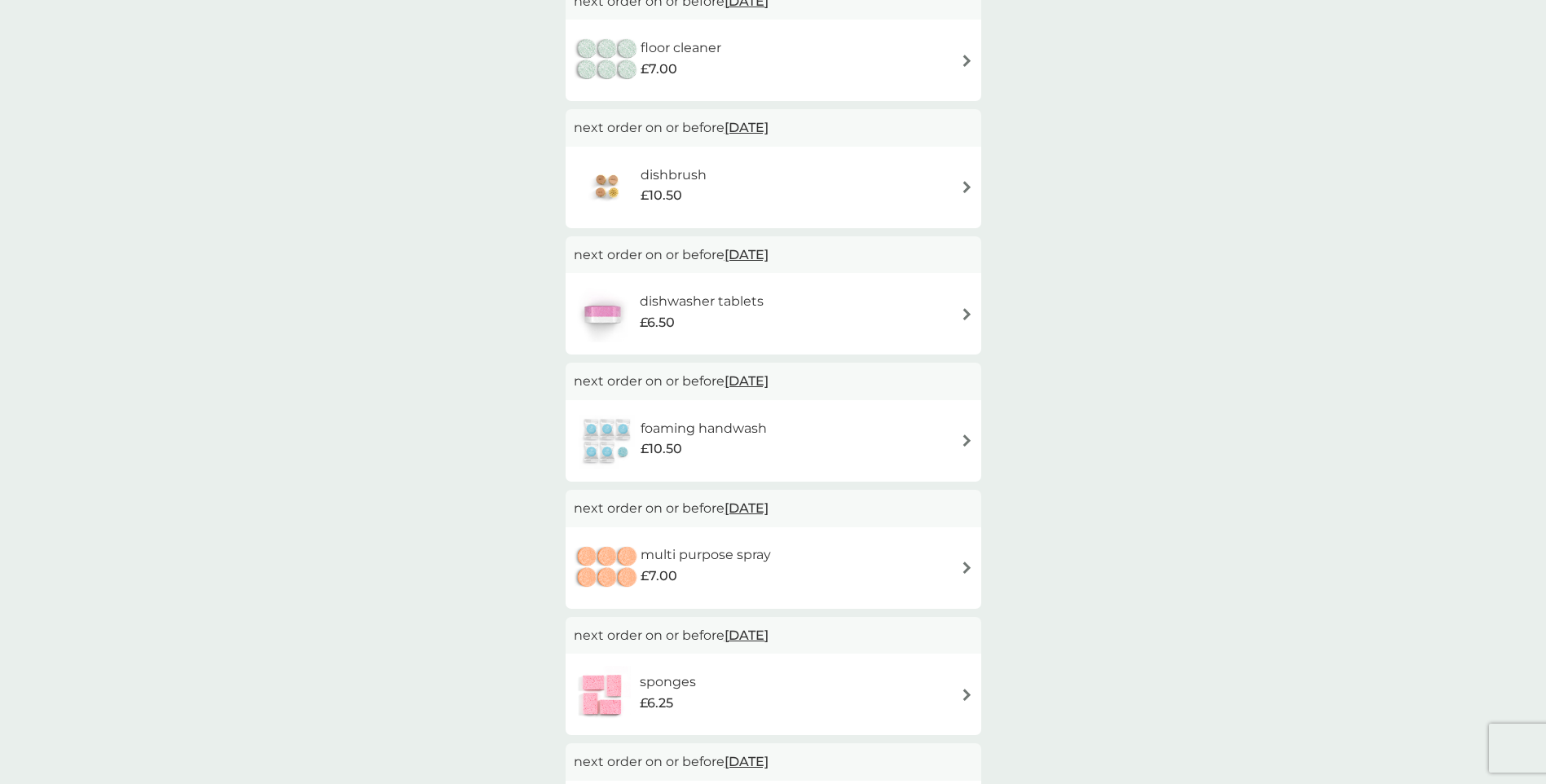
scroll to position [815, 0]
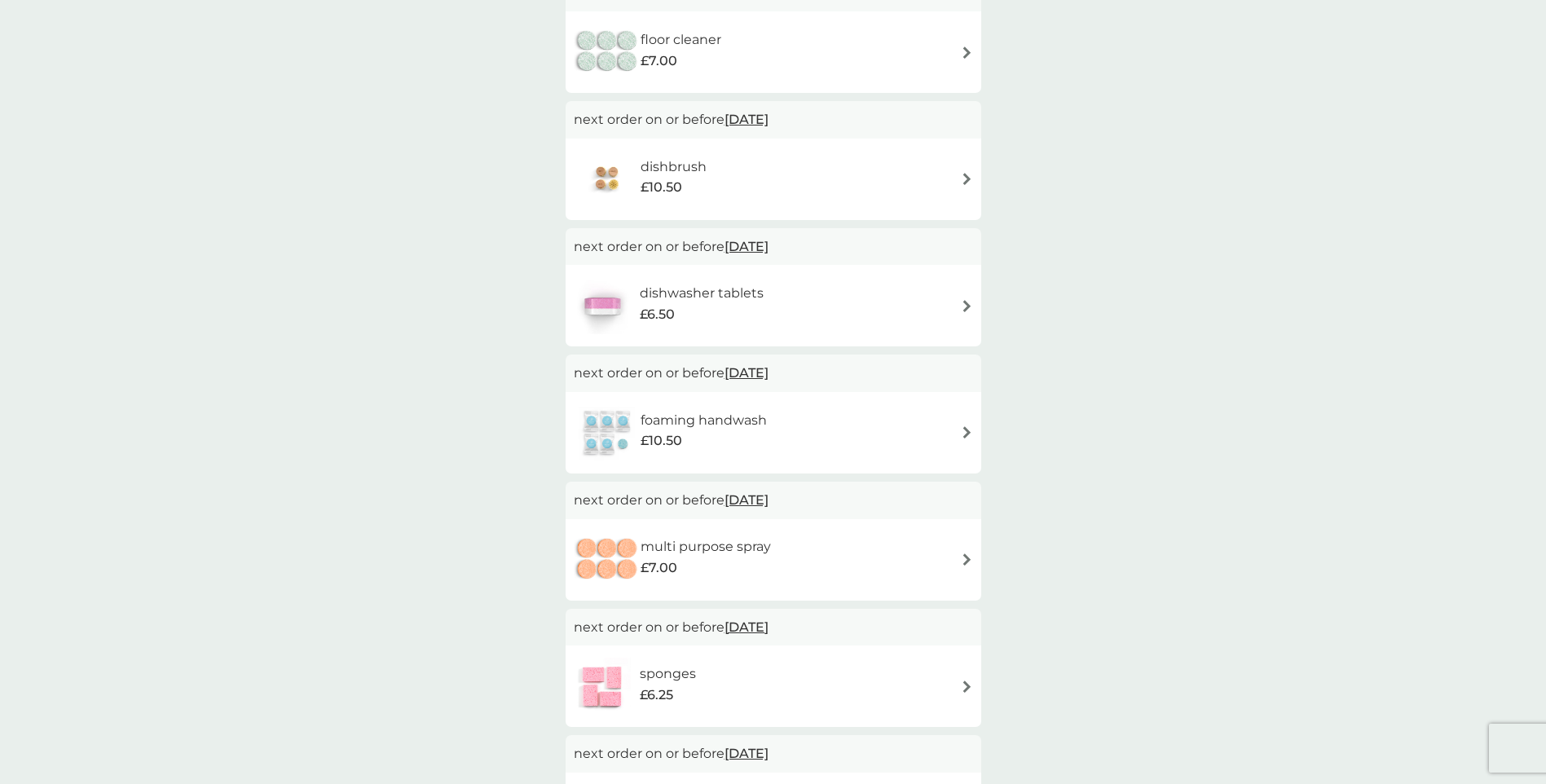
click at [968, 563] on img at bounding box center [967, 559] width 12 height 12
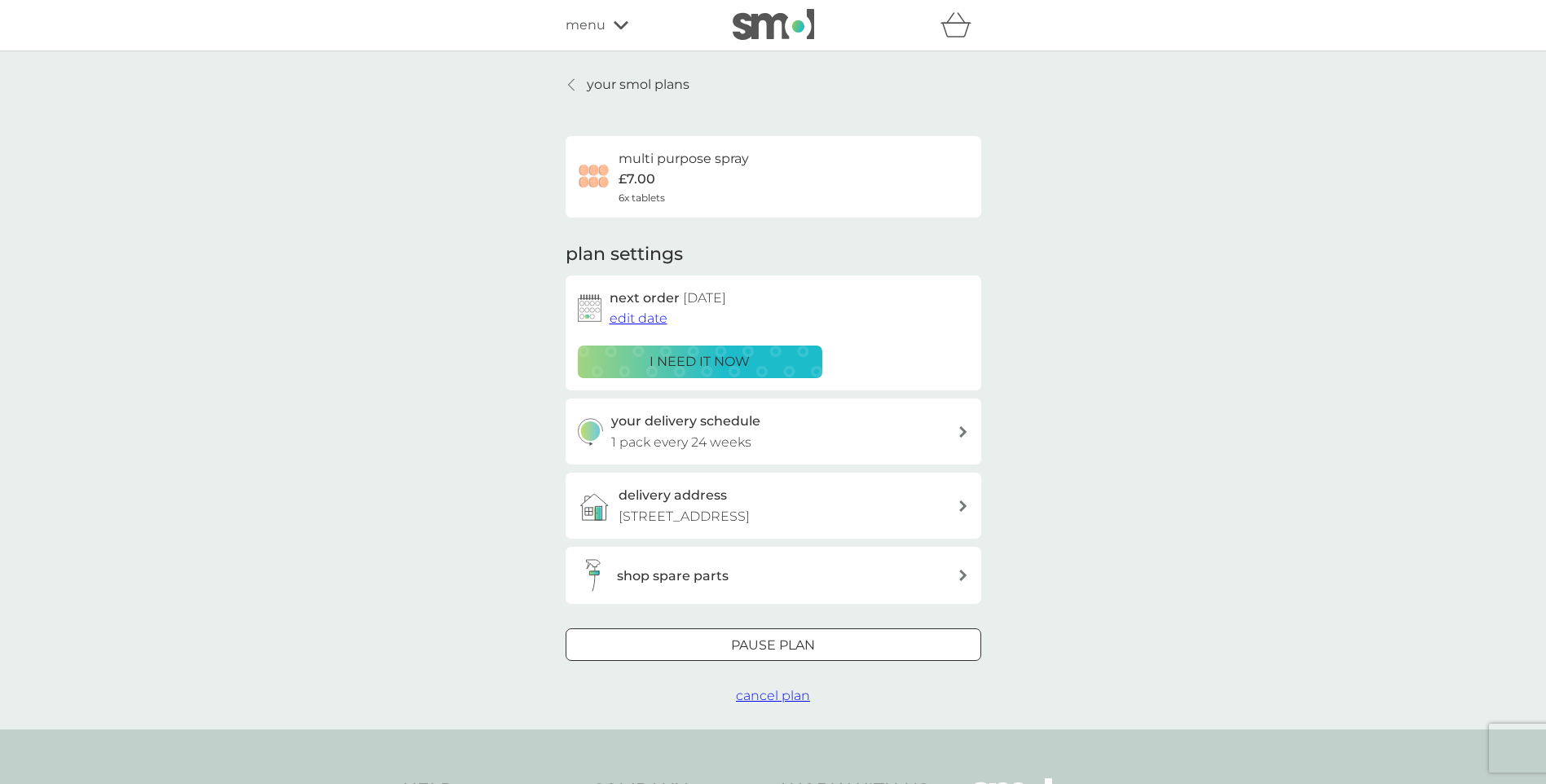
click at [726, 642] on div "Pause plan" at bounding box center [773, 645] width 414 height 21
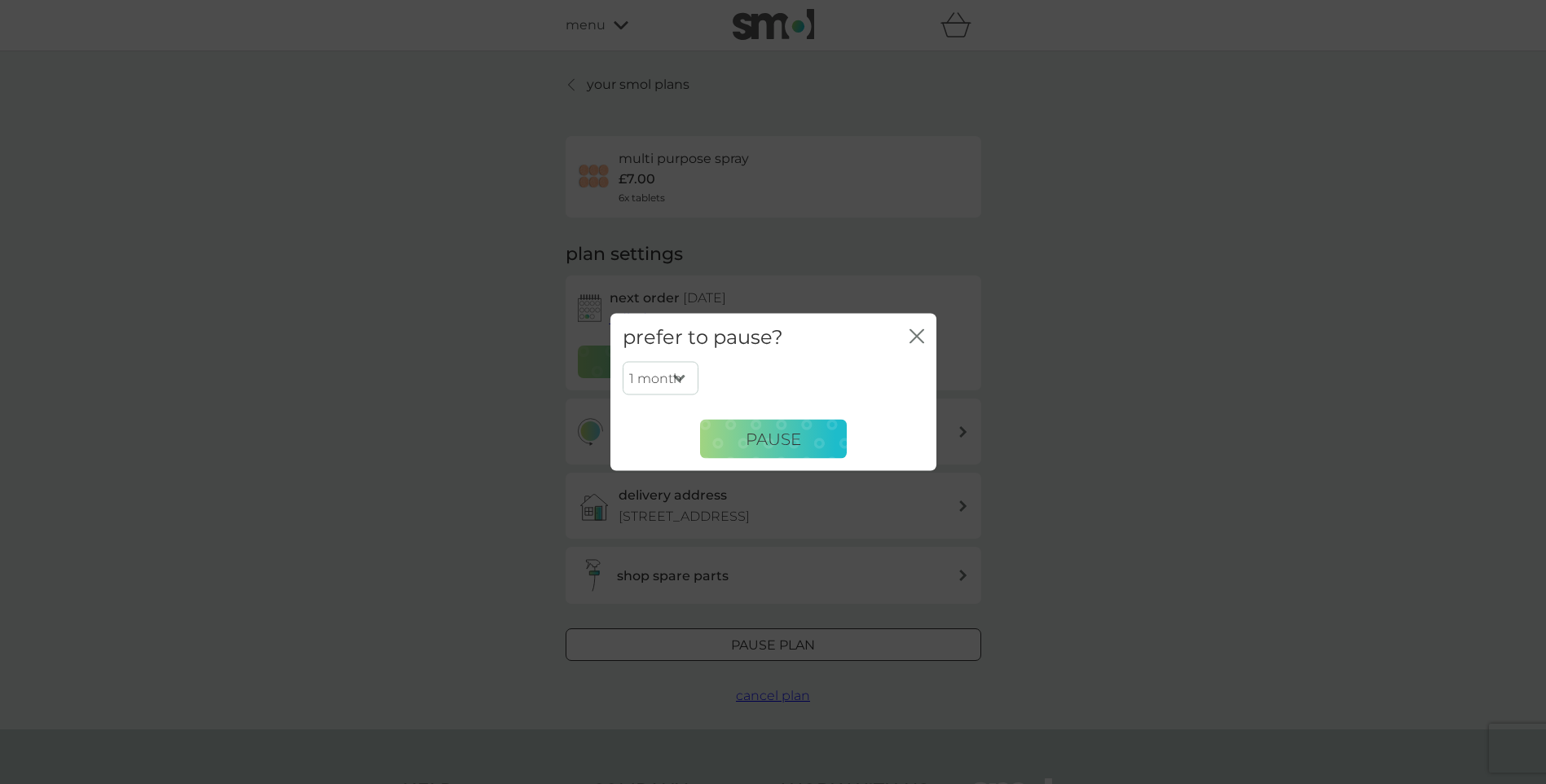
click at [684, 377] on select "1 month 2 months 3 months 4 months 5 months 6 months" at bounding box center [660, 377] width 76 height 34
select select "6"
click at [623, 361] on select "1 month 2 months 3 months 4 months 5 months 6 months" at bounding box center [660, 377] width 76 height 34
click at [764, 439] on span "Pause" at bounding box center [774, 438] width 55 height 19
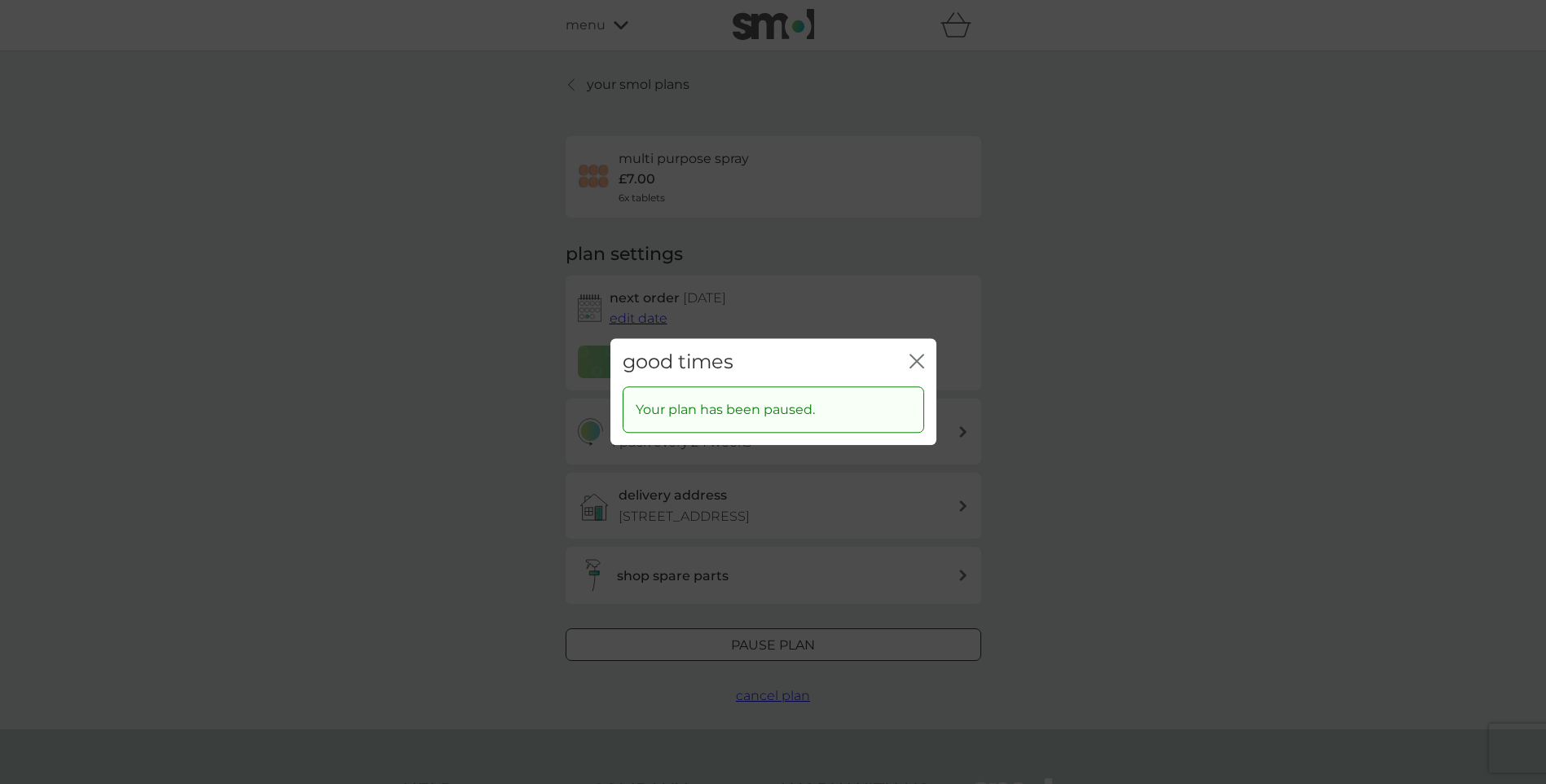
click at [915, 361] on icon "close" at bounding box center [913, 361] width 6 height 13
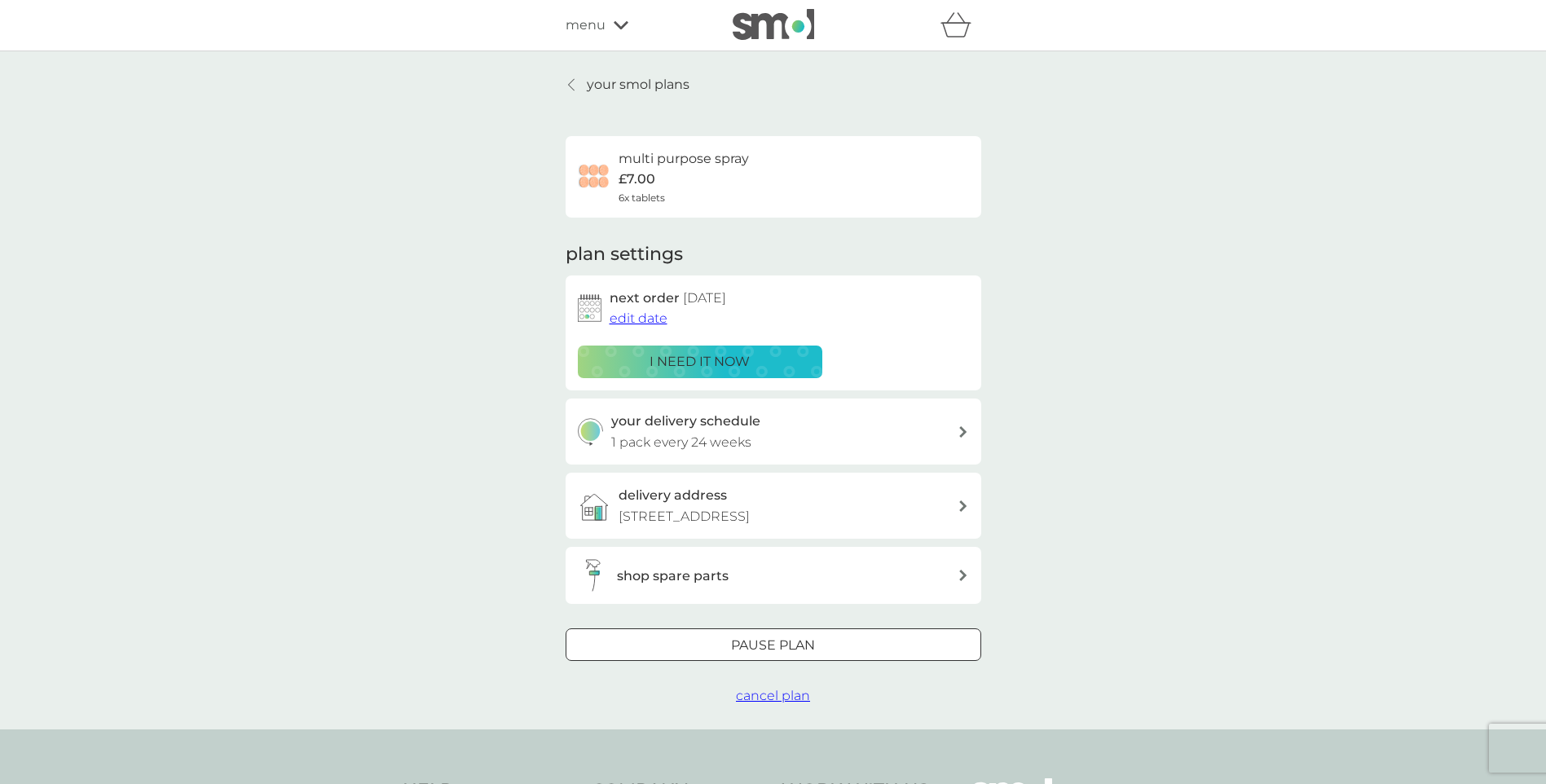
click at [600, 82] on p "your smol plans" at bounding box center [637, 84] width 102 height 21
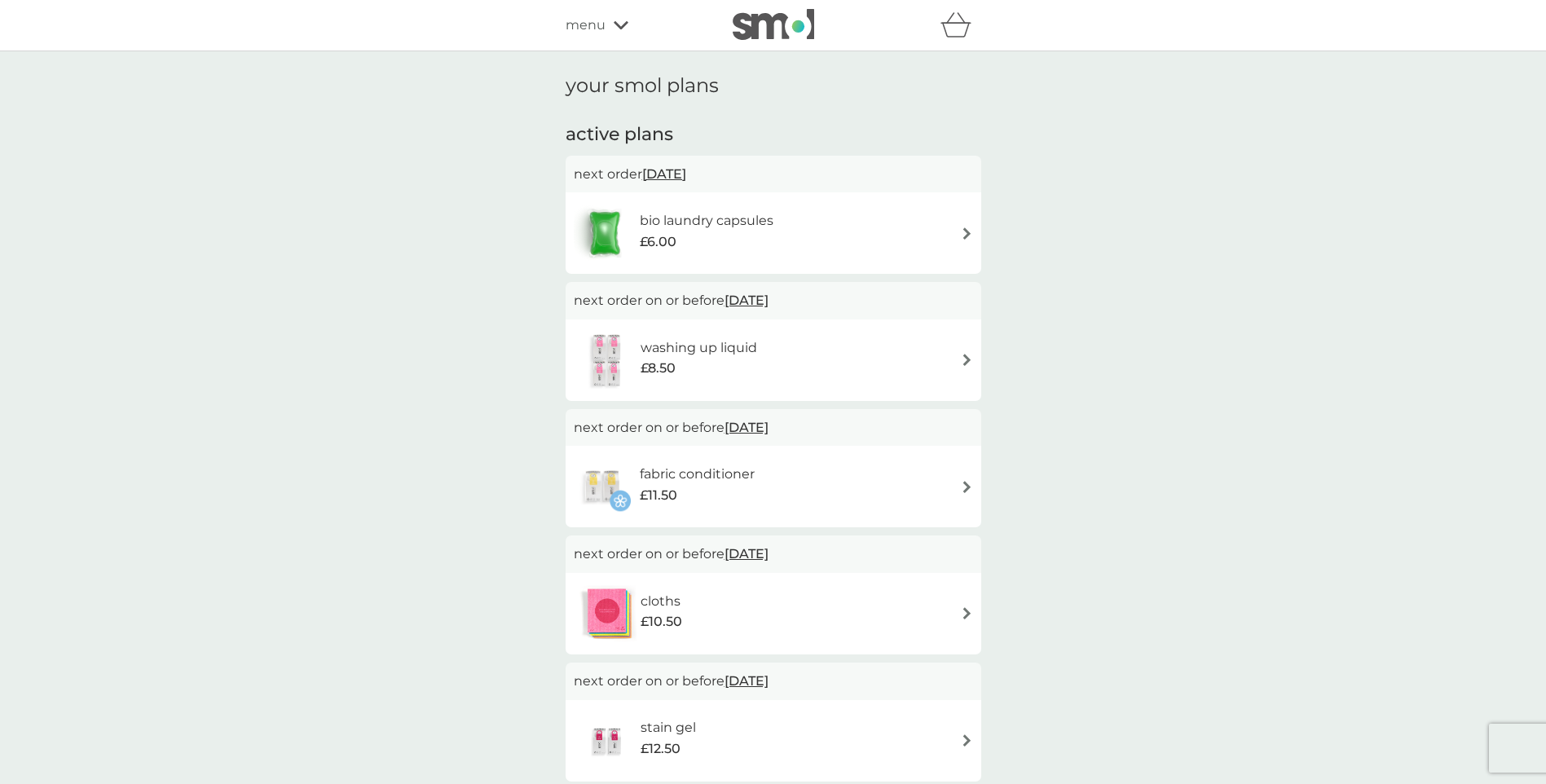
click at [686, 173] on span "[DATE]" at bounding box center [664, 173] width 44 height 31
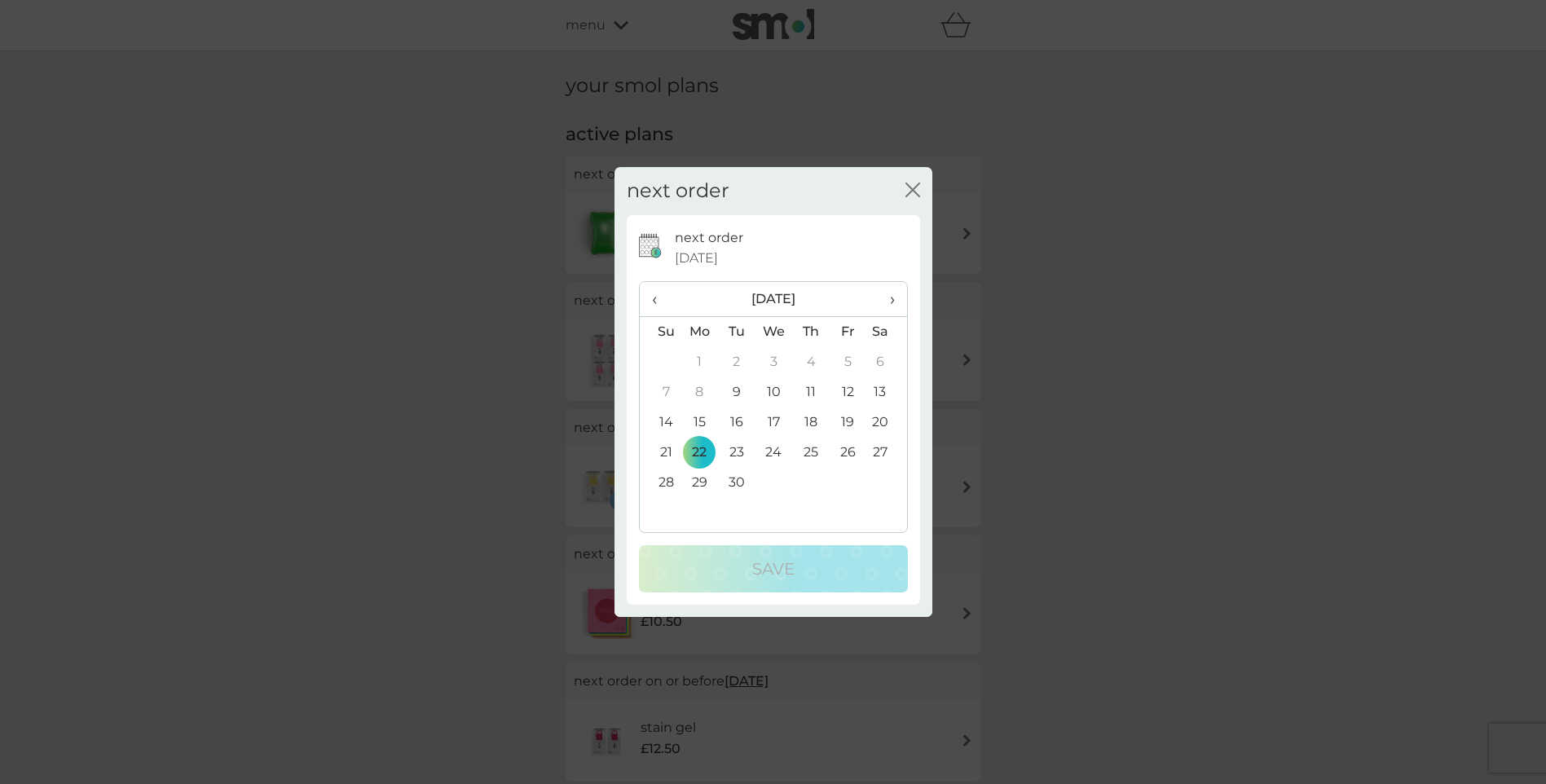
click at [815, 423] on td "18" at bounding box center [811, 422] width 37 height 30
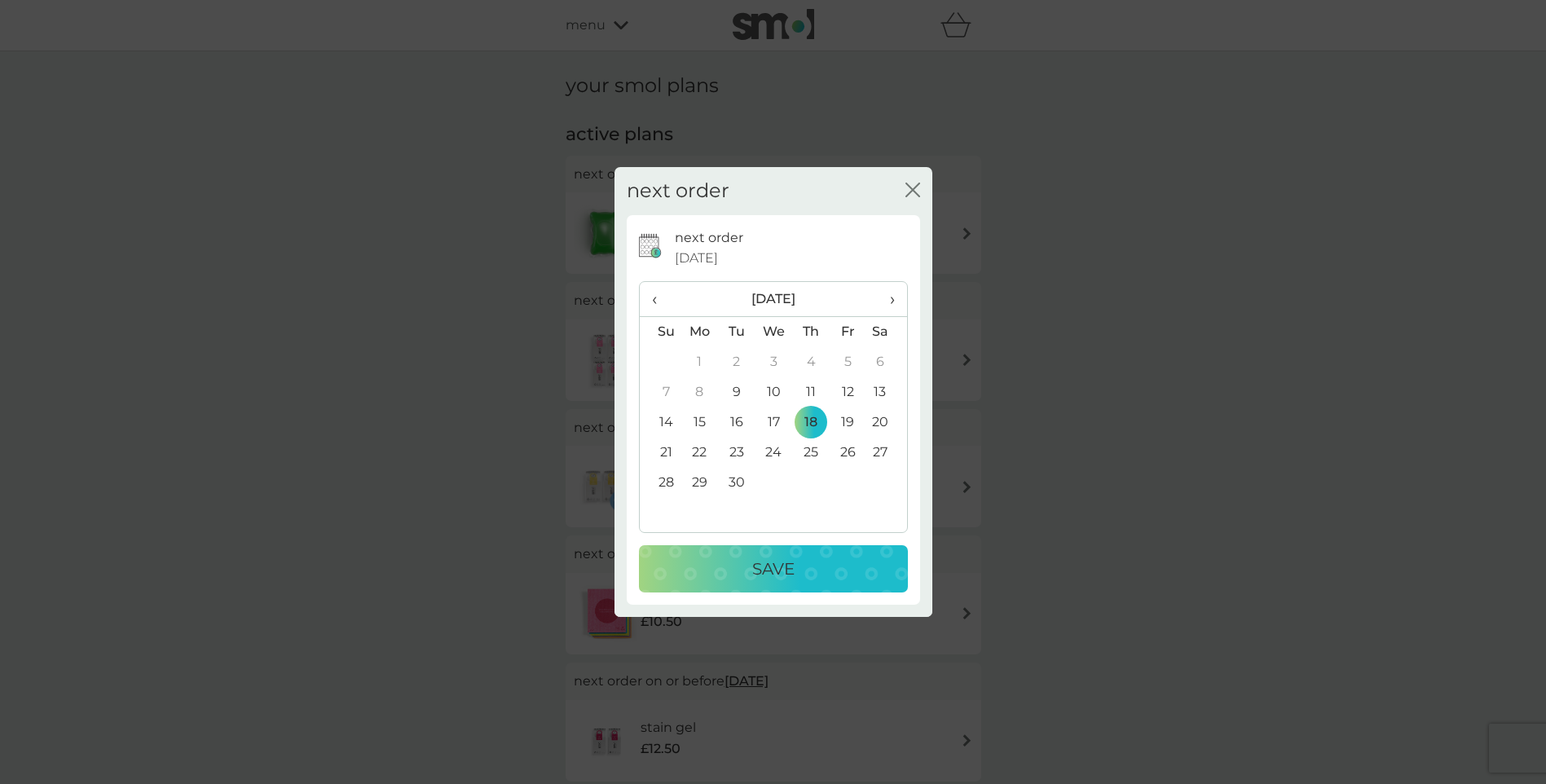
click at [779, 570] on p "Save" at bounding box center [774, 569] width 42 height 26
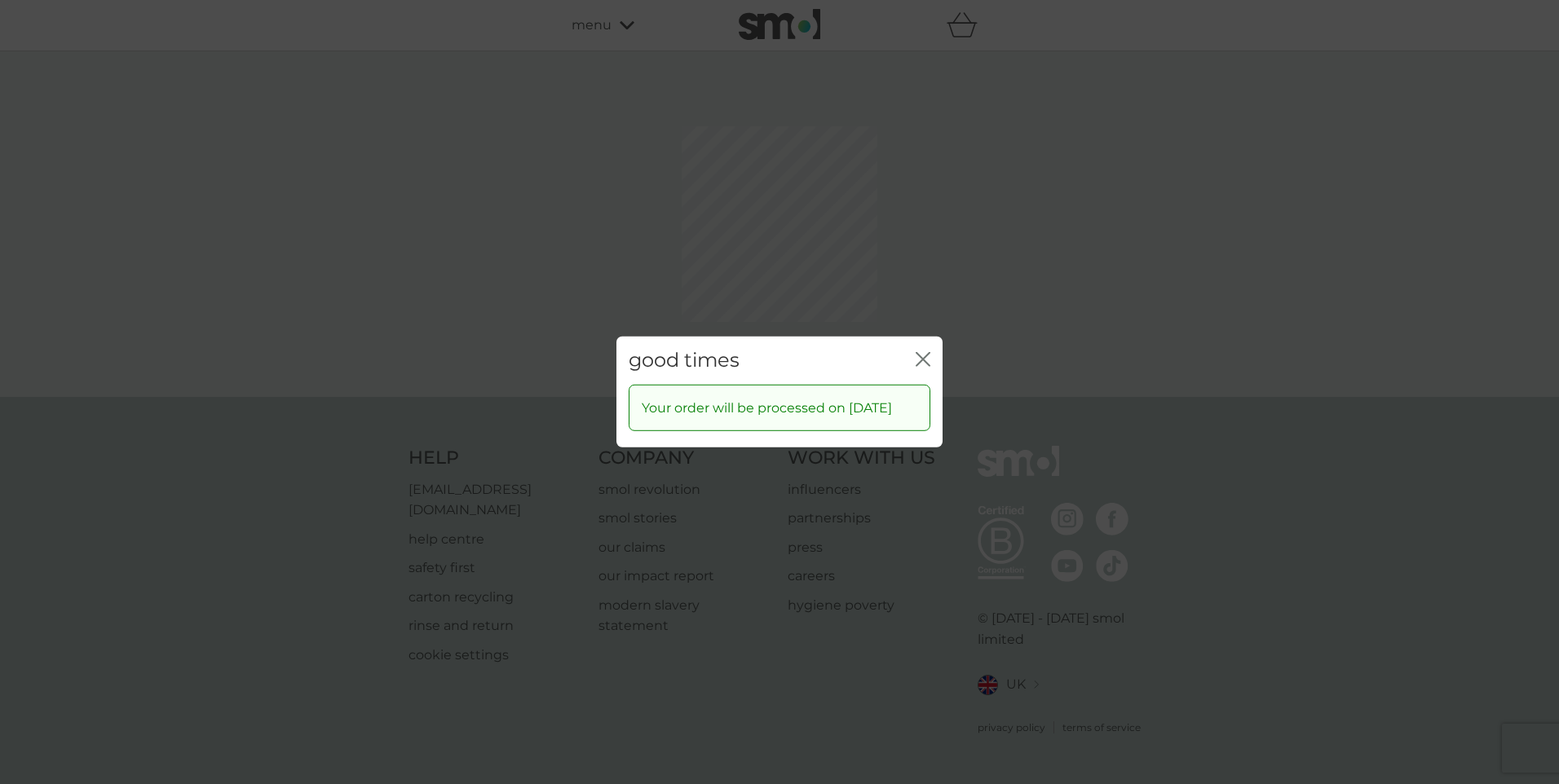
click at [924, 349] on div "close" at bounding box center [922, 361] width 15 height 24
click at [924, 352] on icon "close" at bounding box center [922, 360] width 15 height 15
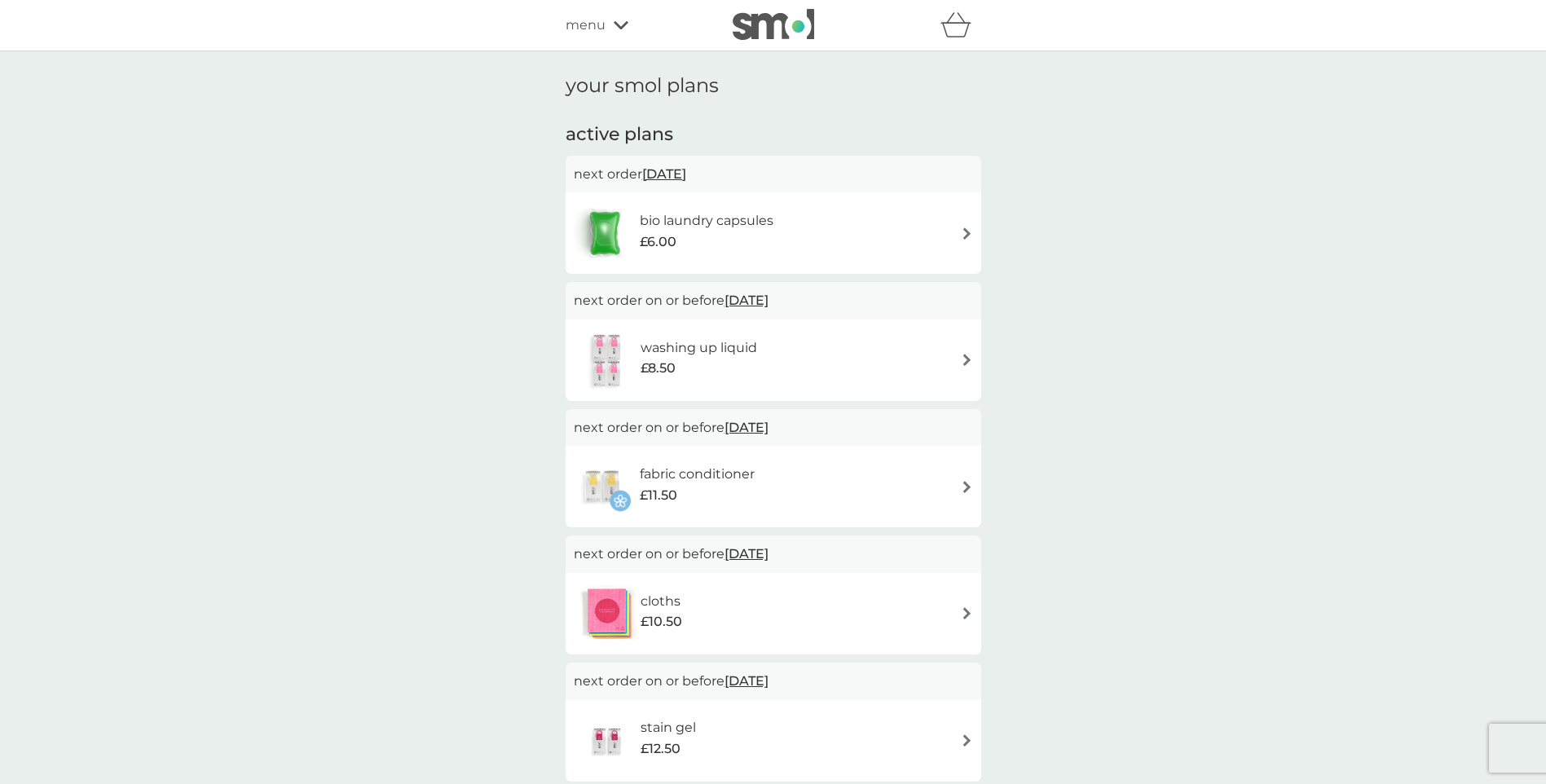
click at [759, 215] on h6 "bio laundry capsules" at bounding box center [707, 220] width 134 height 21
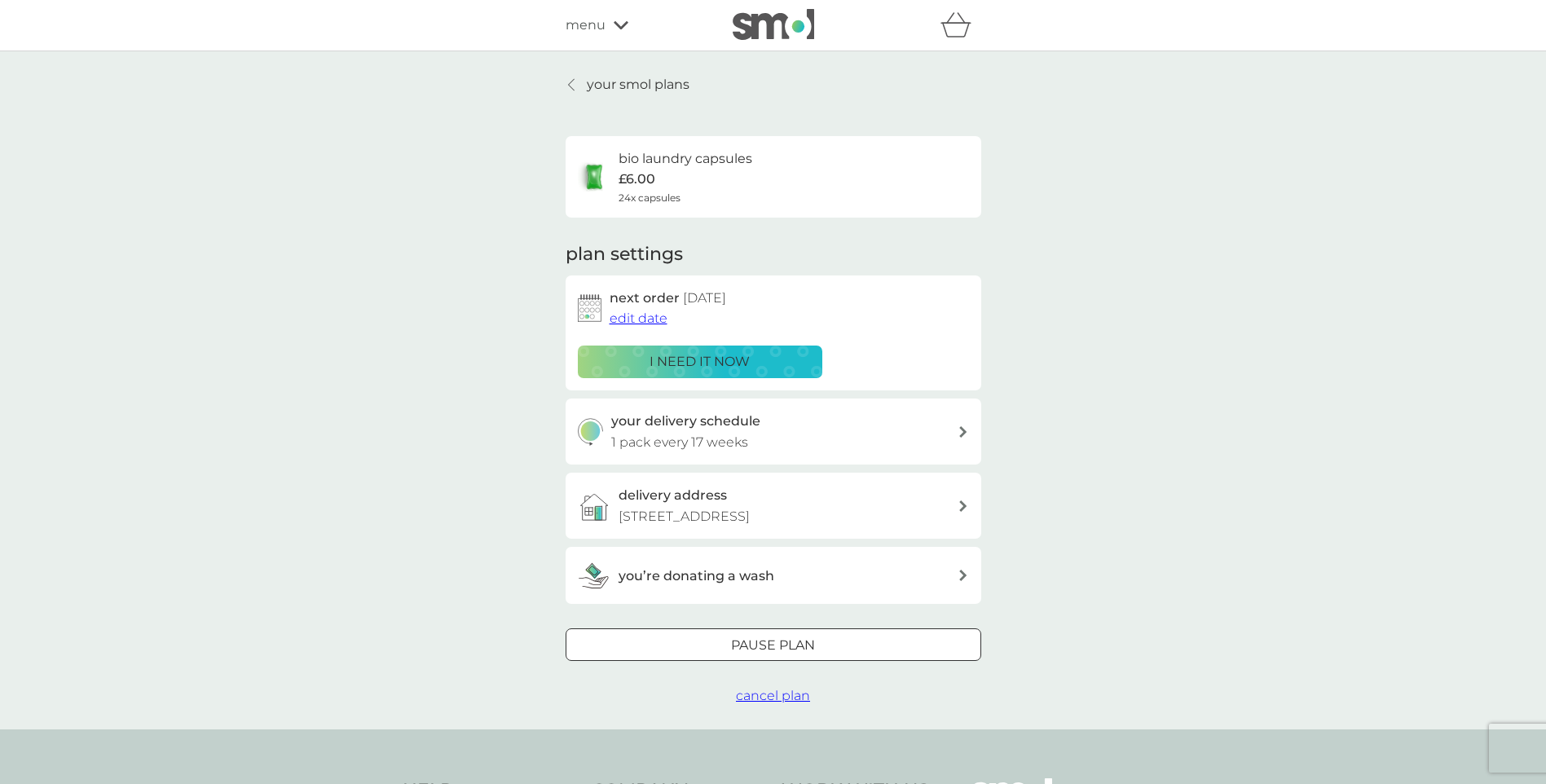
click at [962, 435] on icon at bounding box center [963, 432] width 7 height 11
select select "119"
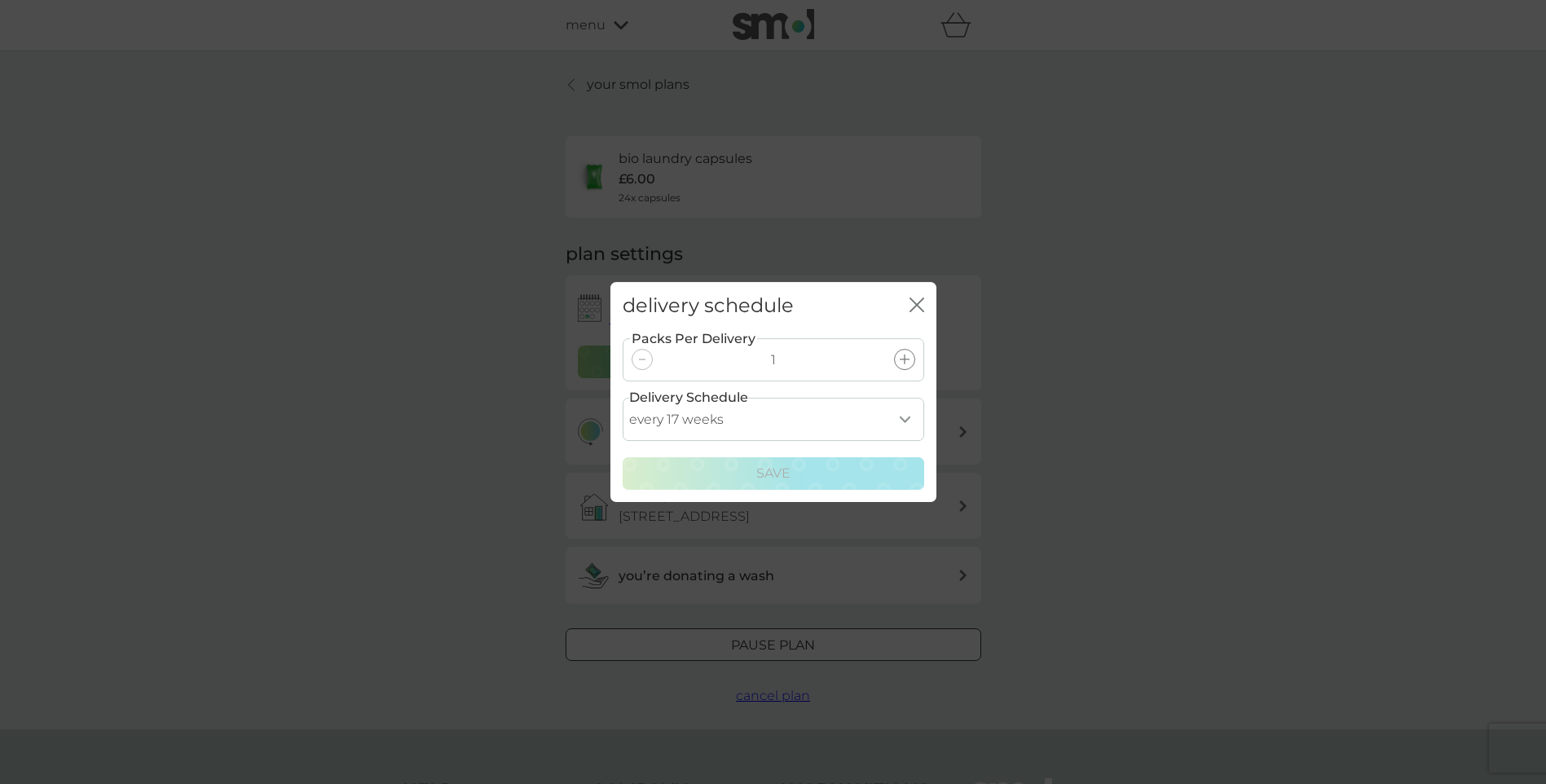
click at [908, 421] on select "every 1 week every 2 weeks every 3 weeks every 4 weeks every 5 weeks every 6 we…" at bounding box center [773, 419] width 302 height 43
click at [1068, 397] on div "delivery schedule close Packs Per Delivery 1 Delivery Schedule every 1 week eve…" at bounding box center [773, 392] width 1546 height 784
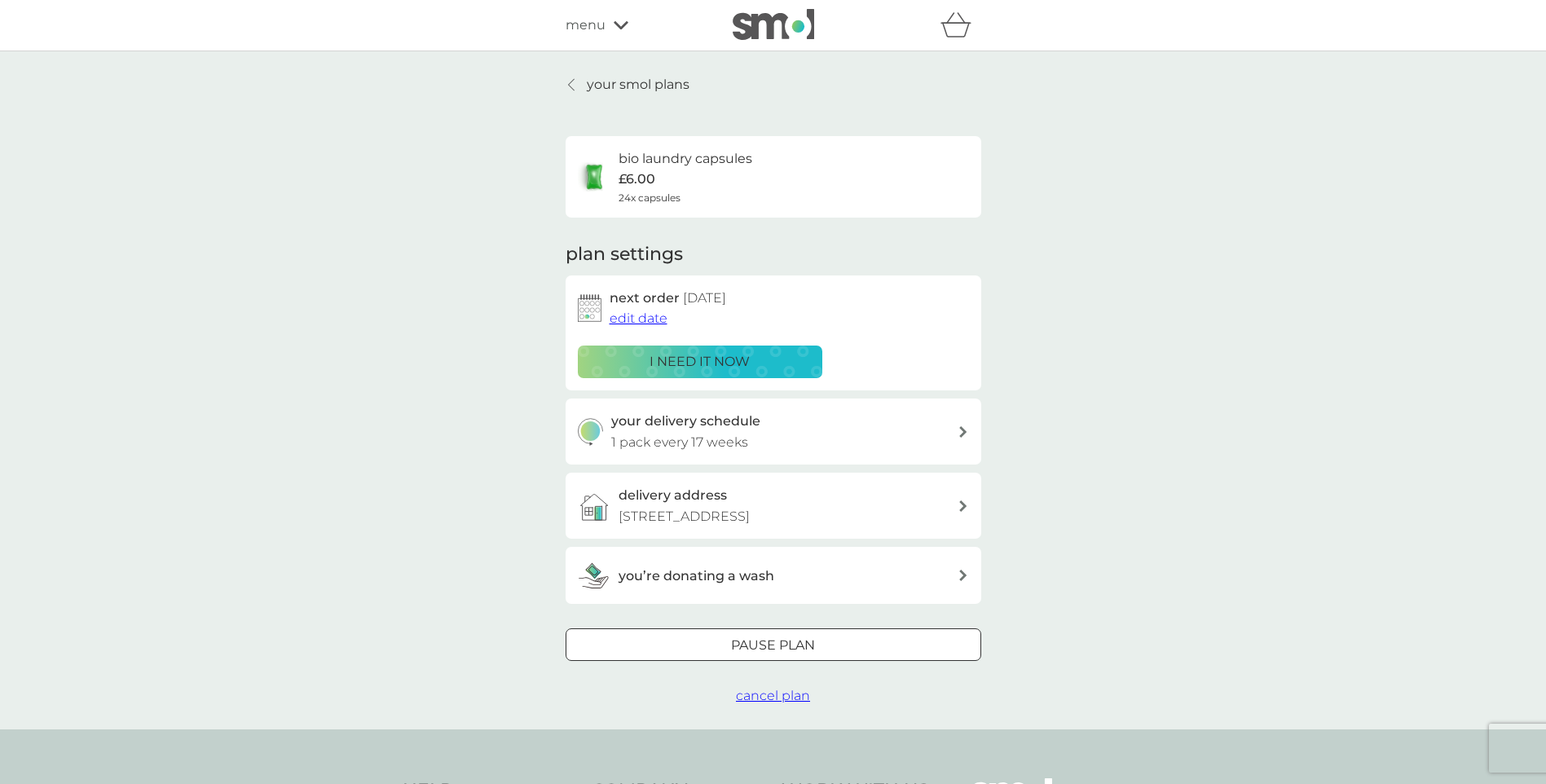
click at [644, 82] on p "your smol plans" at bounding box center [637, 84] width 102 height 21
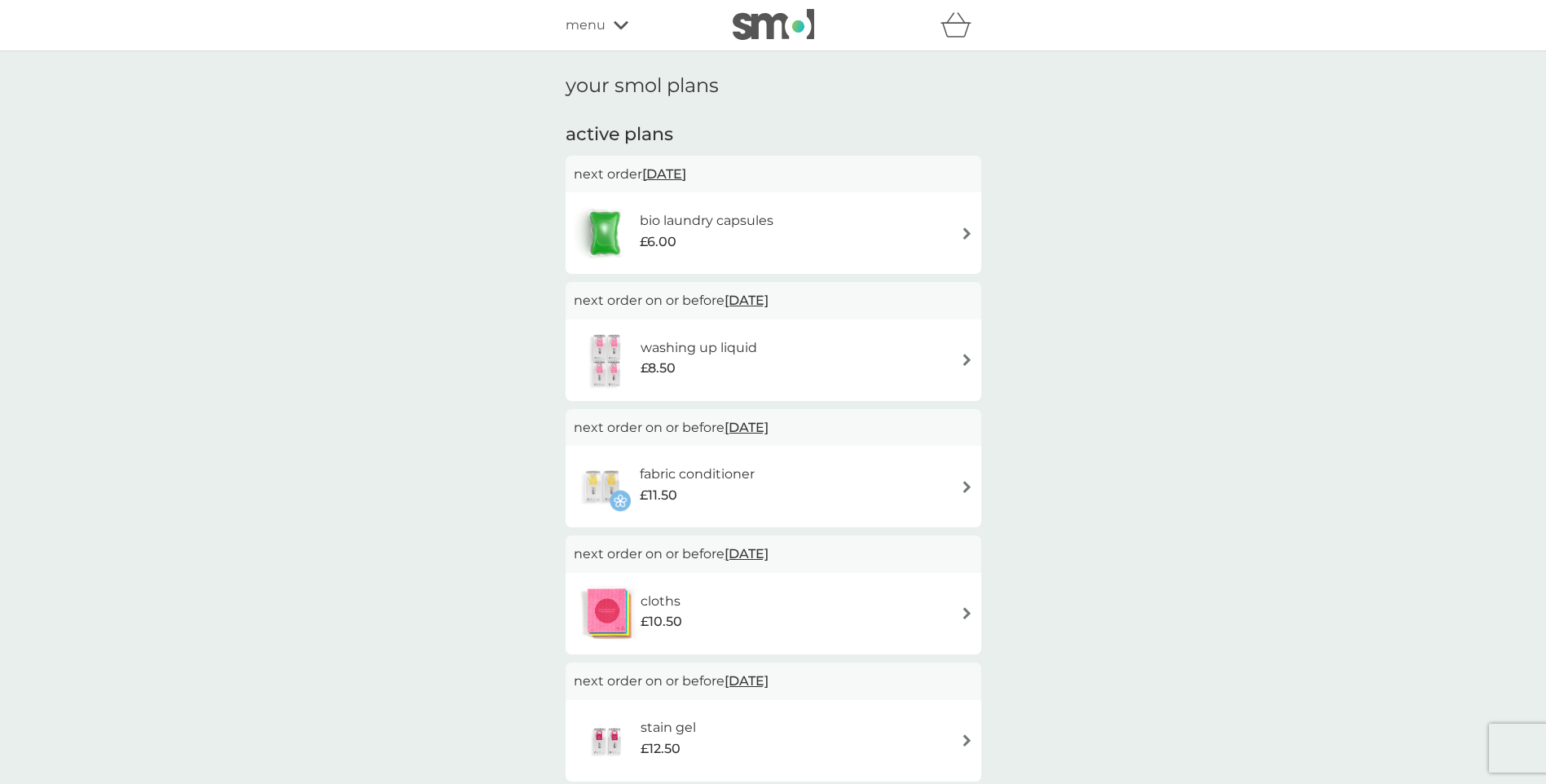
click at [604, 26] on span "menu" at bounding box center [585, 25] width 40 height 21
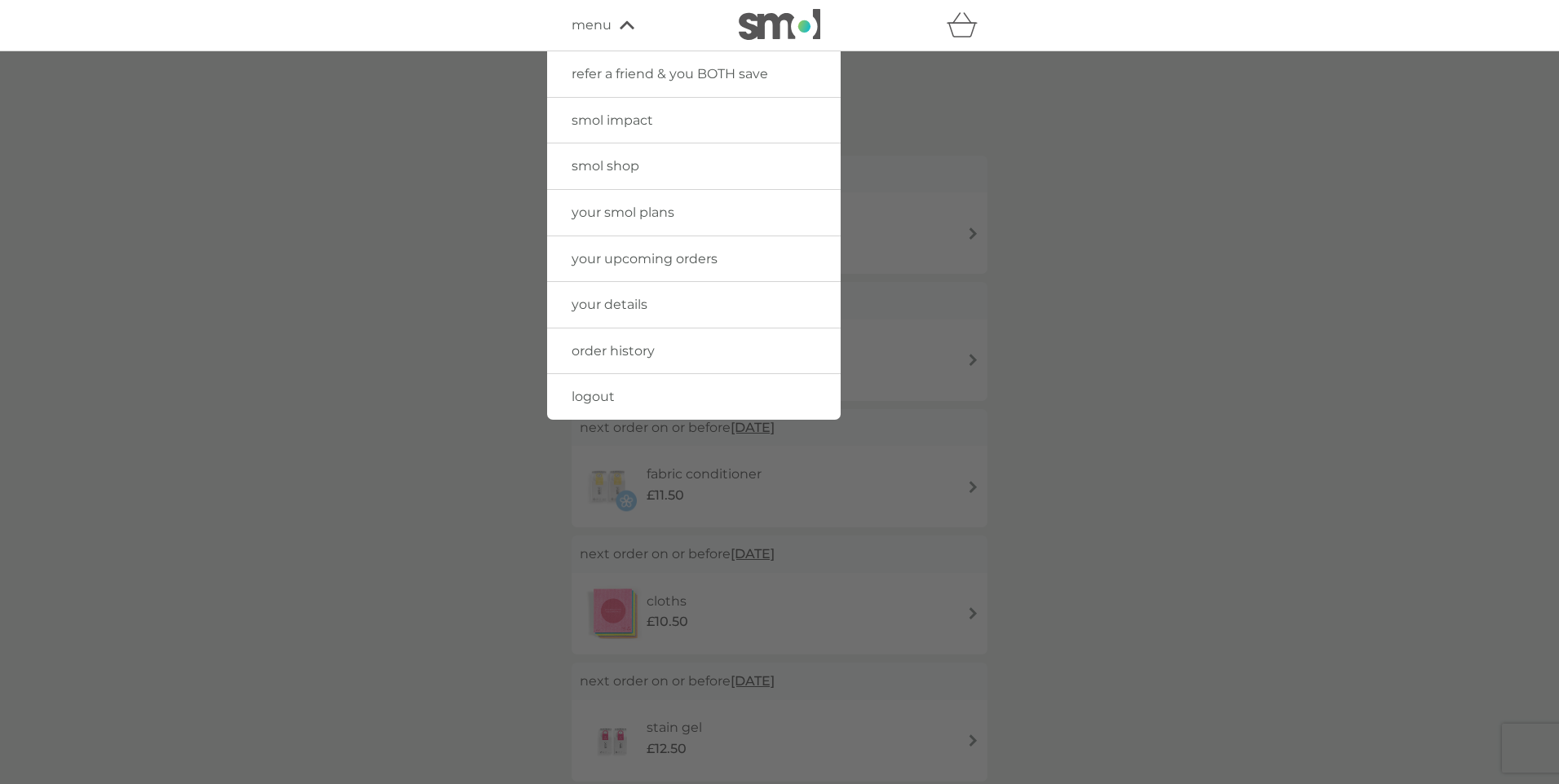
click at [633, 165] on span "smol shop" at bounding box center [605, 165] width 67 height 16
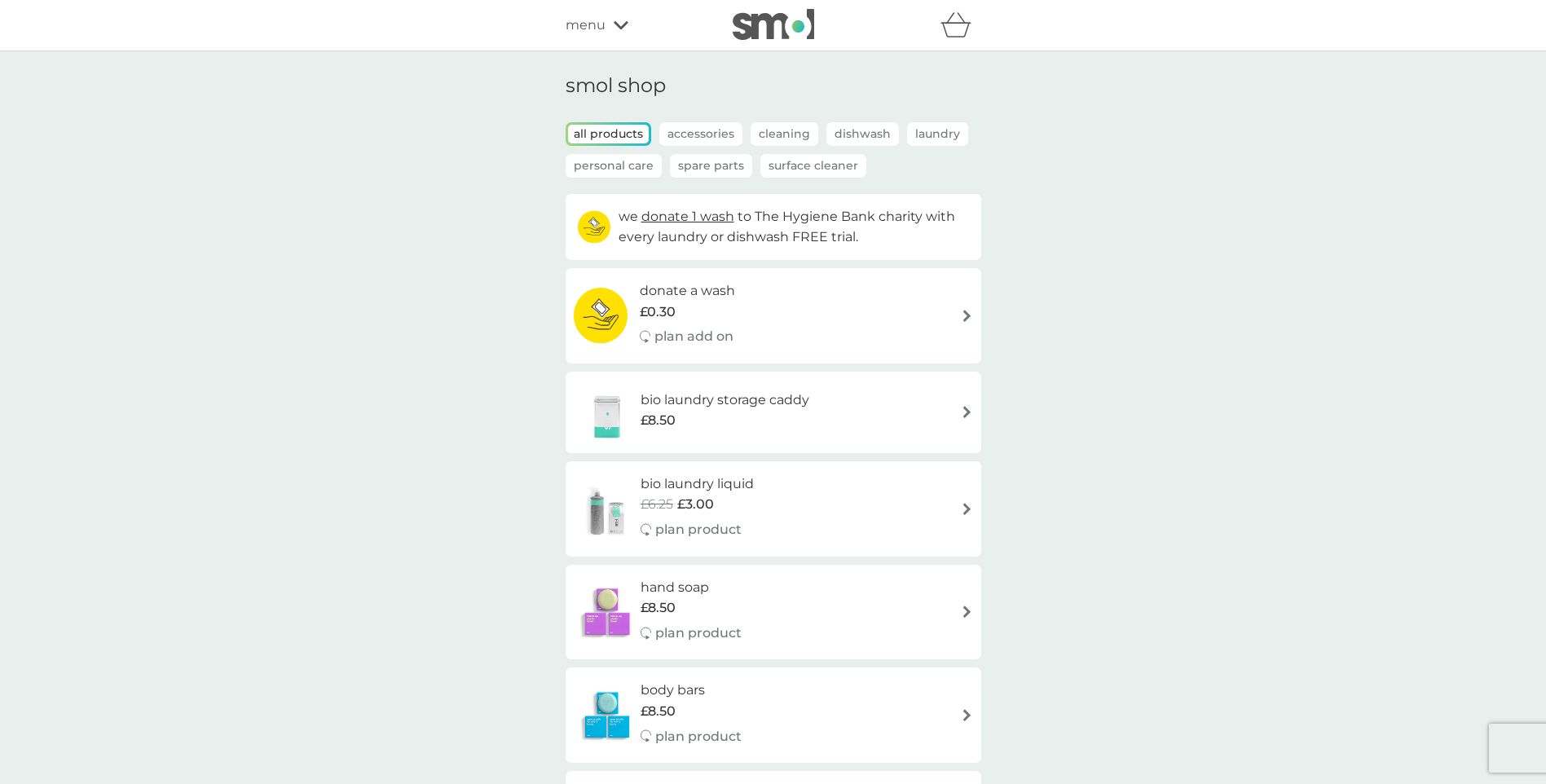
click at [685, 129] on p "Accessories" at bounding box center [701, 135] width 83 height 24
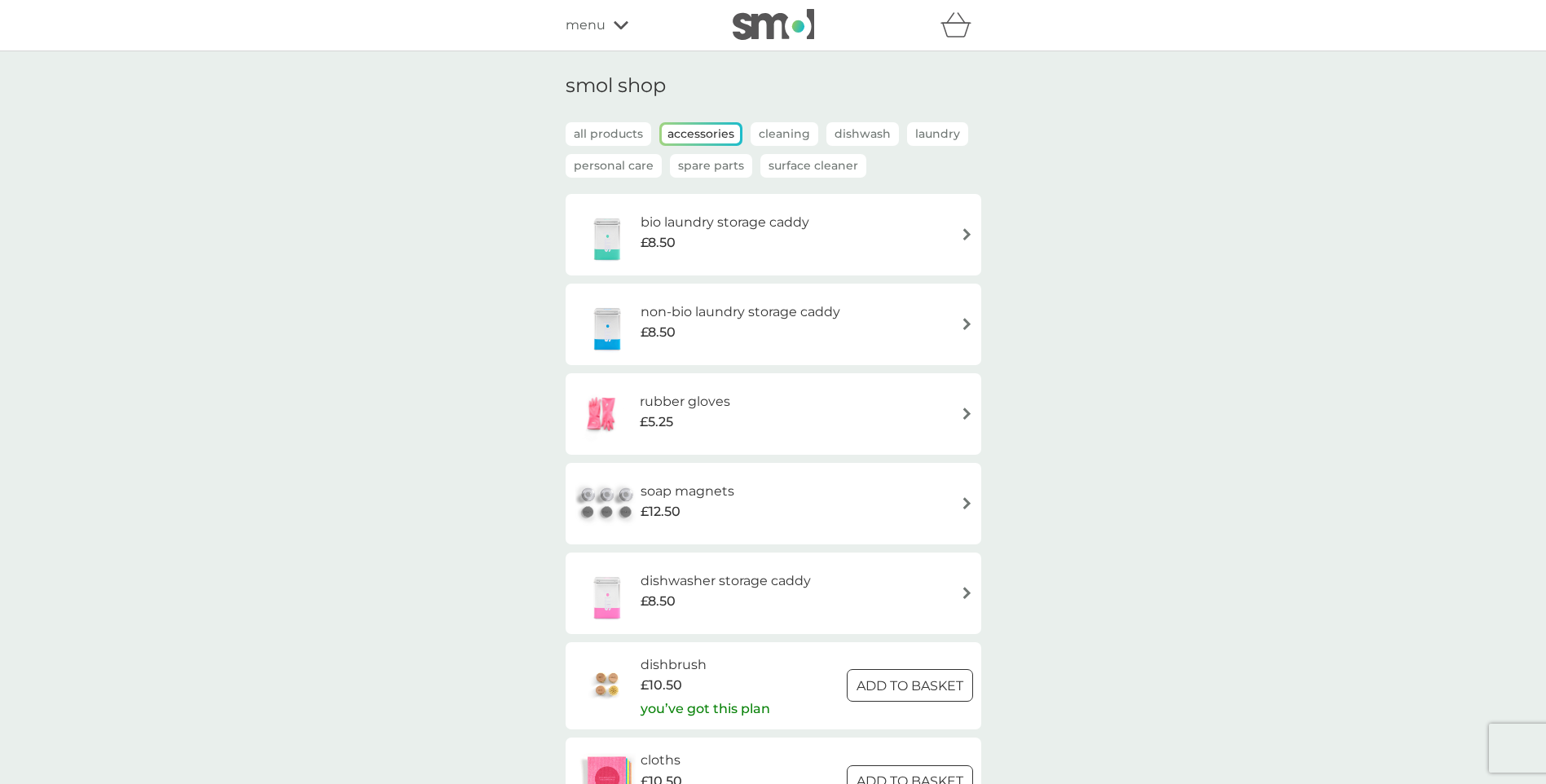
click at [738, 168] on p "Spare Parts" at bounding box center [710, 166] width 82 height 24
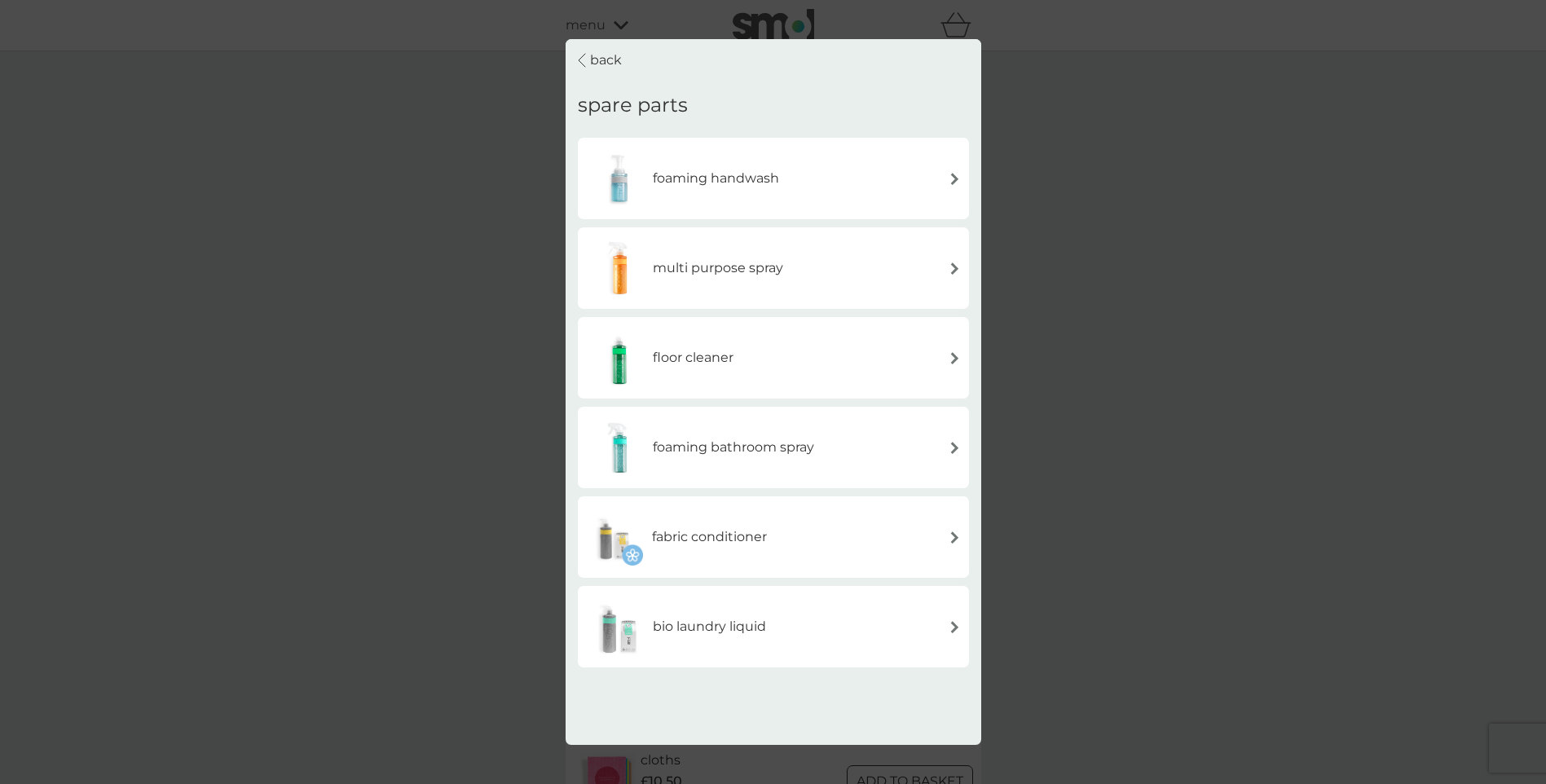
click at [956, 177] on img at bounding box center [955, 178] width 12 height 12
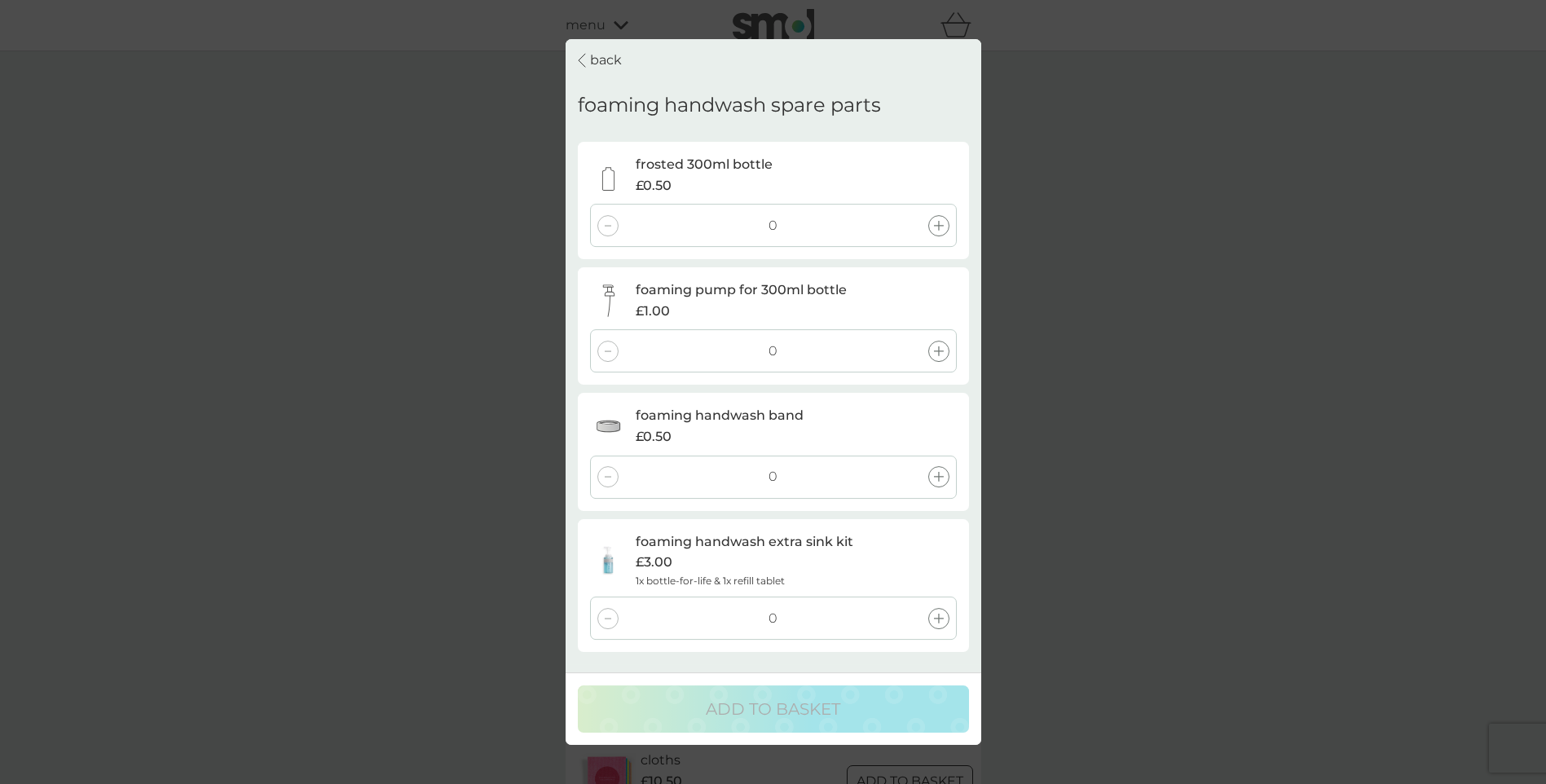
click at [607, 57] on p "back" at bounding box center [606, 60] width 31 height 21
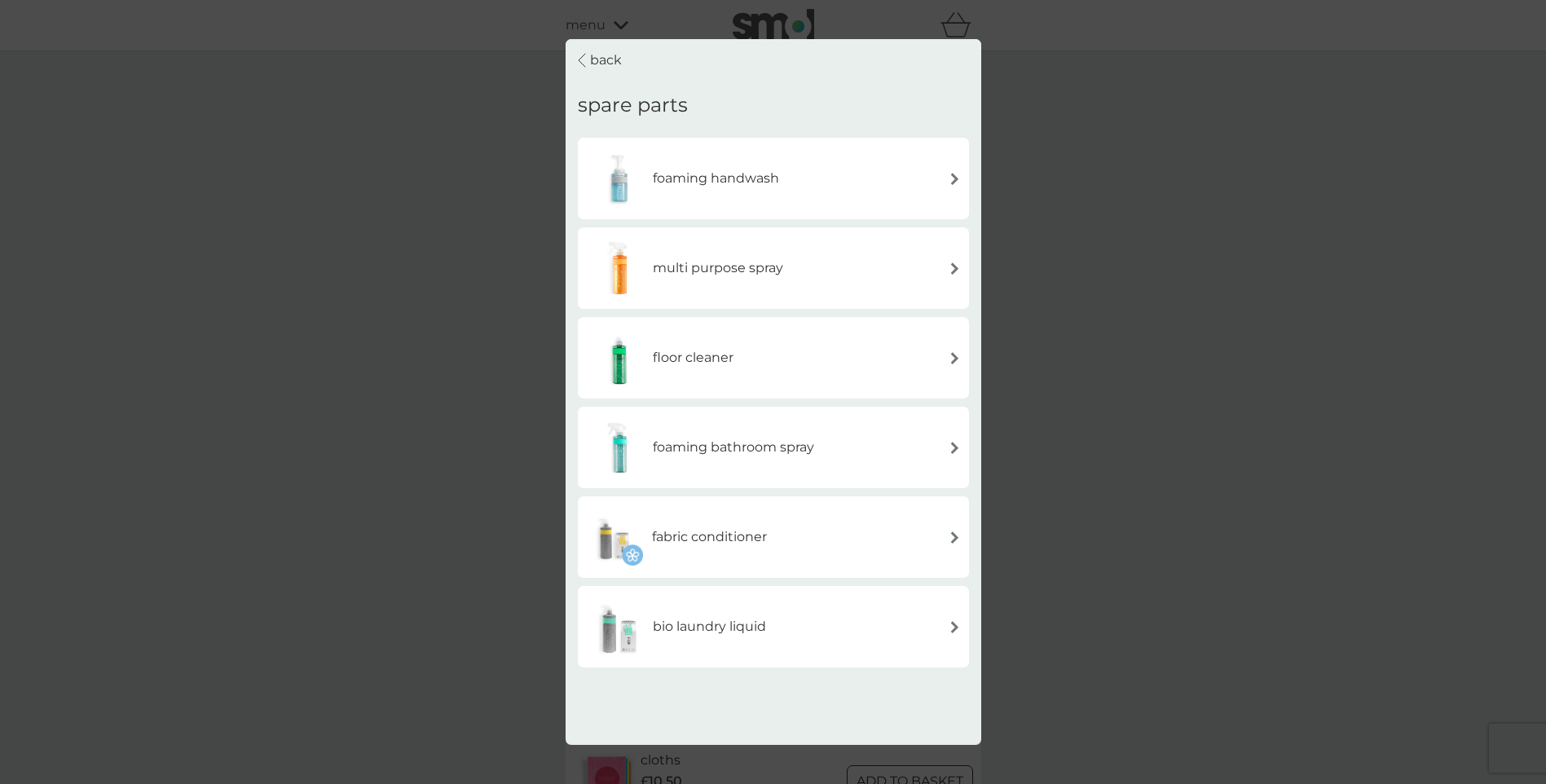
click at [607, 57] on p "back" at bounding box center [606, 60] width 31 height 21
